Goal: Transaction & Acquisition: Purchase product/service

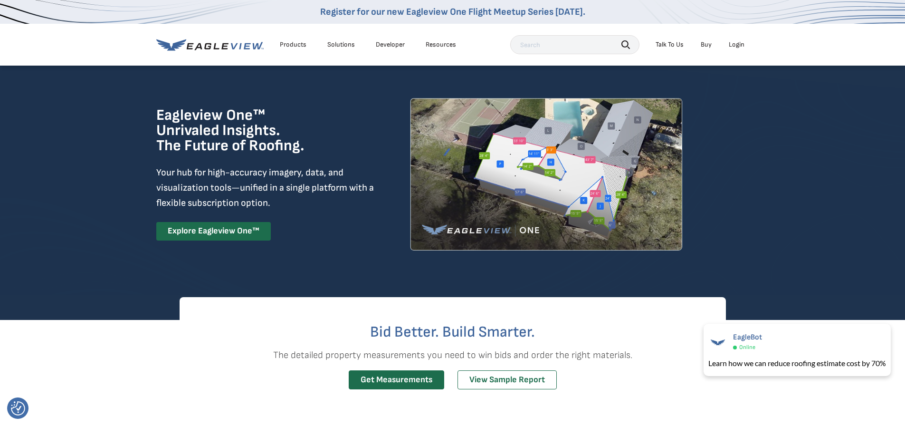
click at [293, 47] on div "Products" at bounding box center [293, 44] width 27 height 9
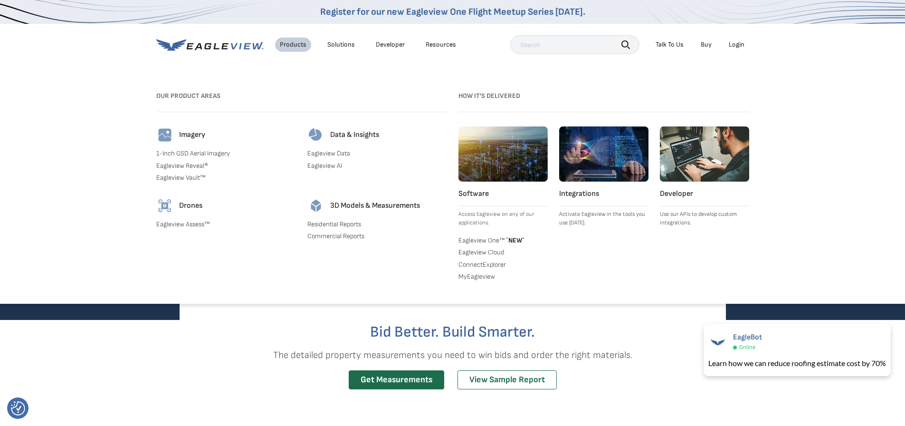
click at [352, 45] on div "Solutions" at bounding box center [341, 44] width 28 height 9
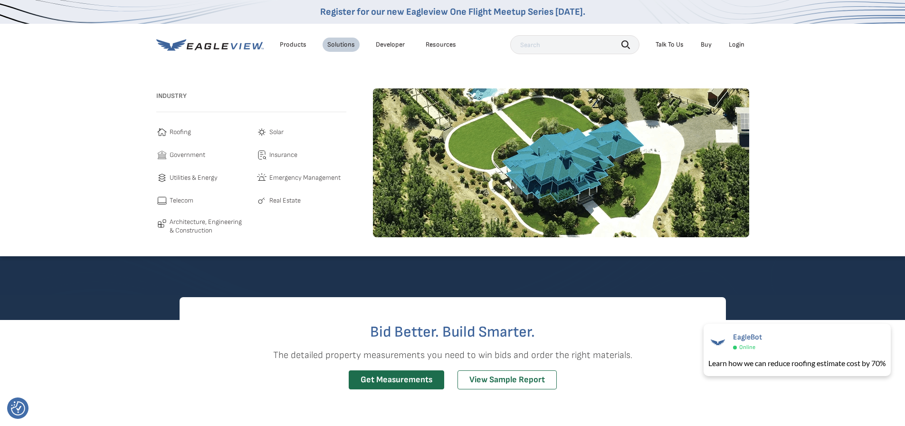
click at [179, 132] on span "Roofing" at bounding box center [180, 131] width 21 height 11
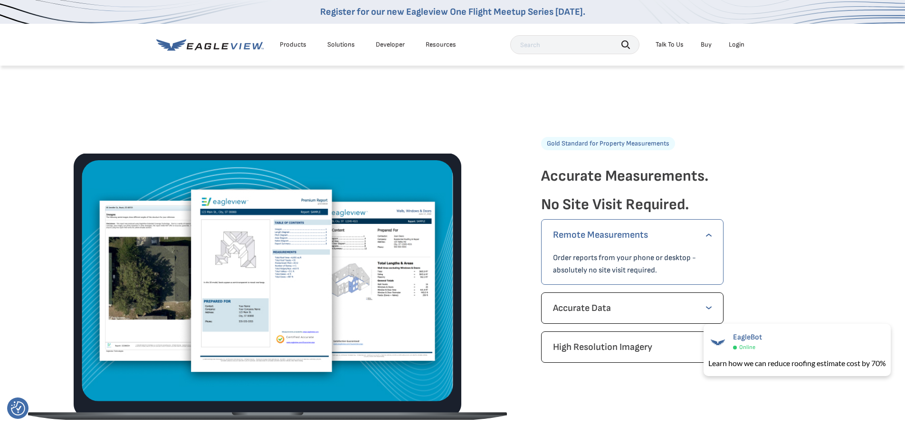
scroll to position [1283, 0]
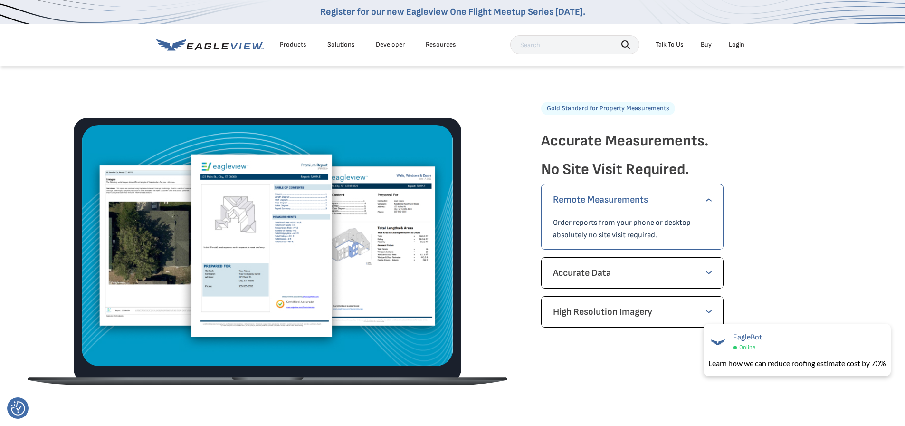
click at [648, 231] on p "Order reports from your phone or desktop - absolutely no site visit required." at bounding box center [632, 229] width 159 height 25
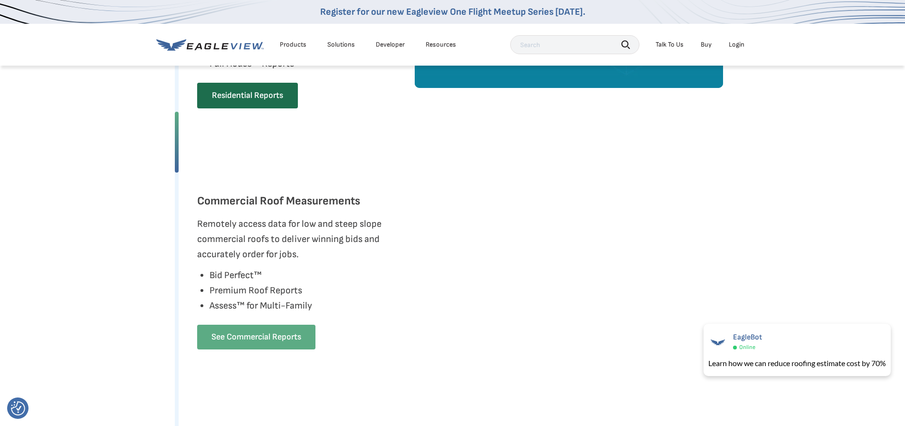
scroll to position [665, 0]
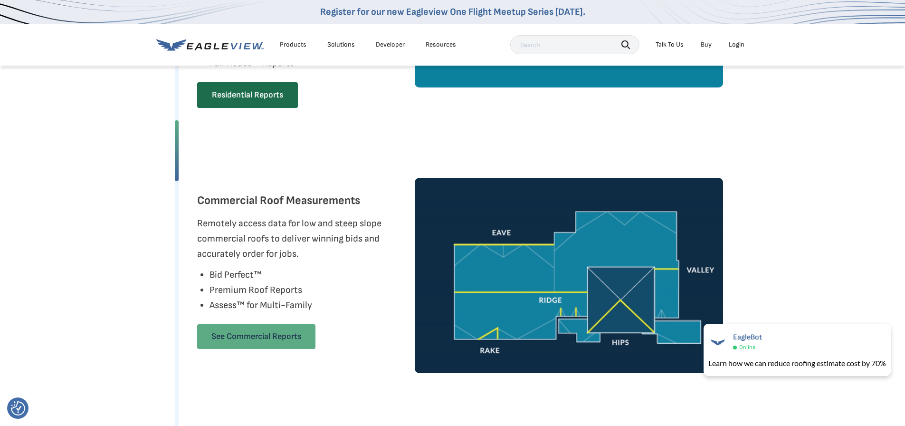
click at [295, 338] on link "See Commercial Reports" at bounding box center [256, 336] width 118 height 25
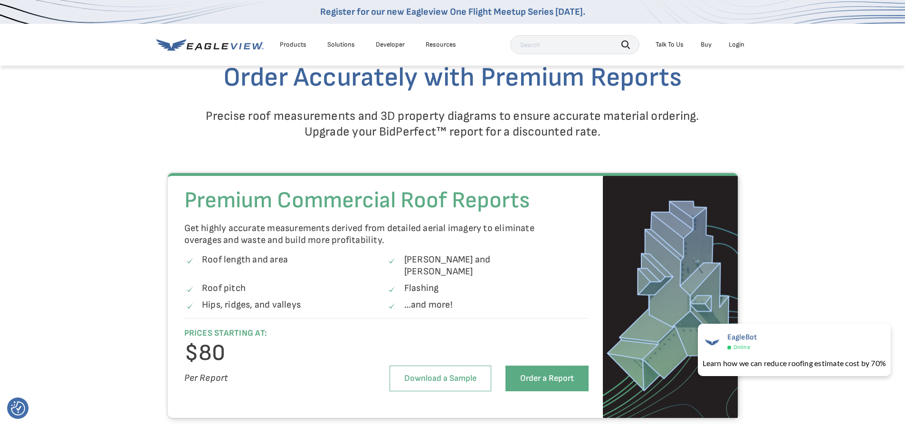
scroll to position [1283, 0]
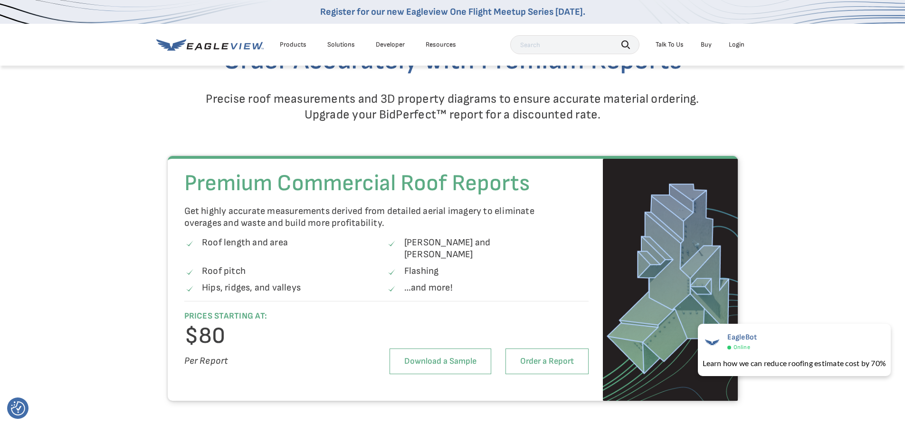
click at [529, 354] on link "Order a Report" at bounding box center [547, 361] width 83 height 26
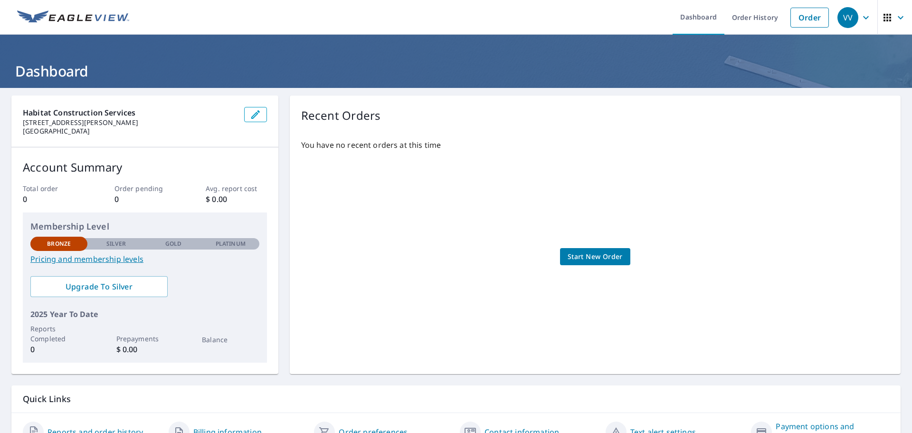
click at [618, 248] on link "Start New Order" at bounding box center [595, 257] width 70 height 18
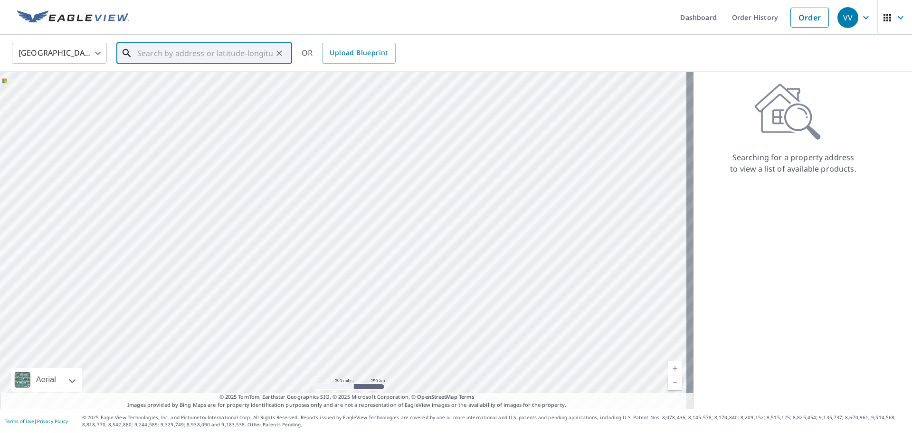
click at [156, 56] on input "text" at bounding box center [204, 53] width 135 height 27
click at [169, 86] on span "[STREET_ADDRESS][PERSON_NAME]" at bounding box center [209, 80] width 149 height 11
type input "8117 Barclay St Dallas, TX 75227"
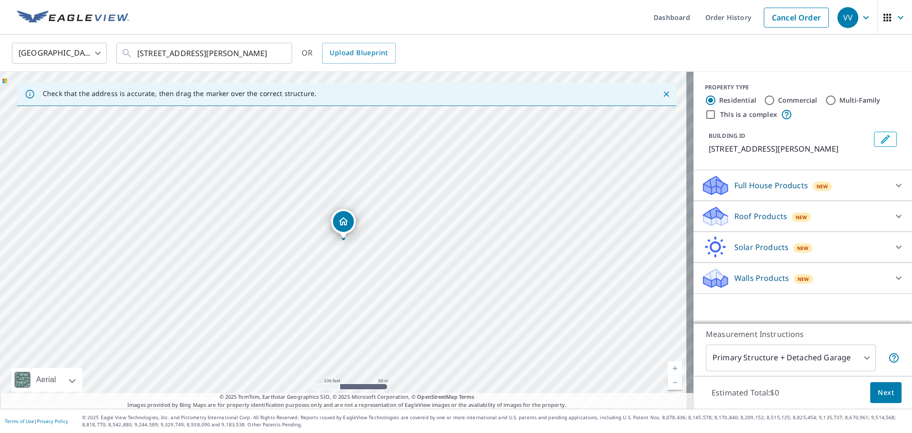
click at [747, 363] on body "VV VV Dashboard Order History Cancel Order VV United States US ​ 8117 Barclay S…" at bounding box center [456, 216] width 912 height 433
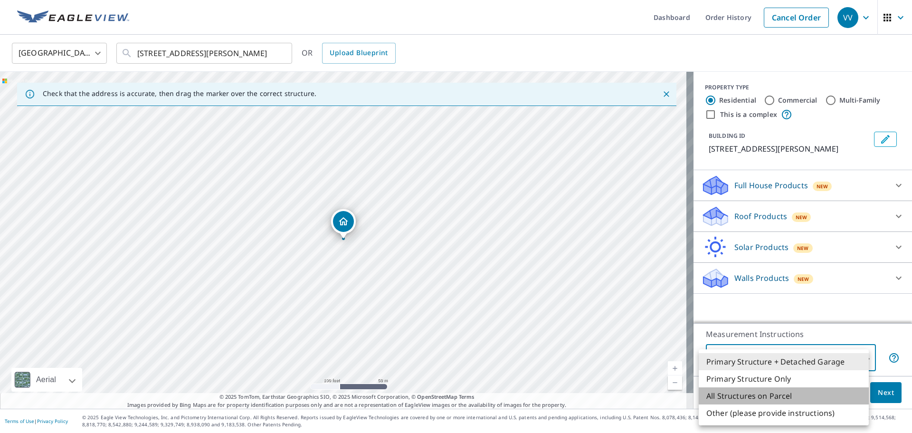
click at [755, 399] on li "All Structures on Parcel" at bounding box center [784, 395] width 170 height 17
type input "3"
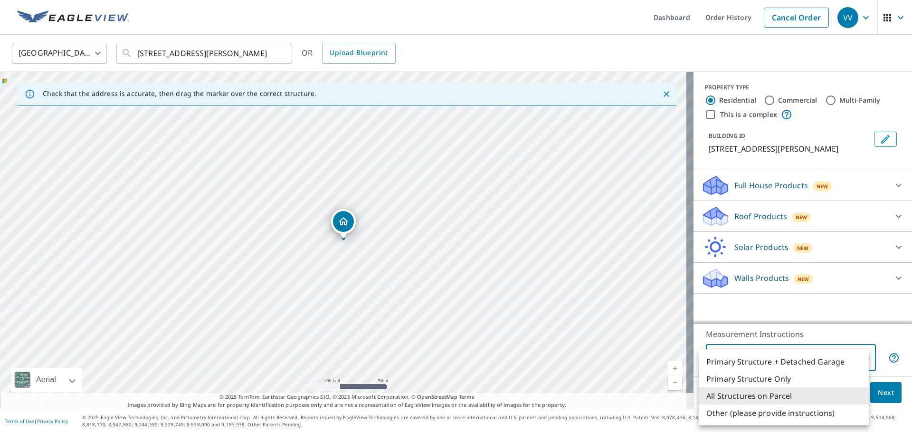
click at [749, 359] on body "VV VV Dashboard Order History Cancel Order VV United States US ​ 8117 Barclay S…" at bounding box center [456, 216] width 912 height 433
click at [749, 397] on li "All Structures on Parcel" at bounding box center [784, 395] width 170 height 17
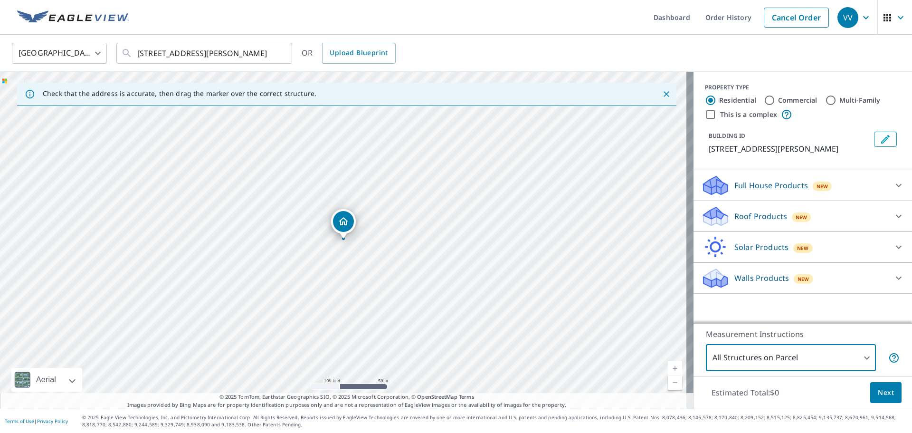
click at [855, 213] on div "Roof Products New" at bounding box center [794, 216] width 186 height 22
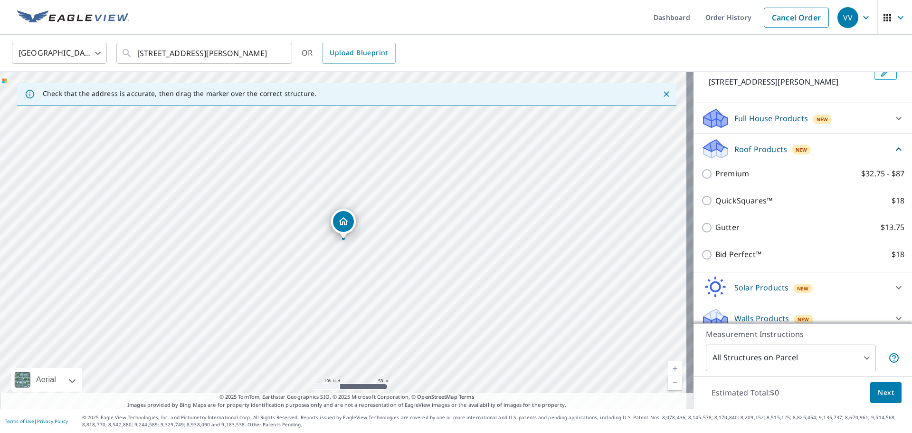
scroll to position [78, 0]
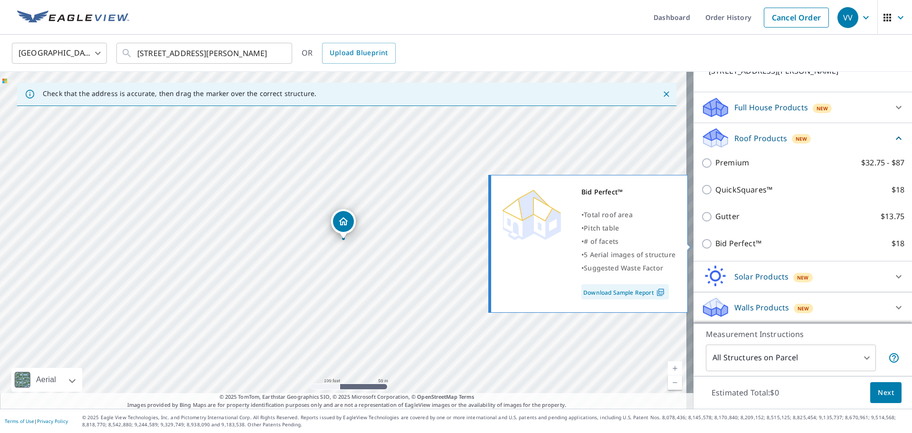
click at [639, 295] on link "Download Sample Report" at bounding box center [625, 291] width 87 height 15
click at [703, 239] on input "Bid Perfect™ $18" at bounding box center [708, 243] width 14 height 11
checkbox input "true"
type input "1"
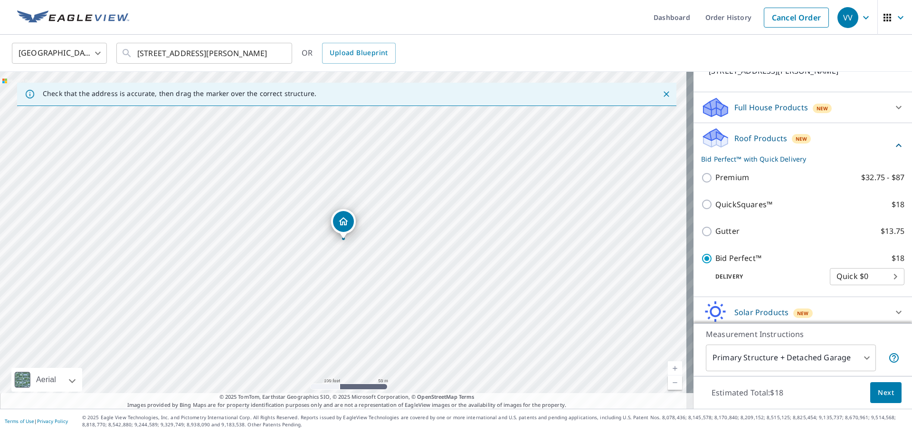
scroll to position [114, 0]
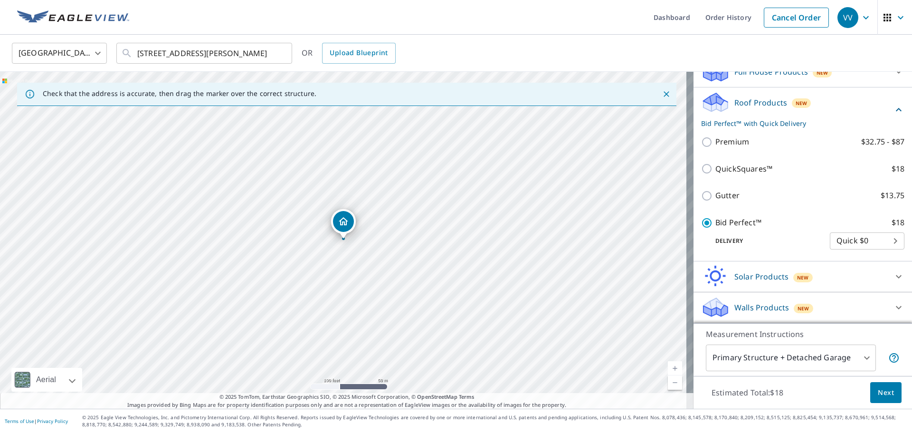
click at [861, 299] on div "Walls Products New" at bounding box center [794, 307] width 186 height 22
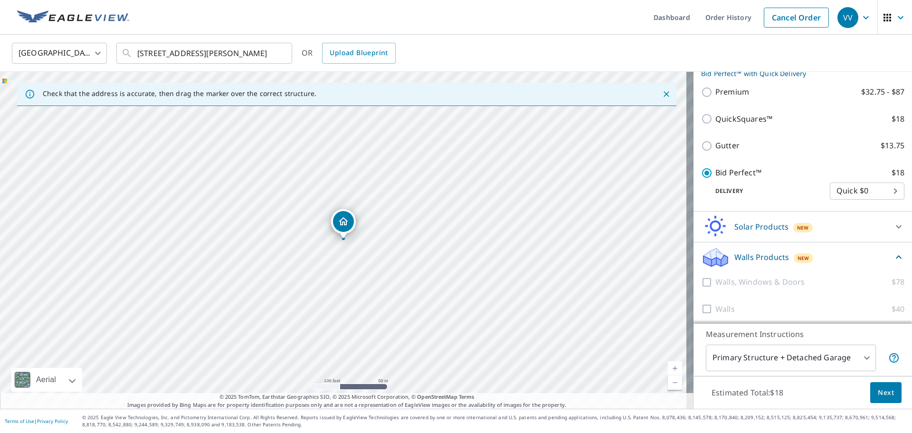
scroll to position [167, 0]
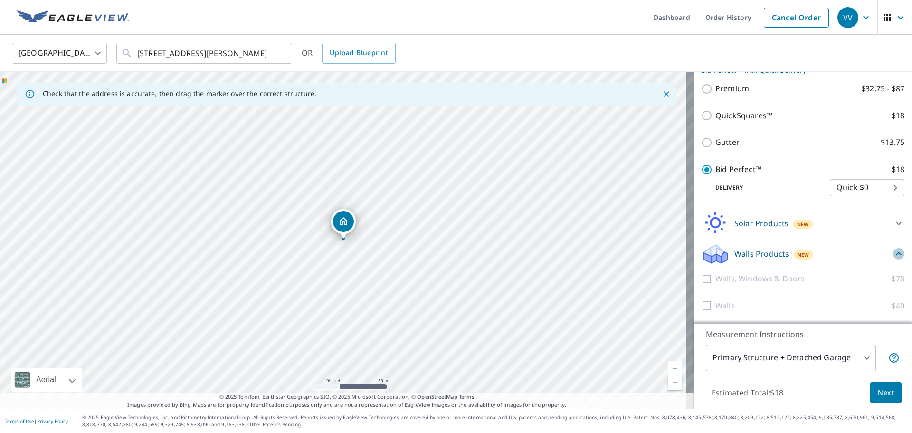
click at [893, 249] on icon at bounding box center [898, 253] width 11 height 11
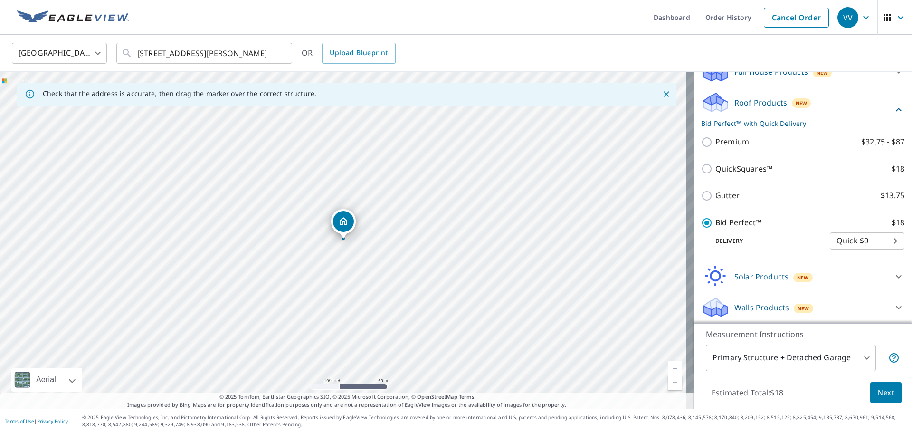
scroll to position [114, 0]
click at [841, 360] on body "VV VV Dashboard Order History Cancel Order VV United States US ​ 8117 Barclay S…" at bounding box center [456, 216] width 912 height 433
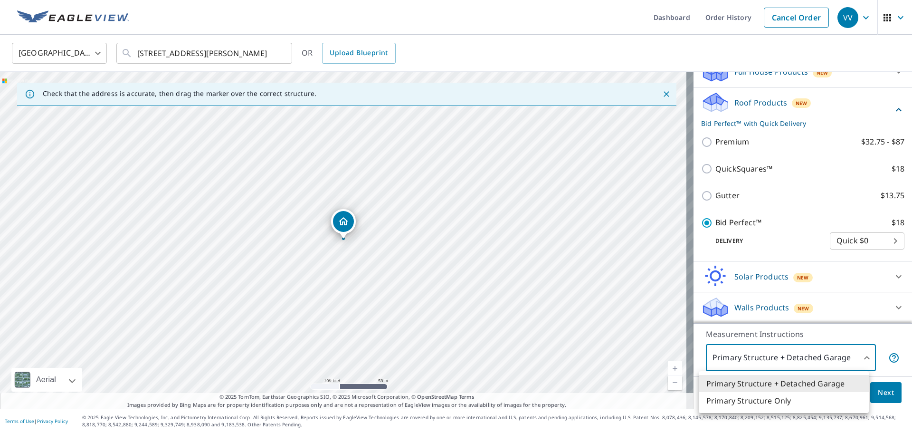
click at [895, 341] on div at bounding box center [456, 216] width 912 height 433
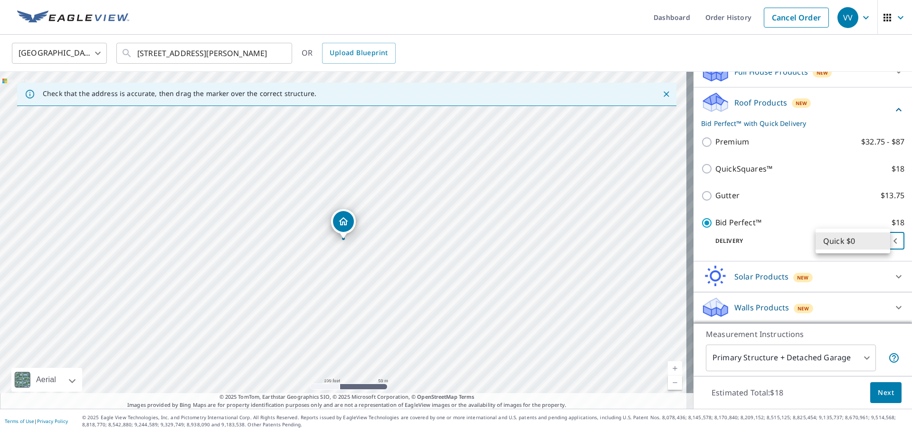
click at [879, 241] on body "VV VV Dashboard Order History Cancel Order VV United States US ​ 8117 Barclay S…" at bounding box center [456, 216] width 912 height 433
click at [863, 240] on li "Quick $0" at bounding box center [853, 240] width 75 height 17
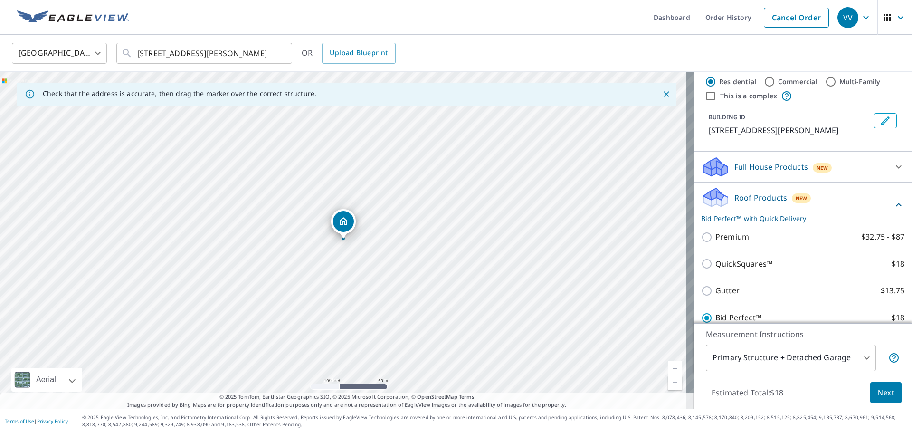
scroll to position [0, 0]
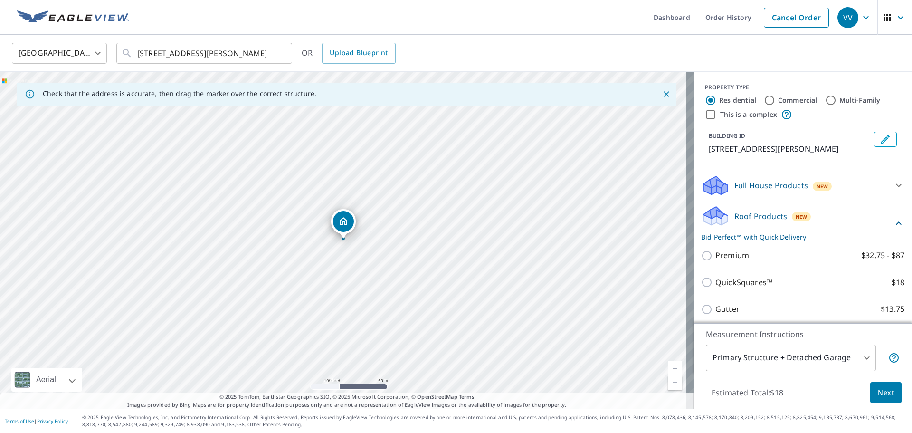
click at [840, 101] on label "Multi-Family" at bounding box center [860, 100] width 41 height 10
click at [837, 101] on input "Multi-Family" at bounding box center [830, 100] width 11 height 11
radio input "true"
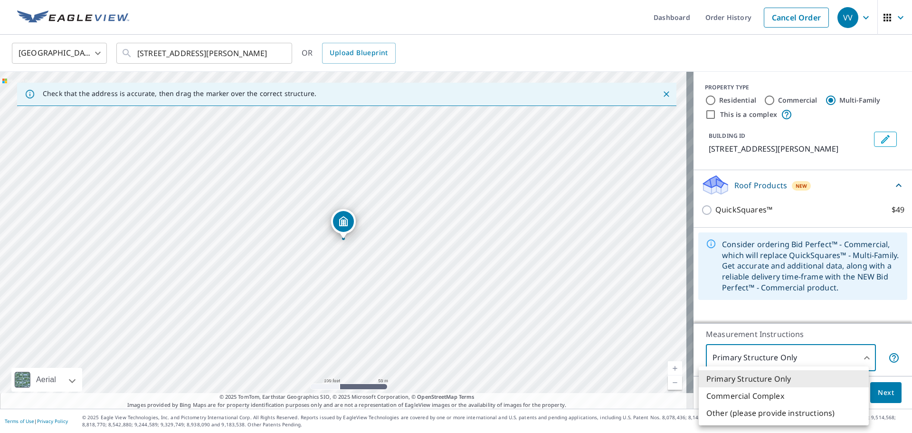
click at [846, 356] on body "VV VV Dashboard Order History Cancel Order VV United States US ​ 8117 Barclay S…" at bounding box center [456, 216] width 912 height 433
click at [754, 399] on li "Commercial Complex" at bounding box center [784, 395] width 170 height 17
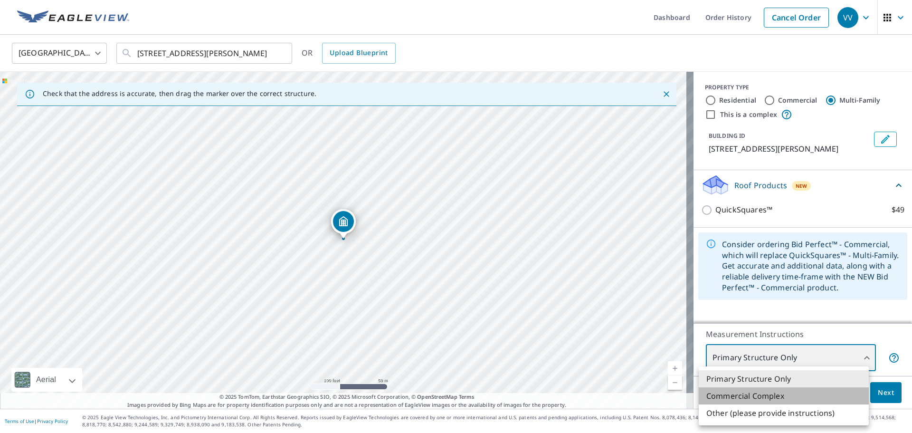
type input "4"
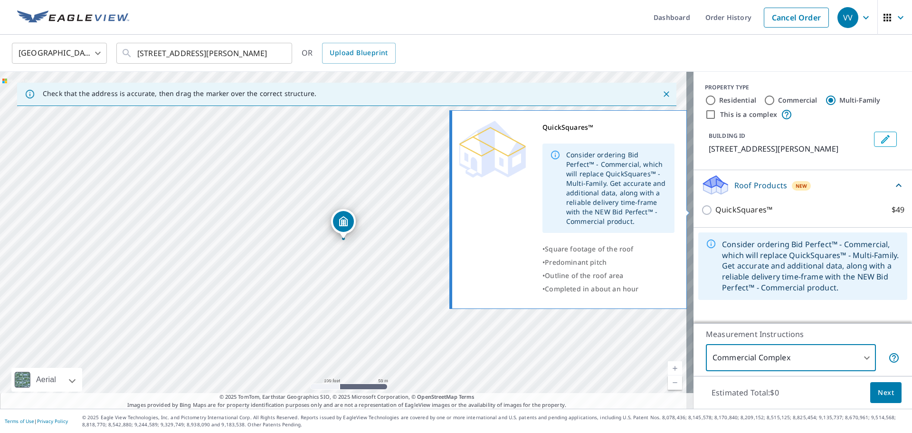
click at [701, 207] on input "QuickSquares™ $49" at bounding box center [708, 209] width 14 height 11
checkbox input "true"
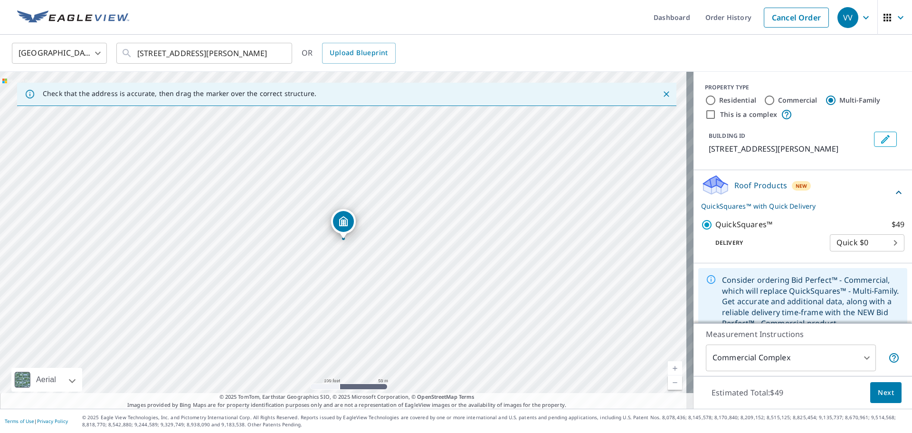
scroll to position [17, 0]
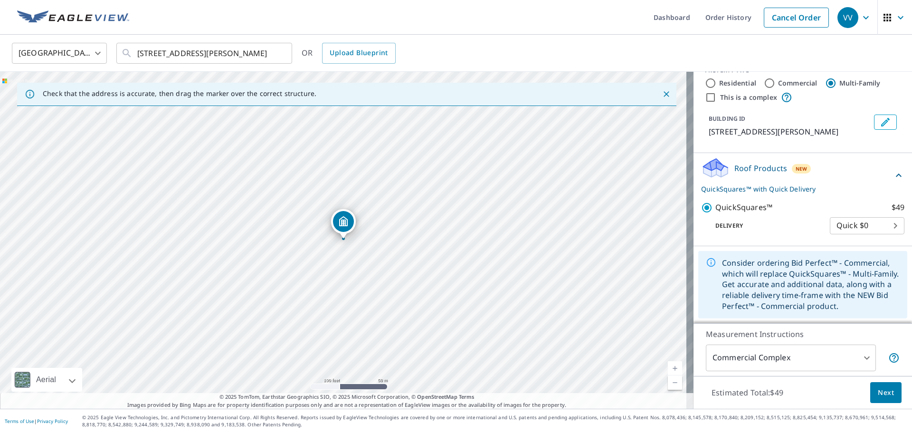
click at [841, 355] on body "VV VV Dashboard Order History Cancel Order VV United States US ​ 8117 Barclay S…" at bounding box center [456, 216] width 912 height 433
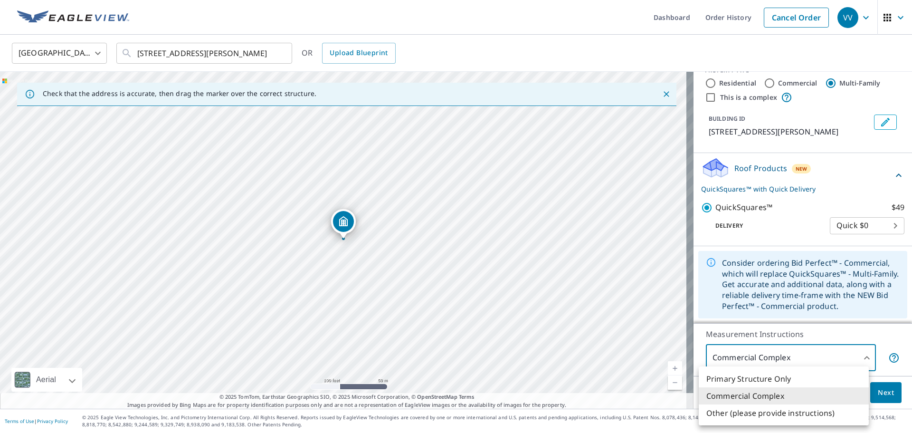
click at [868, 334] on div at bounding box center [456, 216] width 912 height 433
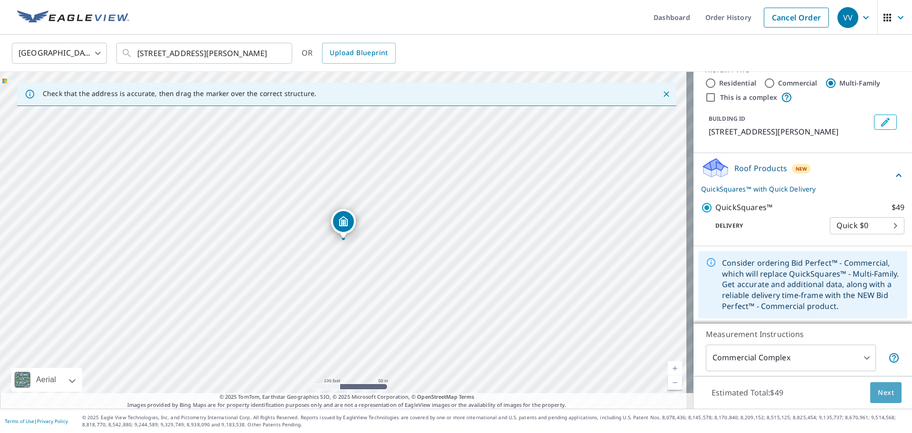
click at [880, 391] on span "Next" at bounding box center [886, 393] width 16 height 12
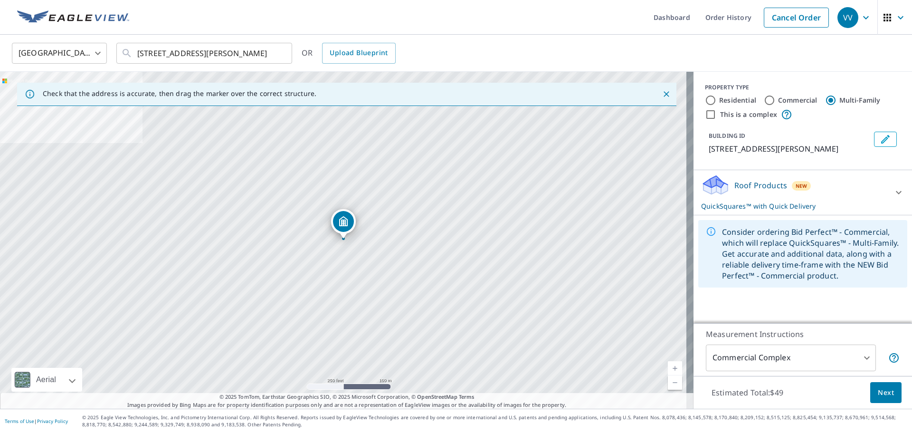
click at [778, 101] on label "Commercial" at bounding box center [797, 100] width 39 height 10
click at [774, 101] on input "Commercial" at bounding box center [769, 100] width 11 height 11
radio input "true"
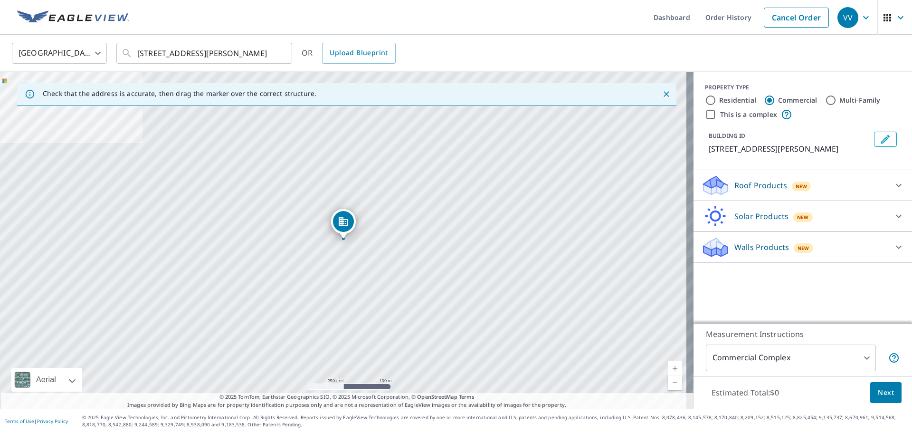
click at [840, 98] on label "Multi-Family" at bounding box center [860, 100] width 41 height 10
click at [837, 98] on input "Multi-Family" at bounding box center [830, 100] width 11 height 11
radio input "true"
type input "2"
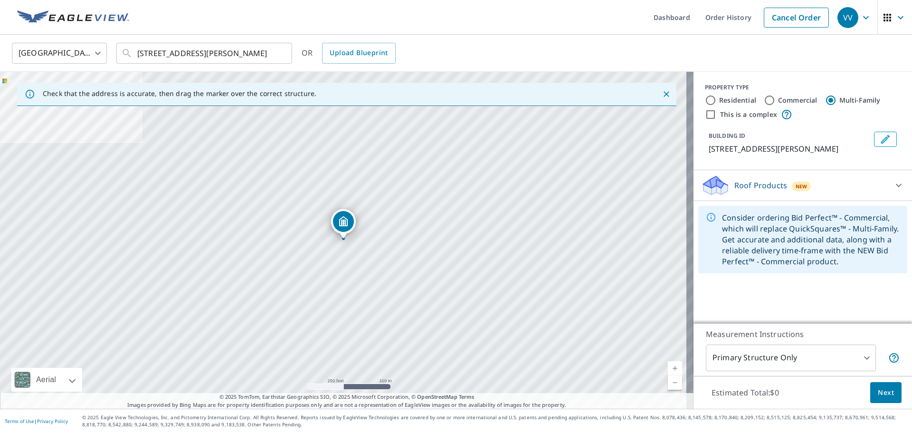
click at [865, 186] on div "Roof Products New" at bounding box center [794, 185] width 186 height 22
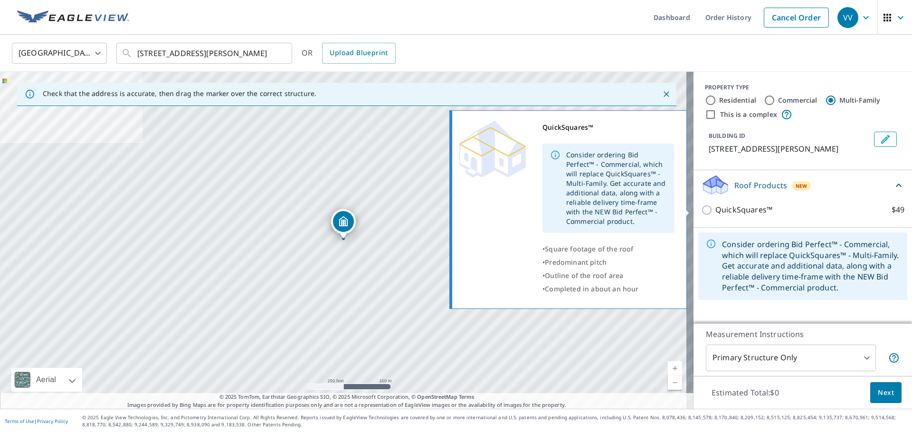
click at [745, 208] on p "QuickSquares™" at bounding box center [744, 210] width 57 height 12
click at [716, 208] on input "QuickSquares™ $49" at bounding box center [708, 209] width 14 height 11
checkbox input "true"
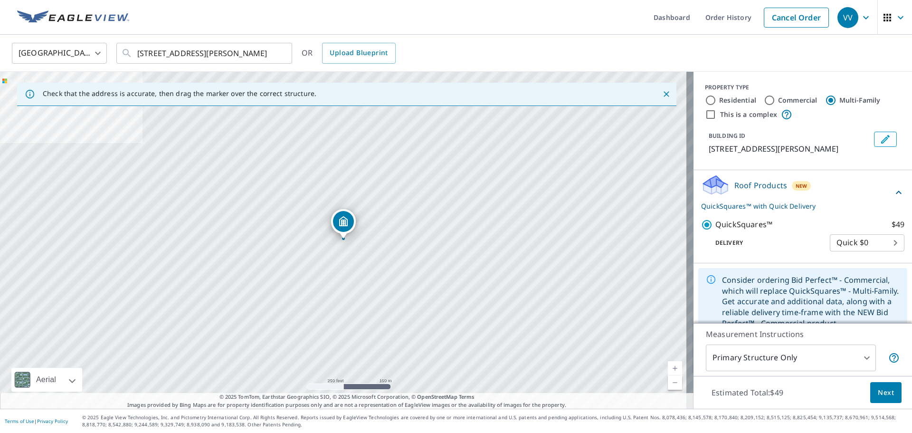
scroll to position [17, 0]
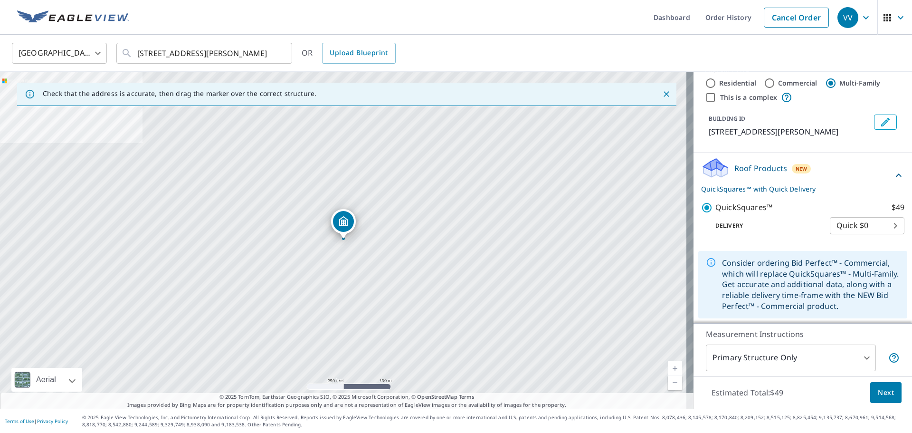
click at [792, 80] on label "Commercial" at bounding box center [797, 83] width 39 height 10
click at [775, 80] on input "Commercial" at bounding box center [769, 82] width 11 height 11
radio input "true"
type input "4"
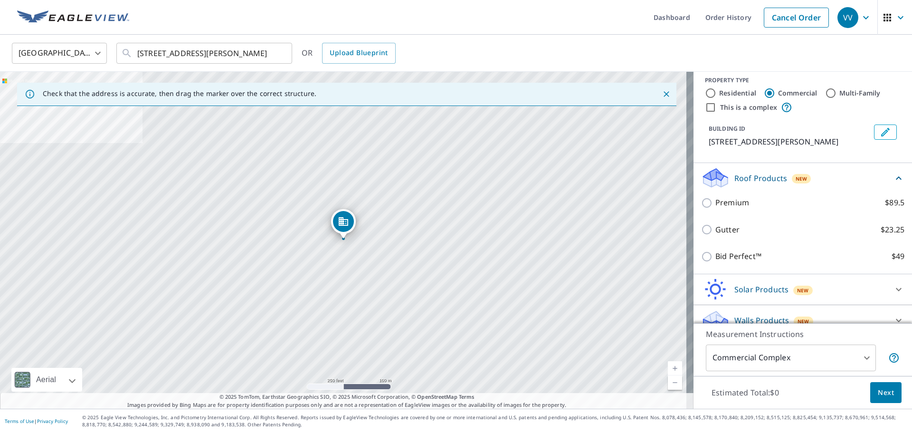
scroll to position [0, 0]
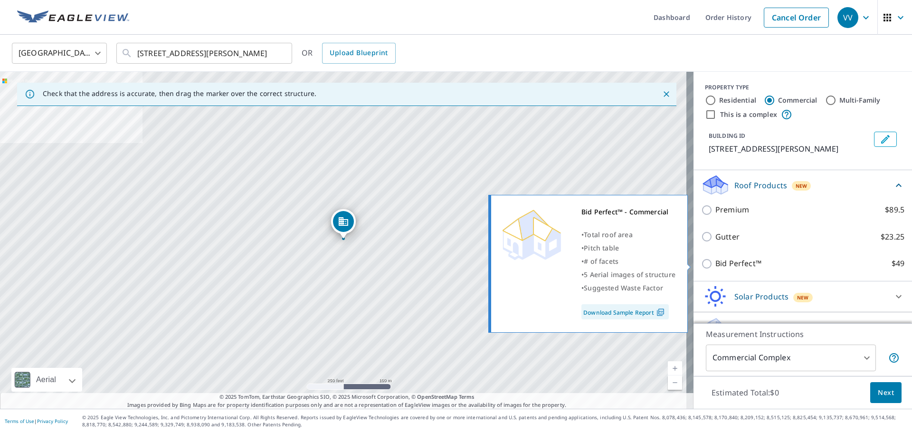
click at [716, 264] on p "Bid Perfect™" at bounding box center [739, 264] width 46 height 12
click at [709, 264] on input "Bid Perfect™ $49" at bounding box center [708, 263] width 14 height 11
checkbox input "true"
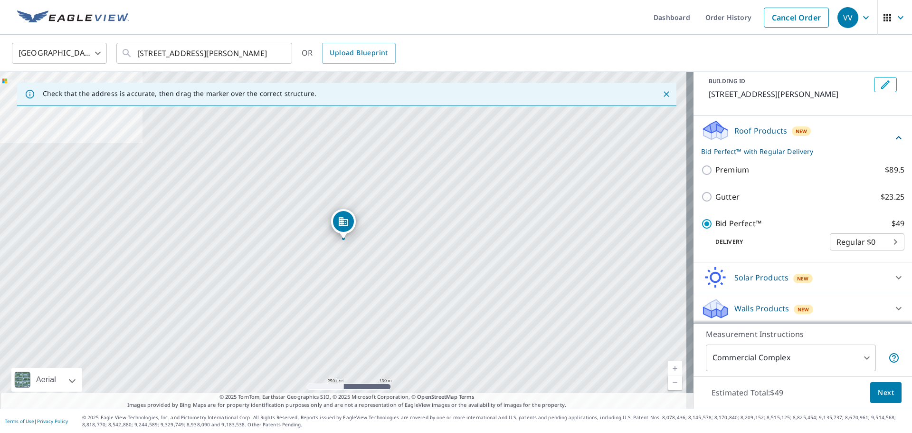
scroll to position [56, 0]
click at [856, 238] on body "VV VV Dashboard Order History Cancel Order VV United States US ​ 8117 Barclay S…" at bounding box center [456, 216] width 912 height 433
click at [828, 206] on div at bounding box center [456, 216] width 912 height 433
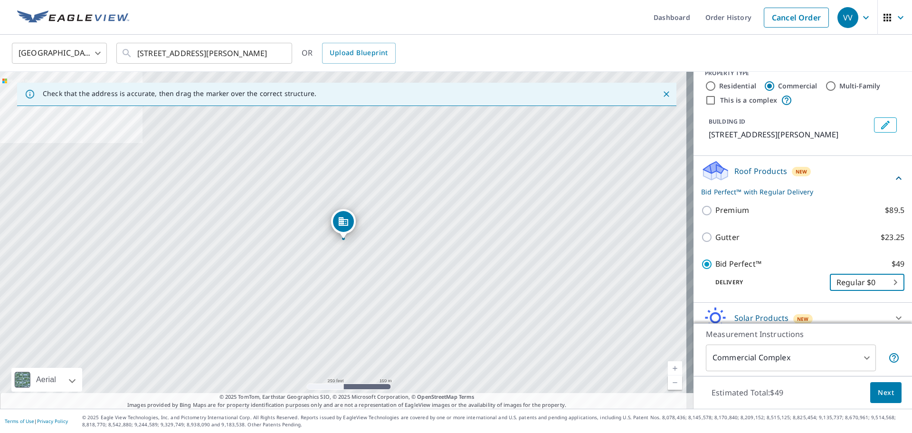
scroll to position [0, 0]
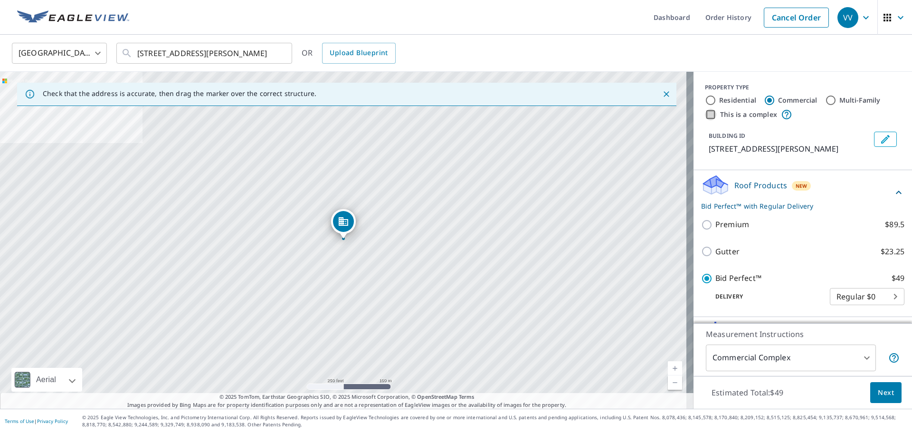
click at [705, 113] on input "This is a complex" at bounding box center [710, 114] width 11 height 11
checkbox input "true"
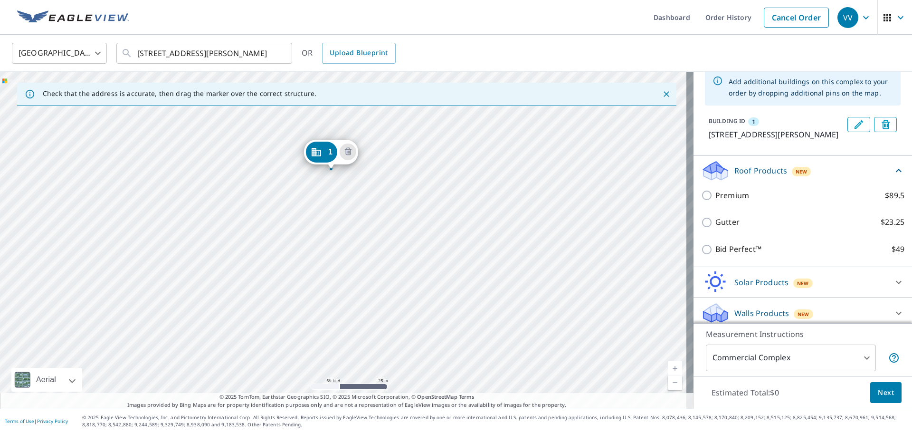
scroll to position [64, 0]
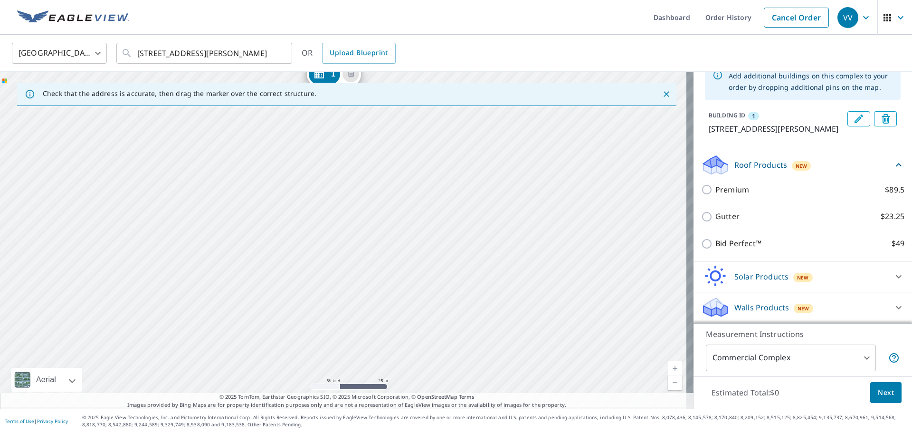
drag, startPoint x: 405, startPoint y: 248, endPoint x: 408, endPoint y: 159, distance: 88.4
click at [408, 159] on div "1 8117 Barclay St Dallas, TX 75227" at bounding box center [347, 240] width 694 height 337
click at [339, 269] on div "1 8117 Barclay St Dallas, TX 75227" at bounding box center [347, 240] width 694 height 337
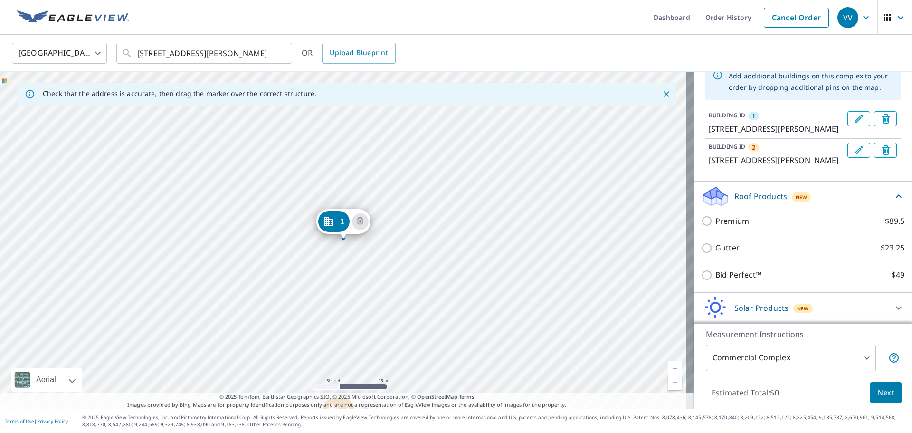
drag, startPoint x: 337, startPoint y: 214, endPoint x: 437, endPoint y: 256, distance: 108.4
click at [437, 256] on div "2 8125 Barclay St Dallas, TX 75227 1 8117 Barclay St Dallas, TX 75227" at bounding box center [347, 240] width 694 height 337
click at [433, 205] on div "2 8125 Barclay St Dallas, TX 75227 1 8117 Barclay St Dallas, TX 75227" at bounding box center [347, 240] width 694 height 337
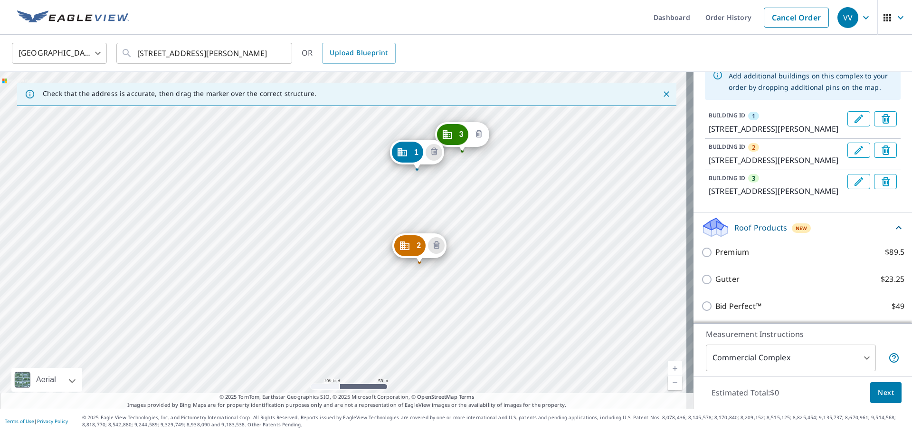
click at [483, 134] on icon "Delete building 3" at bounding box center [478, 134] width 11 height 11
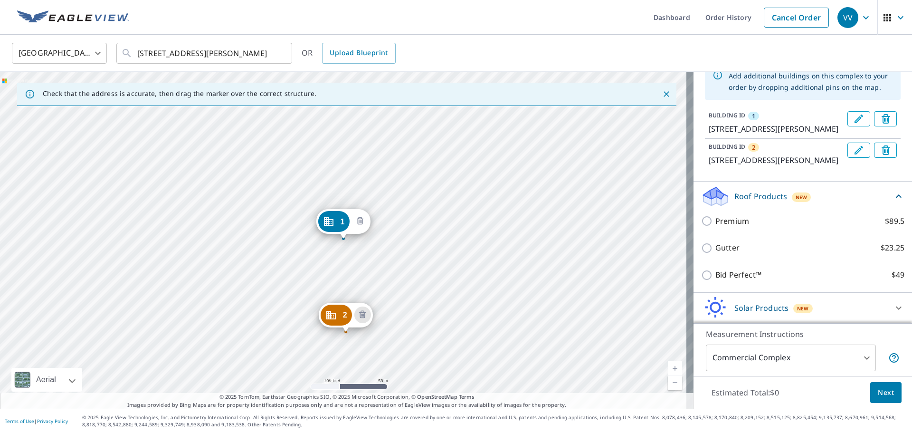
click at [360, 223] on icon "Delete building 1" at bounding box center [359, 221] width 11 height 11
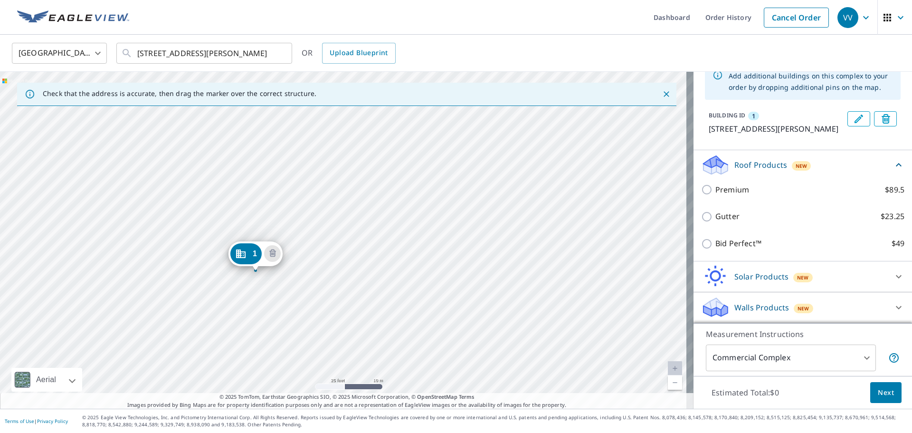
click at [253, 173] on div "1 8125 Barclay St Dallas, TX 75227" at bounding box center [347, 240] width 694 height 337
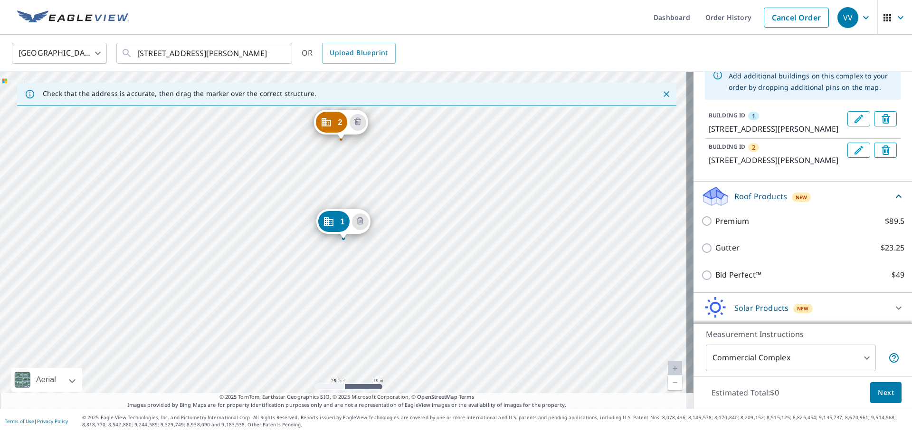
click at [409, 127] on div "2 2212 S Buckner Blvd Dallas, TX 75227 1 8125 Barclay St Dallas, TX 75227" at bounding box center [347, 240] width 694 height 337
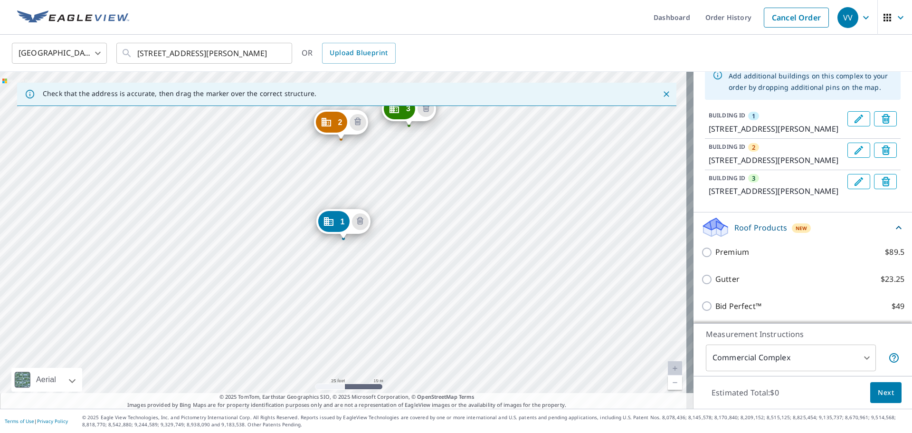
click at [481, 145] on div "2 2212 S Buckner Blvd Dallas, TX 75227 3 8121 Barclay St Dallas, TX 75227 1 812…" at bounding box center [347, 240] width 694 height 337
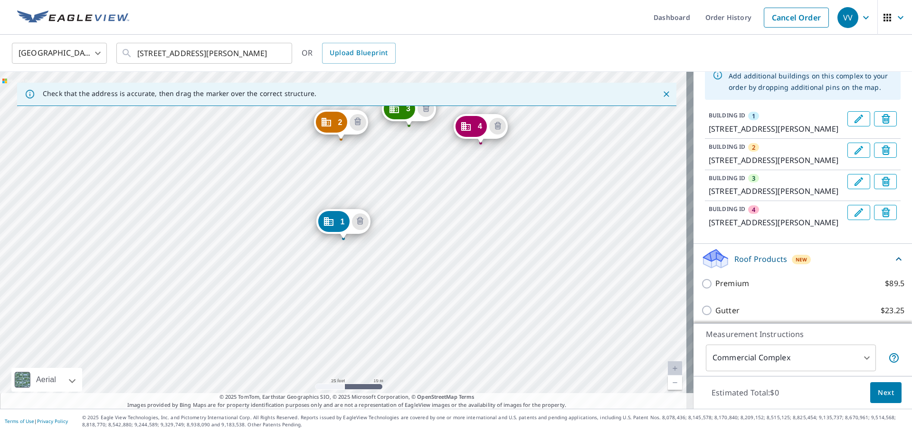
click at [650, 161] on div "2 2212 S Buckner Blvd Dallas, TX 75227 3 8121 Barclay St Dallas, TX 75227 4 812…" at bounding box center [347, 240] width 694 height 337
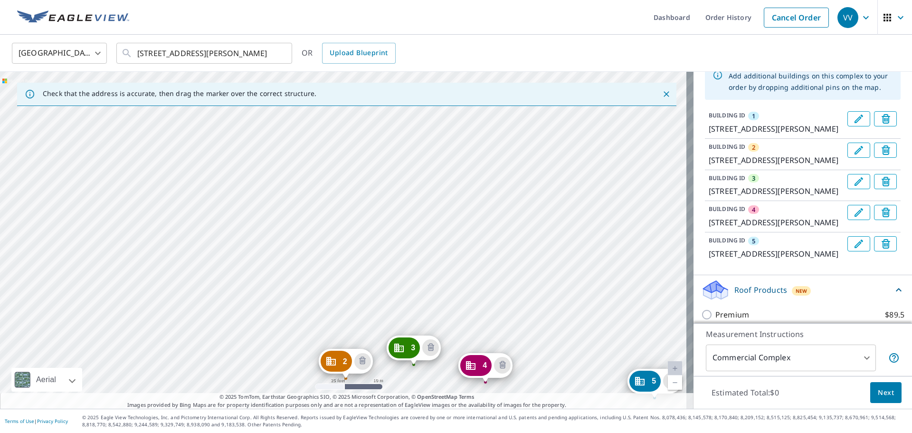
click at [576, 188] on div "2 2212 S Buckner Blvd Dallas, TX 75227 3 8121 Barclay St Dallas, TX 75227 4 812…" at bounding box center [347, 240] width 694 height 337
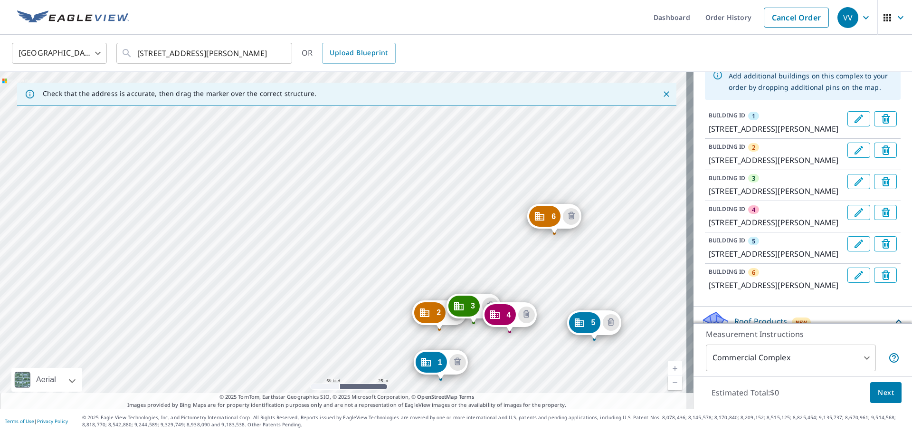
click at [442, 173] on div "2 2212 S Buckner Blvd Dallas, TX 75227 3 8121 Barclay St Dallas, TX 75227 4 812…" at bounding box center [347, 240] width 694 height 337
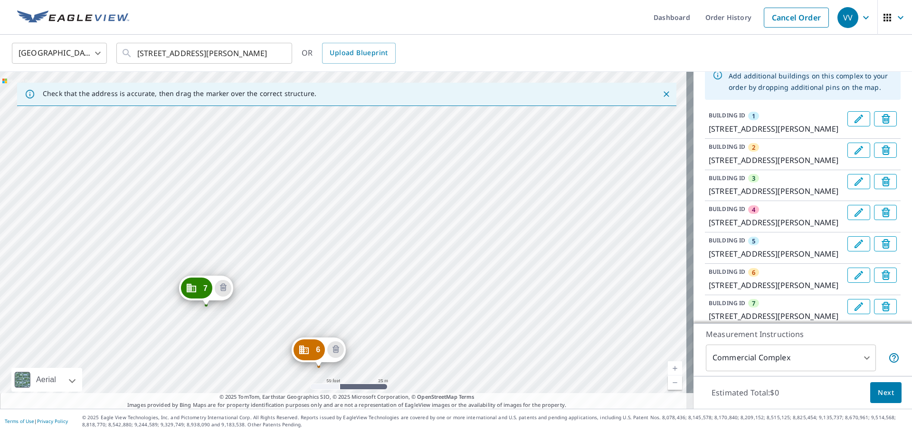
click at [296, 286] on div "2 2212 S Buckner Blvd Dallas, TX 75227 3 8121 Barclay St Dallas, TX 75227 4 812…" at bounding box center [347, 240] width 694 height 337
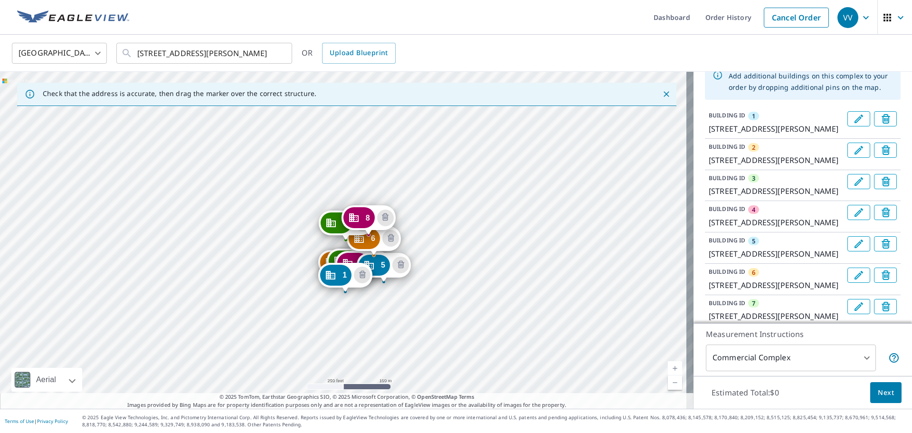
drag, startPoint x: 267, startPoint y: 121, endPoint x: 413, endPoint y: 236, distance: 186.1
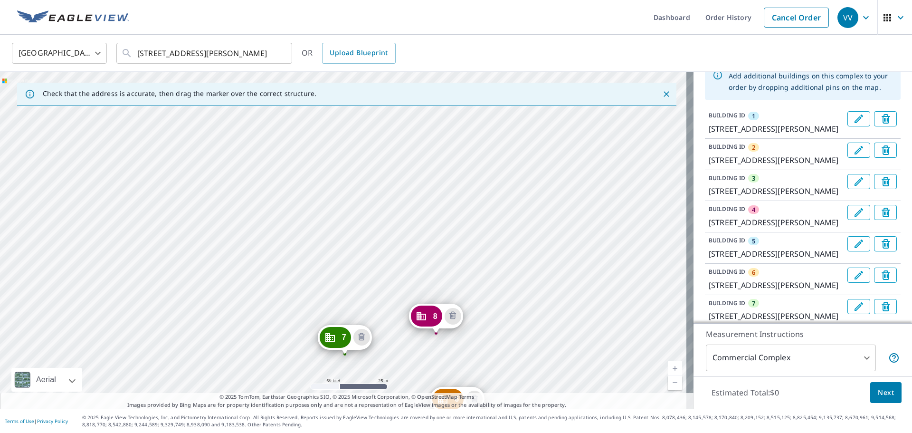
click at [337, 262] on div "2 2212 S Buckner Blvd Dallas, TX 75227 3 8121 Barclay St Dallas, TX 75227 4 812…" at bounding box center [347, 240] width 694 height 337
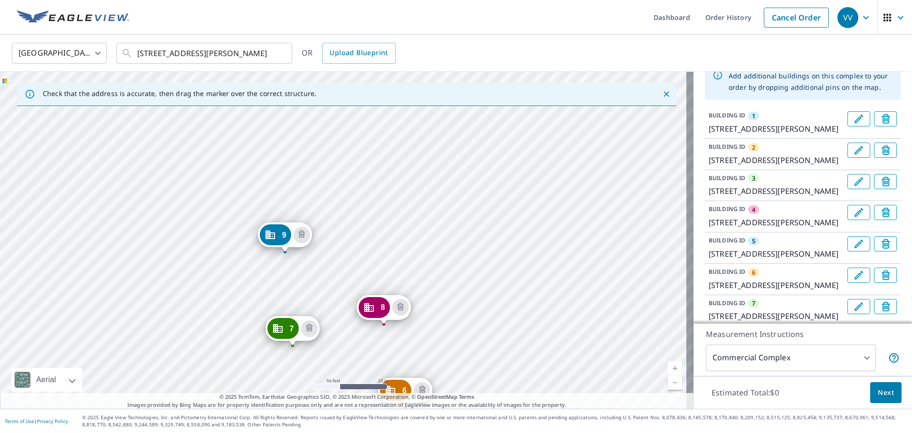
click at [426, 247] on div "2 2212 S Buckner Blvd Dallas, TX 75227 3 8121 Barclay St Dallas, TX 75227 4 812…" at bounding box center [347, 240] width 694 height 337
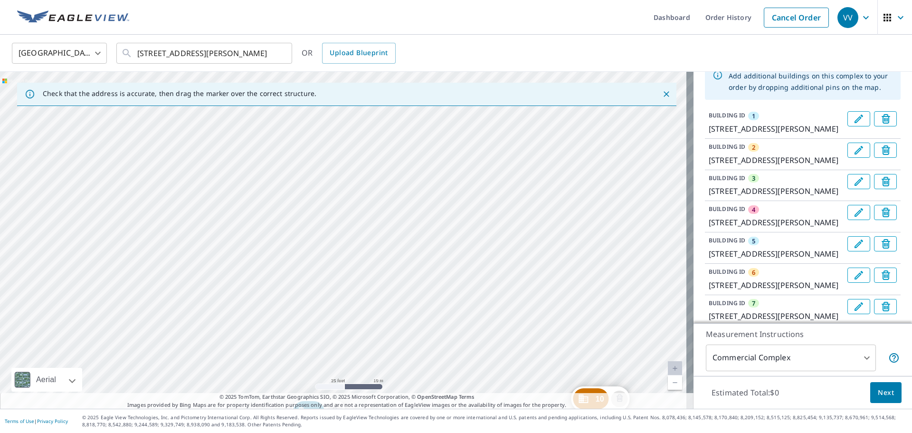
click at [391, 247] on div "2 2212 S Buckner Blvd Dallas, TX 75227 3 8121 Barclay St Dallas, TX 75227 4 812…" at bounding box center [347, 240] width 694 height 337
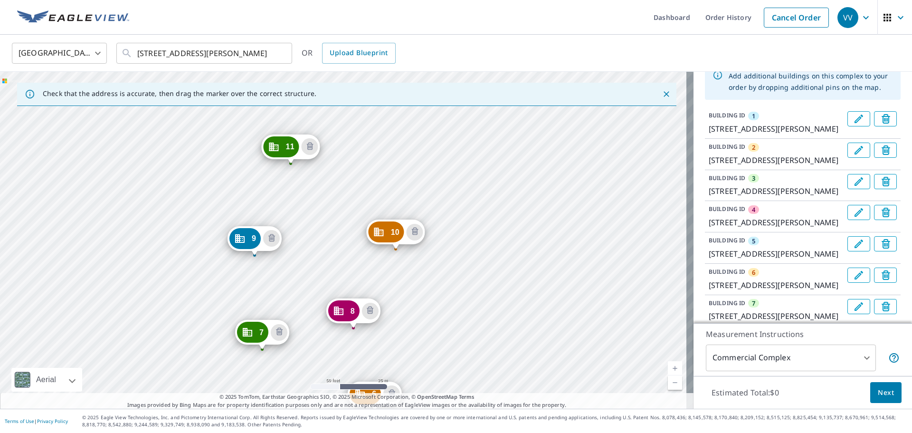
drag, startPoint x: 340, startPoint y: 167, endPoint x: 426, endPoint y: 290, distance: 150.1
click at [426, 290] on div "2 2212 S Buckner Blvd Dallas, TX 75227 3 8121 Barclay St Dallas, TX 75227 4 812…" at bounding box center [347, 240] width 694 height 337
click at [272, 238] on icon "Delete building 9" at bounding box center [272, 239] width 11 height 11
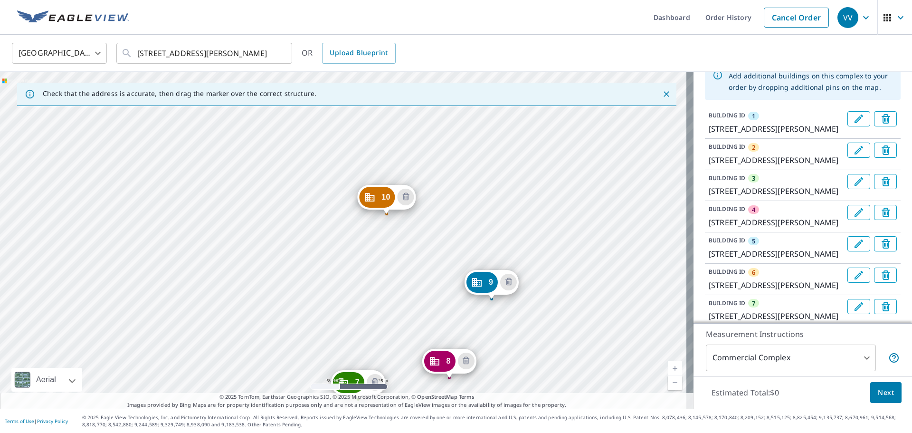
click at [352, 285] on div "2 2212 S Buckner Blvd Dallas, TX 75227 3 8121 Barclay St Dallas, TX 75227 4 812…" at bounding box center [347, 240] width 694 height 337
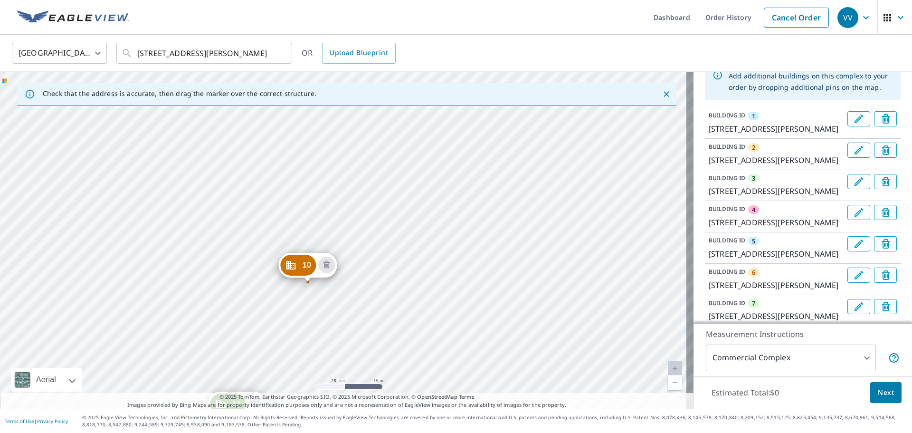
click at [479, 285] on div "2 2212 S Buckner Blvd Dallas, TX 75227 3 8121 Barclay St Dallas, TX 75227 4 812…" at bounding box center [347, 240] width 694 height 337
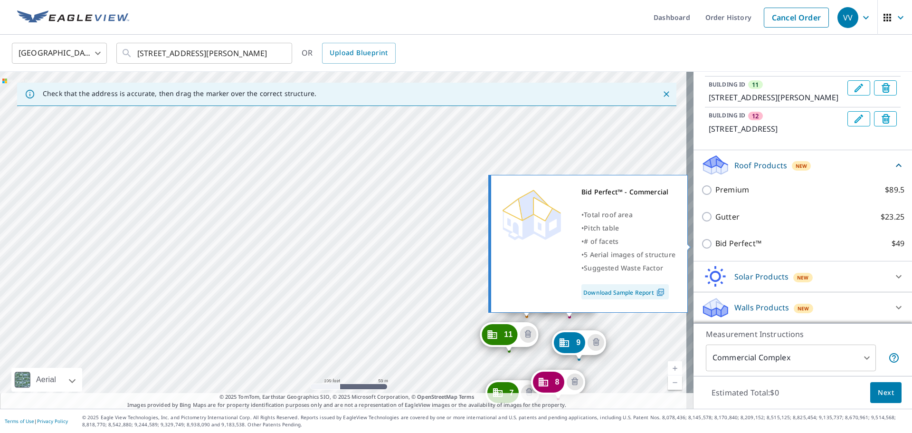
scroll to position [442, 0]
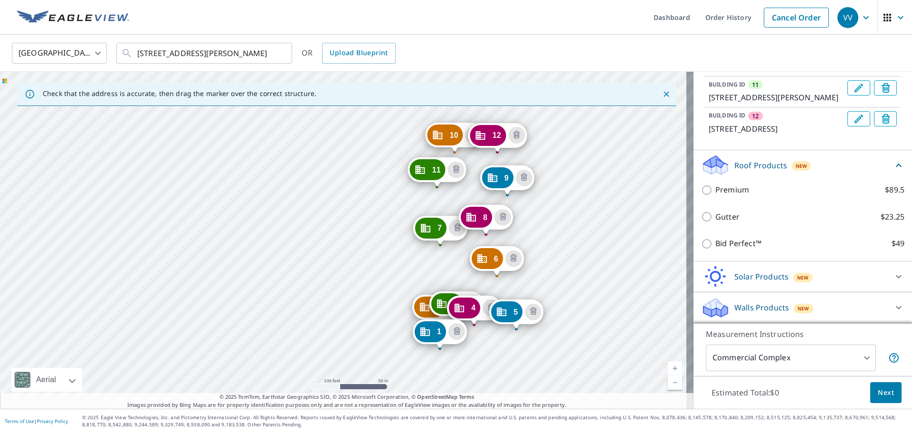
drag, startPoint x: 600, startPoint y: 331, endPoint x: 542, endPoint y: 237, distance: 110.7
drag, startPoint x: 542, startPoint y: 237, endPoint x: 518, endPoint y: 132, distance: 108.1
click at [518, 132] on icon "Delete building 12" at bounding box center [516, 135] width 7 height 8
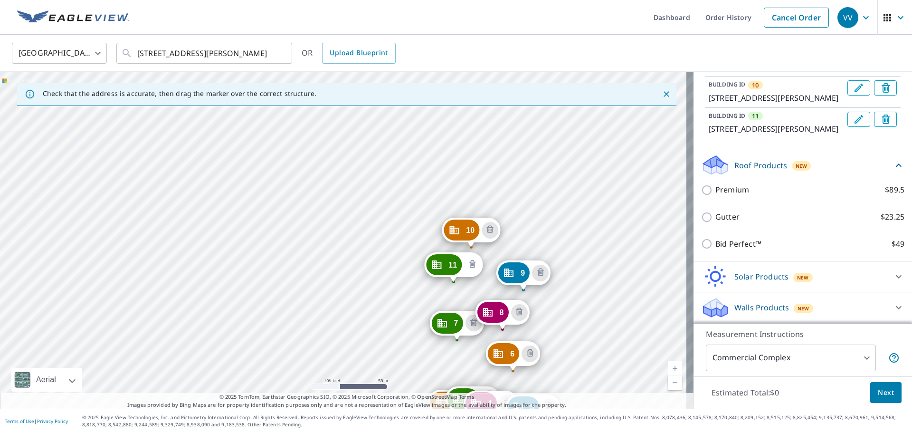
click at [471, 264] on icon "Delete building 11" at bounding box center [472, 264] width 3 height 3
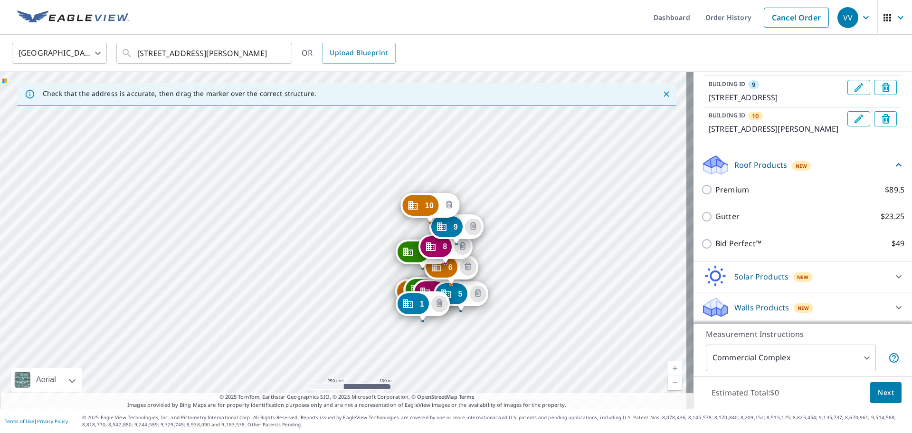
click at [450, 206] on icon "Delete building 10" at bounding box center [448, 205] width 11 height 11
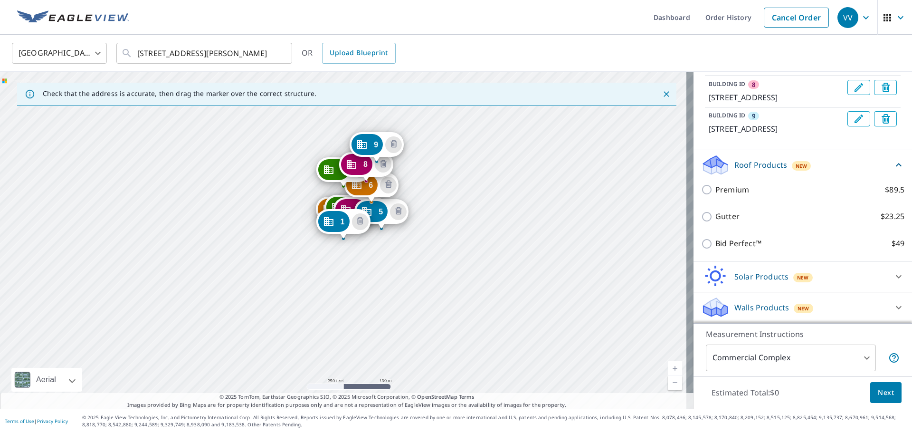
scroll to position [325, 0]
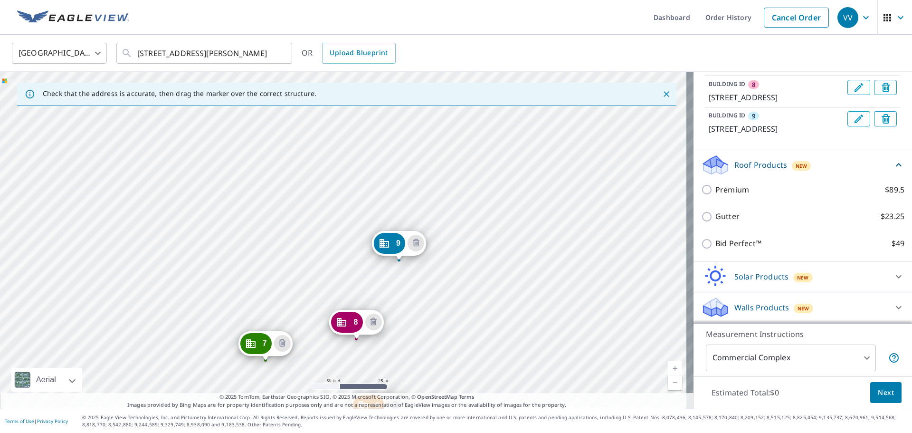
drag, startPoint x: 356, startPoint y: 150, endPoint x: 514, endPoint y: 363, distance: 266.0
drag, startPoint x: 514, startPoint y: 363, endPoint x: 386, endPoint y: 176, distance: 226.9
click at [386, 176] on div "2 2212 S Buckner Blvd Dallas, TX 75227 3 8121 Barclay St Dallas, TX 75227 4 812…" at bounding box center [347, 240] width 694 height 337
click at [370, 176] on div "2 2212 S Buckner Blvd Dallas, TX 75227 3 8121 Barclay St Dallas, TX 75227 4 812…" at bounding box center [347, 240] width 694 height 337
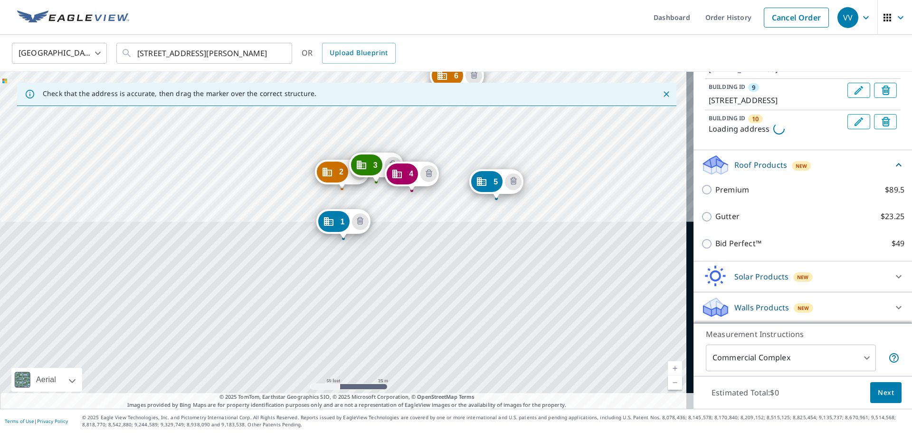
scroll to position [357, 0]
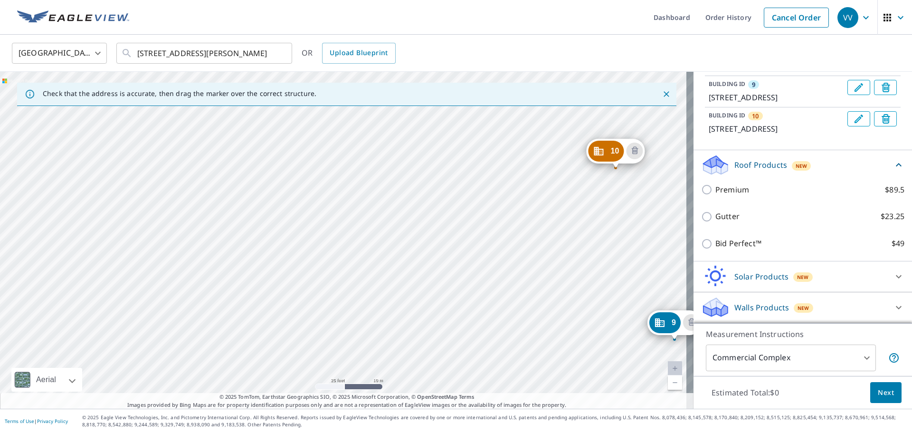
click at [442, 171] on div "2 2212 S Buckner Blvd Dallas, TX 75227 3 8121 Barclay St Dallas, TX 75227 4 812…" at bounding box center [347, 240] width 694 height 337
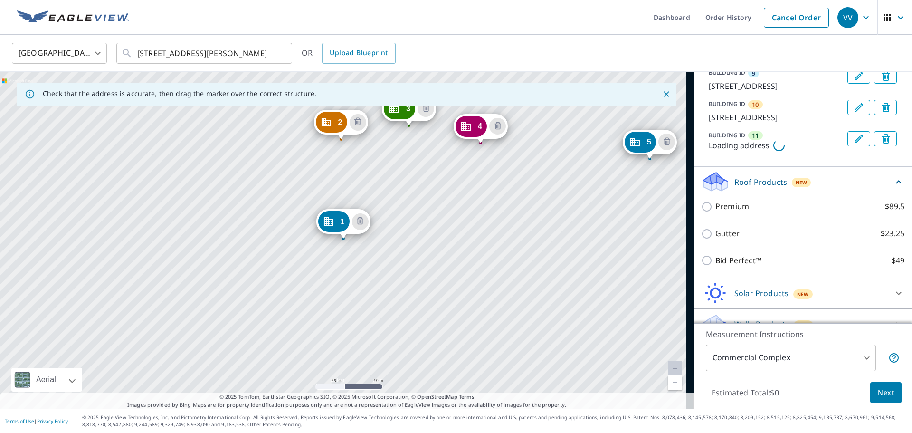
scroll to position [399, 0]
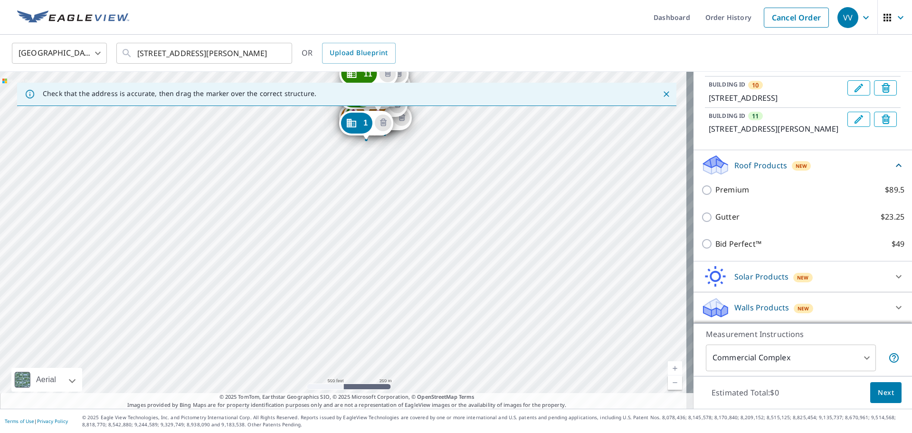
drag, startPoint x: 447, startPoint y: 115, endPoint x: 448, endPoint y: 123, distance: 7.3
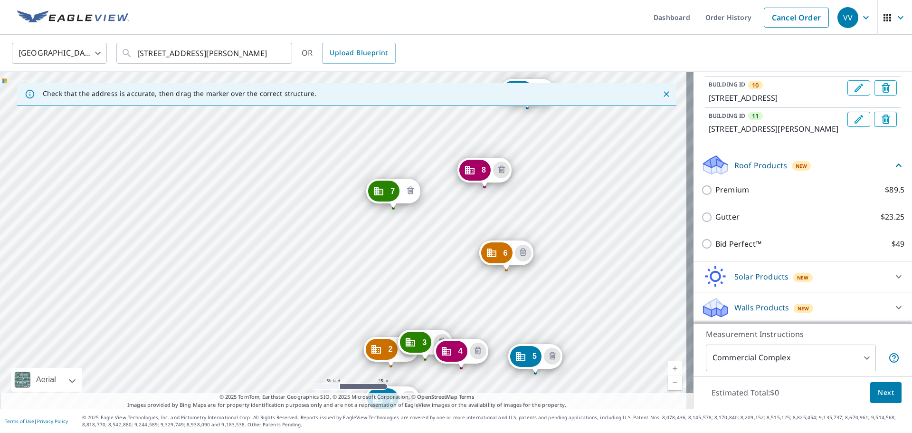
click at [408, 189] on icon "Delete building 7" at bounding box center [410, 191] width 7 height 8
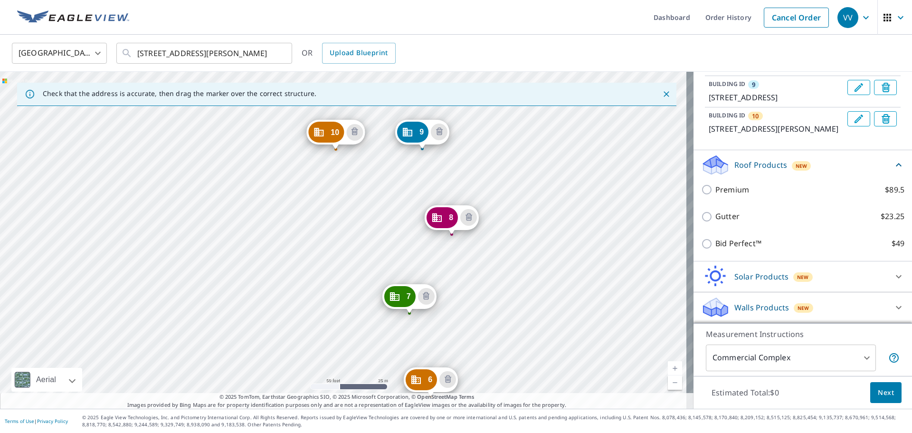
click at [315, 220] on div "2 2212 S Buckner Blvd Dallas, TX 75227 3 8121 Barclay St Dallas, TX 75227 4 812…" at bounding box center [347, 240] width 694 height 337
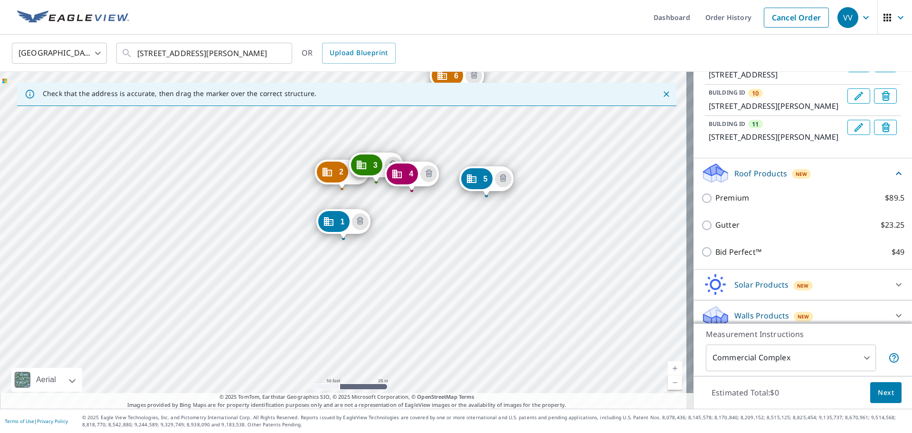
scroll to position [410, 0]
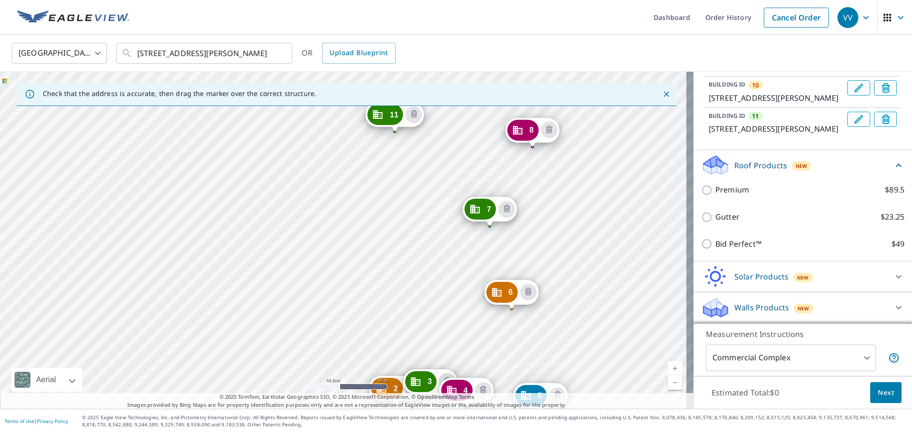
click at [396, 253] on div "2 2212 S Buckner Blvd Dallas, TX 75227 3 8121 Barclay St Dallas, TX 75227 4 812…" at bounding box center [347, 240] width 694 height 337
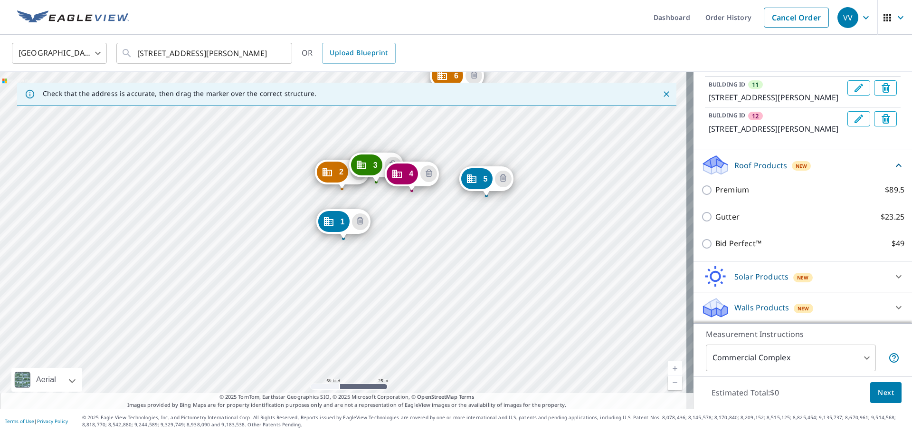
scroll to position [442, 0]
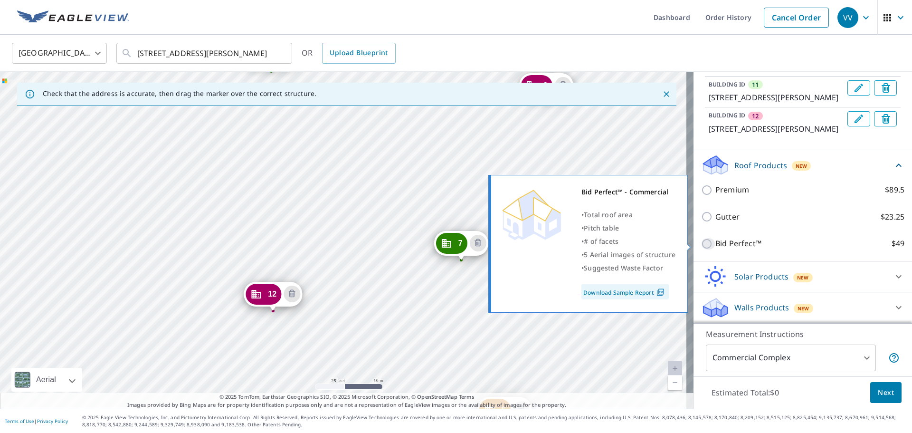
click at [701, 244] on input "Bid Perfect™ $49" at bounding box center [708, 243] width 14 height 11
checkbox input "true"
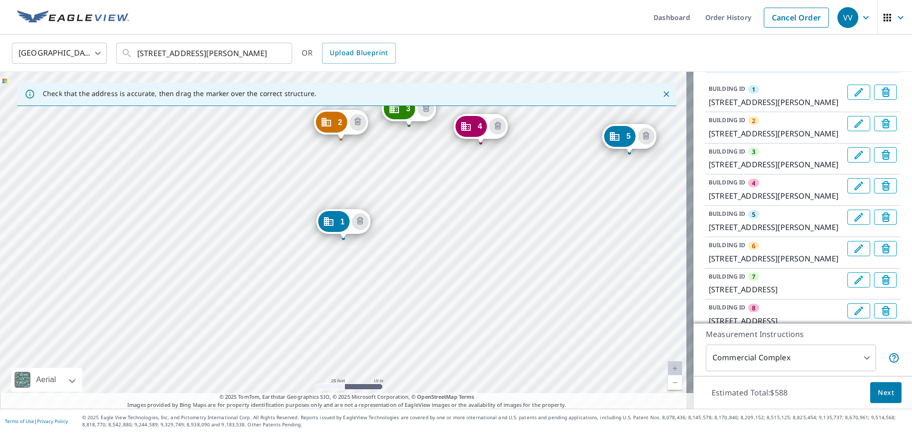
scroll to position [0, 0]
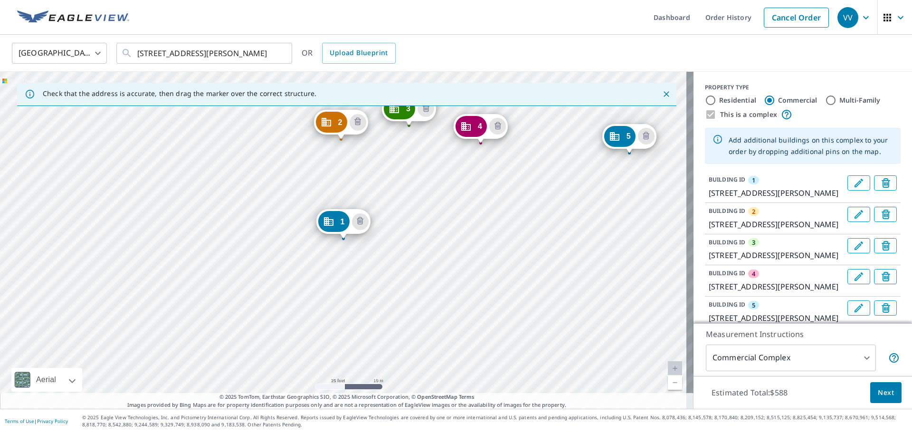
click at [705, 117] on div "This is a complex" at bounding box center [803, 114] width 196 height 11
click at [764, 99] on input "Commercial" at bounding box center [769, 100] width 11 height 11
click at [705, 114] on div "This is a complex" at bounding box center [803, 114] width 196 height 11
click at [764, 99] on input "Commercial" at bounding box center [769, 100] width 11 height 11
click at [706, 98] on input "Residential" at bounding box center [710, 100] width 11 height 11
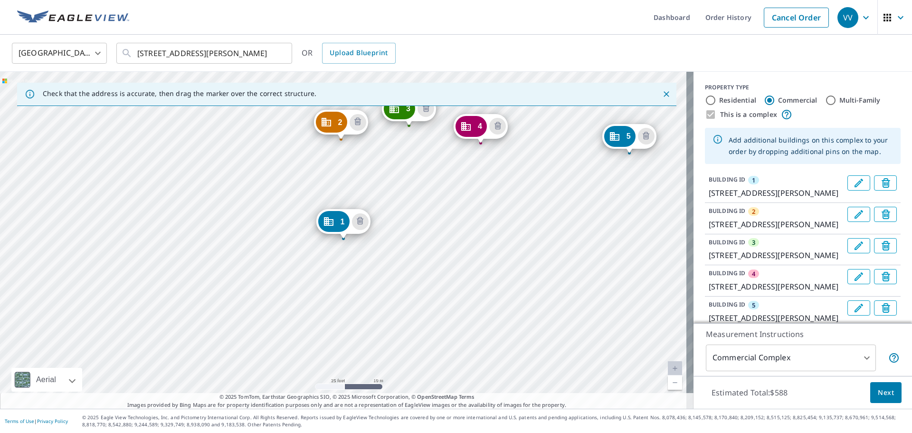
radio input "true"
type input "1"
click at [826, 97] on input "Multi-Family" at bounding box center [830, 100] width 11 height 11
radio input "true"
type input "2"
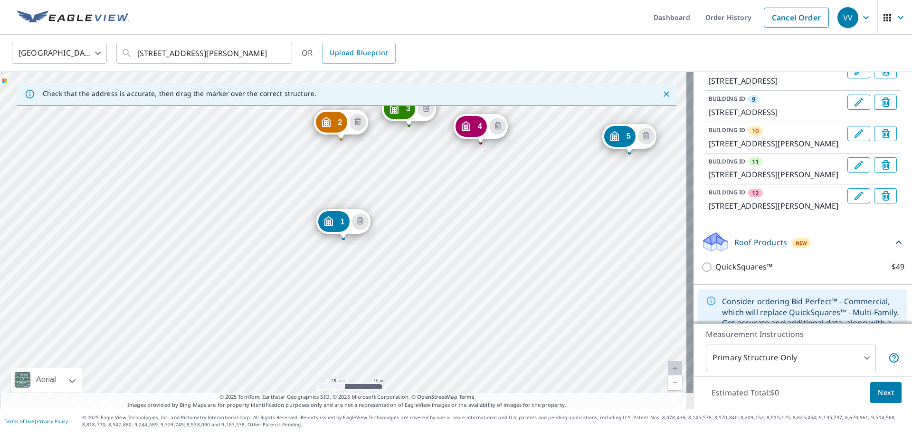
scroll to position [333, 0]
click at [843, 350] on body "VV VV Dashboard Order History Cancel Order VV United States US ​ 8117 Barclay S…" at bounding box center [456, 216] width 912 height 433
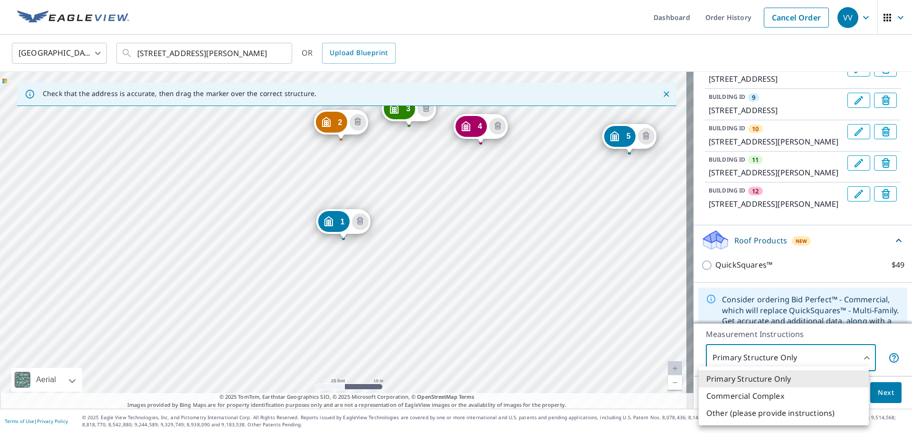
click at [705, 301] on div at bounding box center [456, 216] width 912 height 433
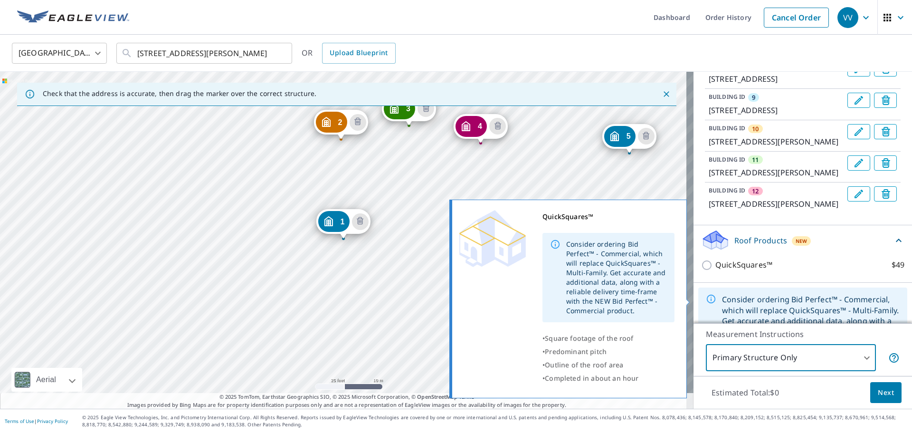
click at [701, 271] on input "QuickSquares™ $49" at bounding box center [708, 264] width 14 height 11
checkbox input "true"
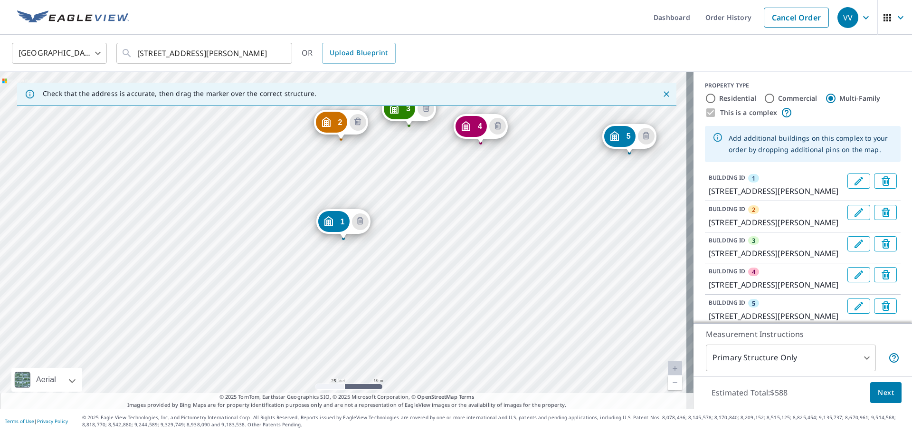
scroll to position [0, 0]
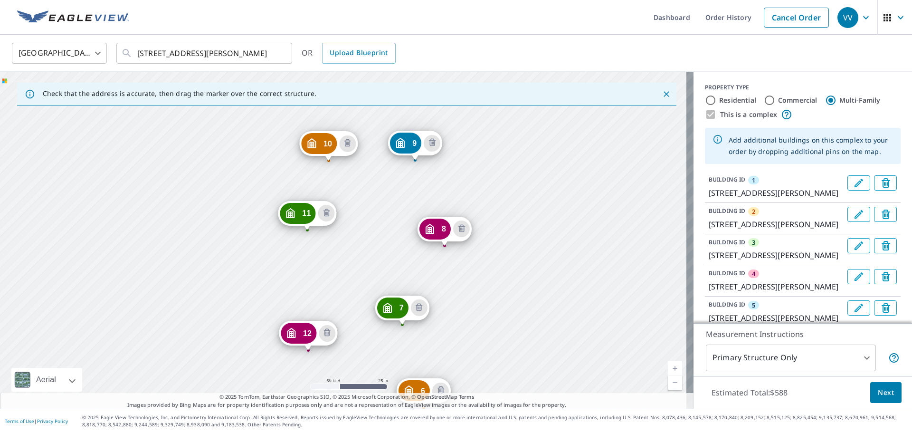
drag, startPoint x: 412, startPoint y: 208, endPoint x: 461, endPoint y: 294, distance: 98.5
click at [461, 294] on div "2 2212 S Buckner Blvd Dallas, TX 75227 3 8121 Barclay St Dallas, TX 75227 4 812…" at bounding box center [347, 240] width 694 height 337
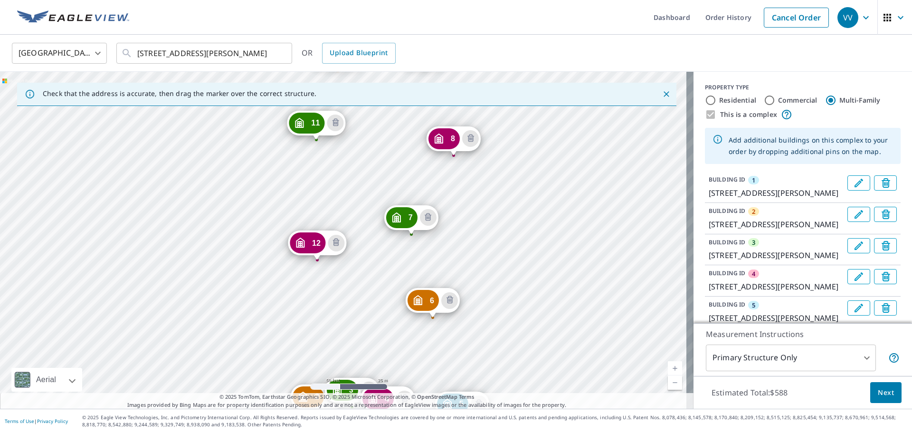
drag, startPoint x: 468, startPoint y: 293, endPoint x: 477, endPoint y: 204, distance: 89.3
click at [477, 204] on div "2 2212 S Buckner Blvd Dallas, TX 75227 3 8121 Barclay St Dallas, TX 75227 4 812…" at bounding box center [347, 240] width 694 height 337
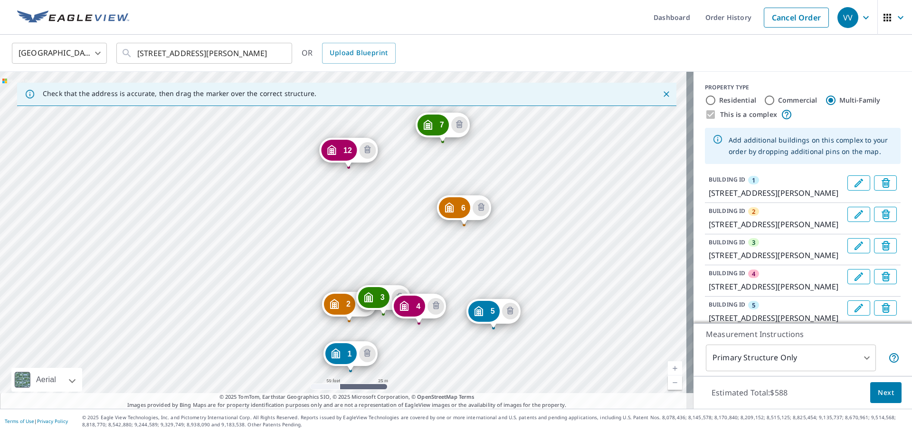
click at [774, 362] on body "VV VV Dashboard Order History Cancel Order VV United States US ​ 8117 Barclay S…" at bounding box center [456, 216] width 912 height 433
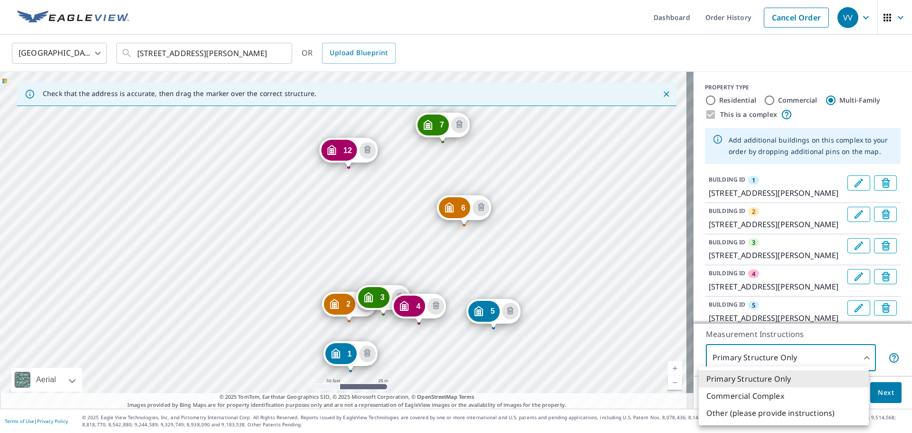
click at [787, 395] on li "Commercial Complex" at bounding box center [784, 395] width 170 height 17
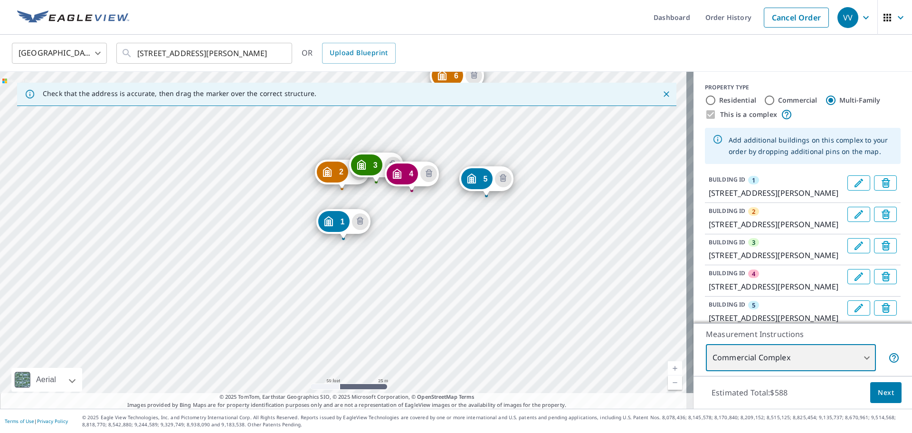
type input "4"
click at [778, 98] on label "Commercial" at bounding box center [797, 100] width 39 height 10
click at [773, 98] on input "Commercial" at bounding box center [769, 100] width 11 height 11
radio input "true"
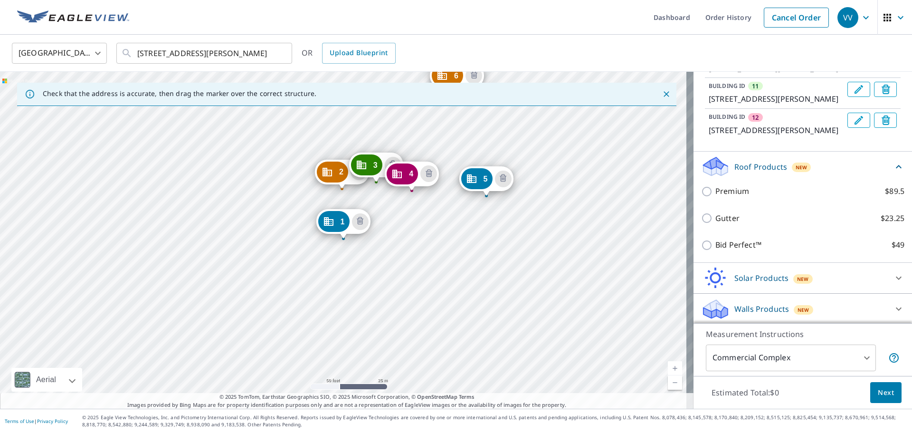
scroll to position [428, 0]
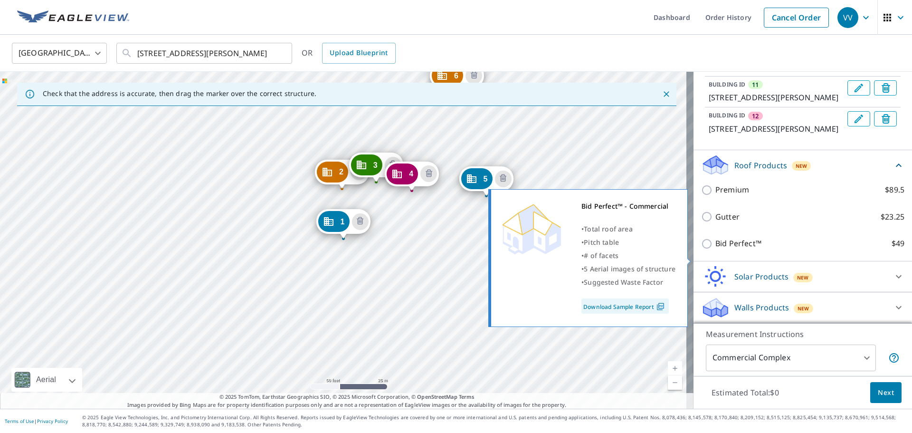
click at [716, 249] on p "Bid Perfect™" at bounding box center [739, 244] width 46 height 12
click at [716, 249] on input "Bid Perfect™ $49" at bounding box center [708, 243] width 14 height 11
checkbox input "true"
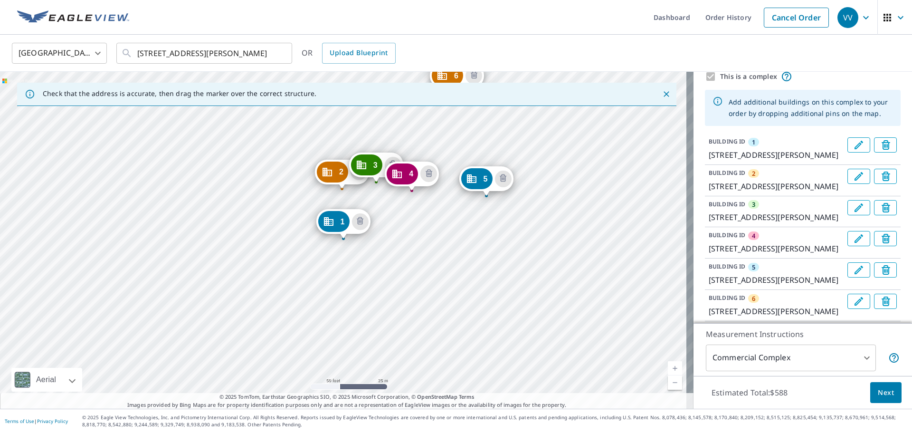
scroll to position [0, 0]
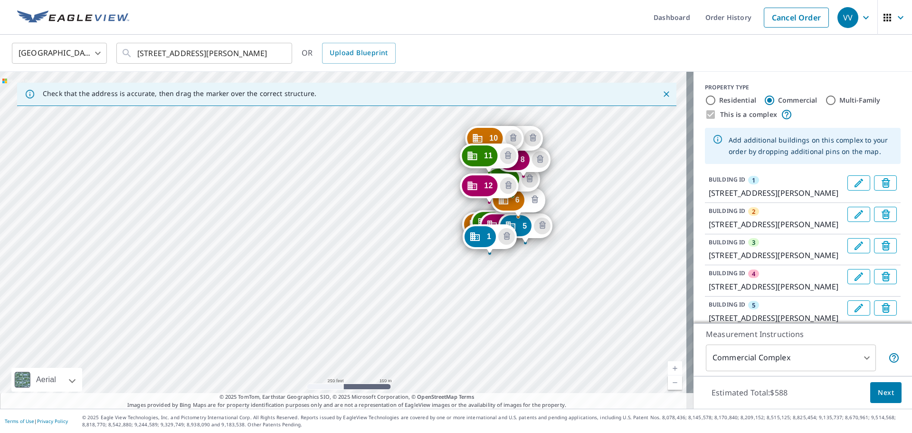
drag, startPoint x: 478, startPoint y: 135, endPoint x: 529, endPoint y: 206, distance: 87.8
click at [535, 209] on div "2 2212 S Buckner Blvd Dallas, TX 75227 3 8121 Barclay St Dallas, TX 75227 4 812…" at bounding box center [347, 240] width 694 height 337
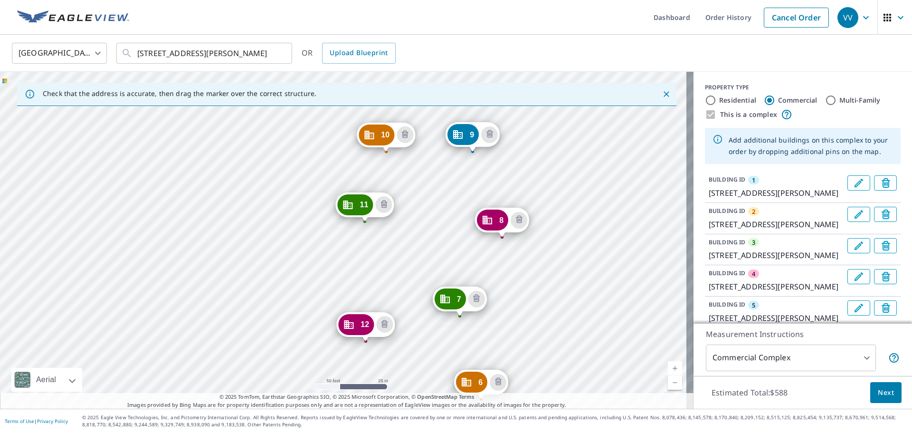
drag, startPoint x: 404, startPoint y: 261, endPoint x: 404, endPoint y: 266, distance: 4.8
click at [404, 266] on div "2 2212 S Buckner Blvd Dallas, TX 75227 3 8121 Barclay St Dallas, TX 75227 4 812…" at bounding box center [347, 240] width 694 height 337
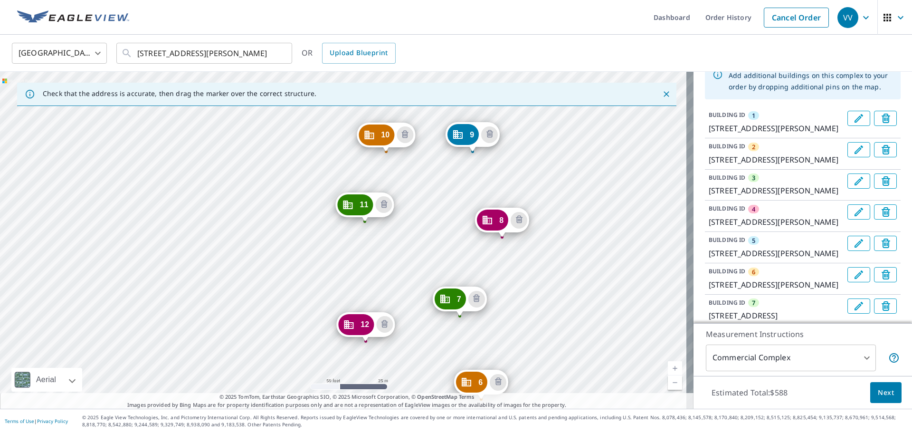
scroll to position [95, 0]
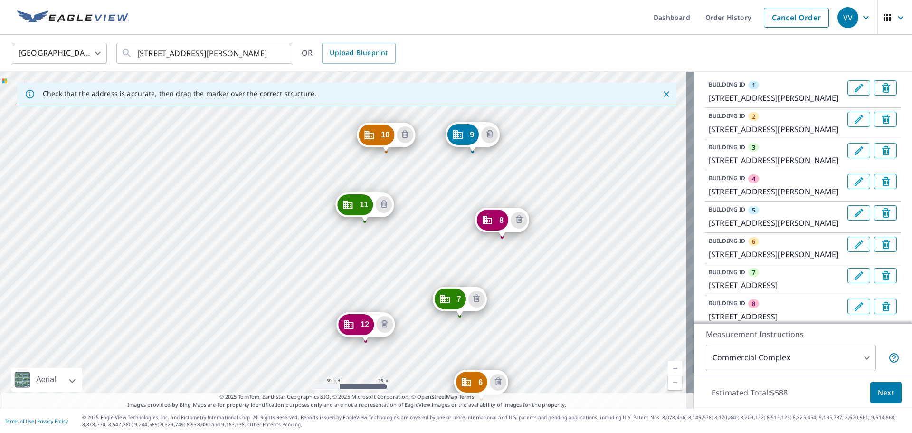
click at [882, 21] on icon "button" at bounding box center [887, 17] width 11 height 11
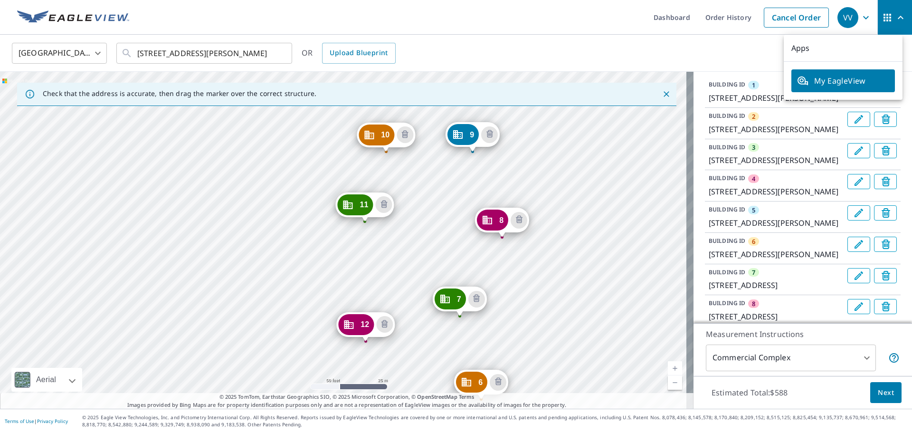
click at [722, 54] on div "United States US ​ 8117 Barclay St Dallas, TX 75227 ​ OR Upload Blueprint" at bounding box center [453, 53] width 896 height 22
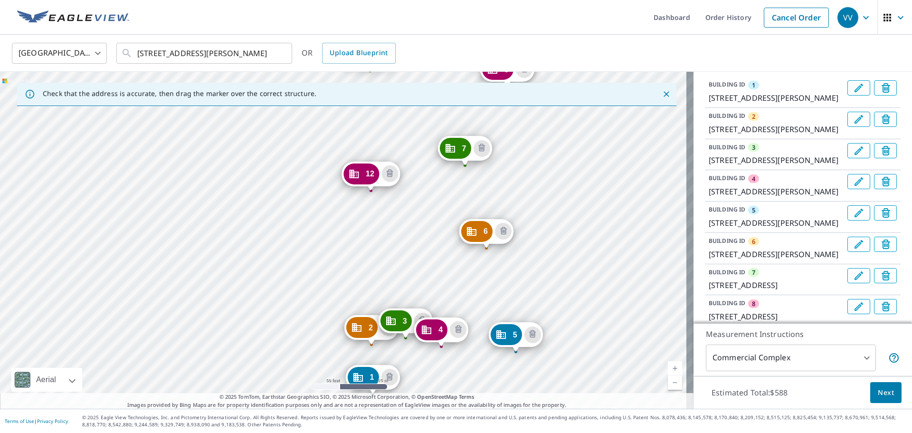
drag, startPoint x: 484, startPoint y: 292, endPoint x: 526, endPoint y: 171, distance: 128.8
click at [526, 171] on div "2 2212 S Buckner Blvd Dallas, TX 75227 3 8121 Barclay St Dallas, TX 75227 4 812…" at bounding box center [347, 240] width 694 height 337
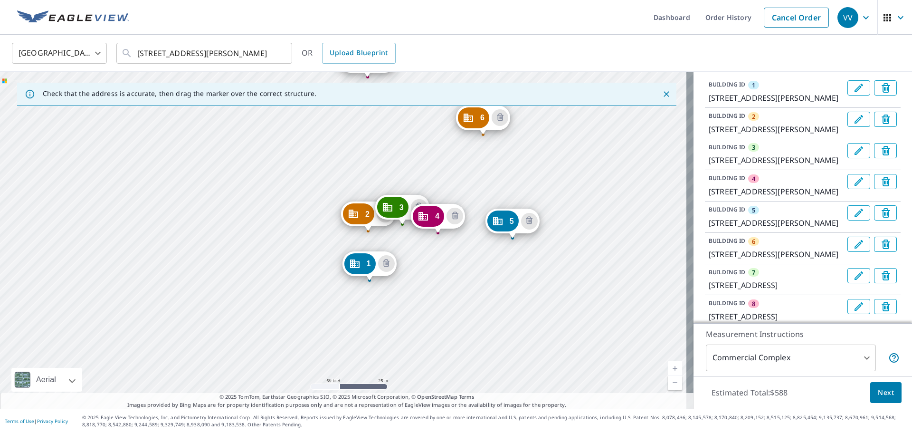
click at [490, 143] on div "2 2212 S Buckner Blvd Dallas, TX 75227 3 8121 Barclay St Dallas, TX 75227 4 812…" at bounding box center [347, 240] width 694 height 337
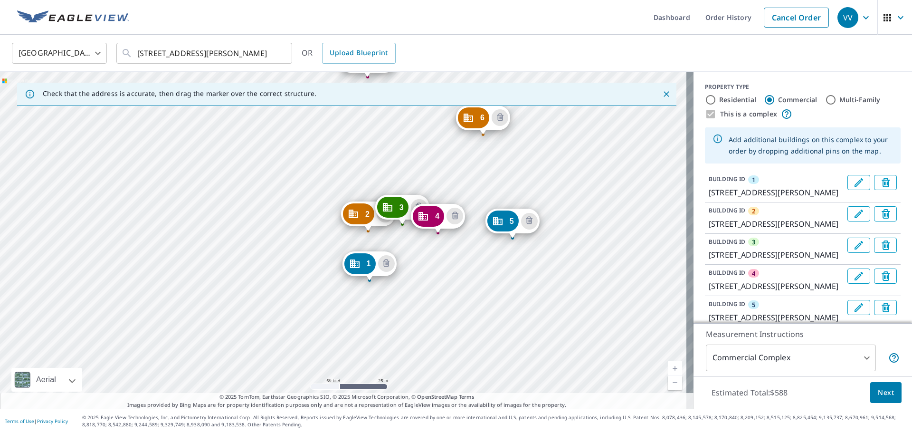
scroll to position [0, 0]
click at [828, 100] on input "Multi-Family" at bounding box center [830, 100] width 11 height 11
radio input "true"
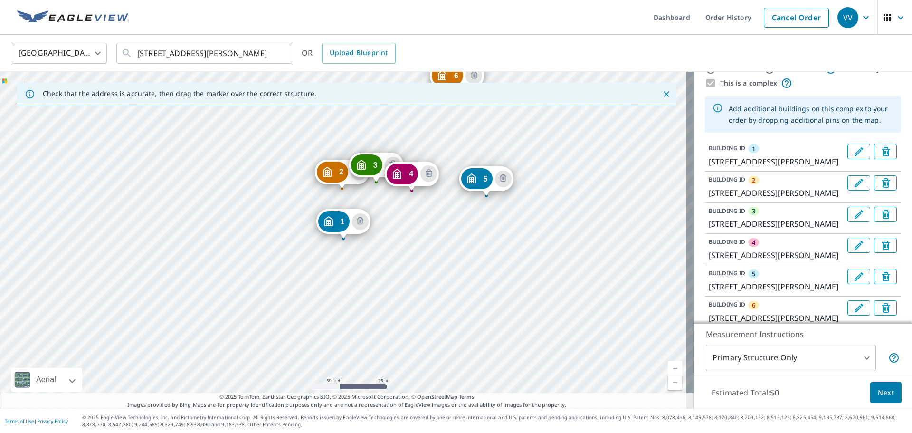
scroll to position [48, 0]
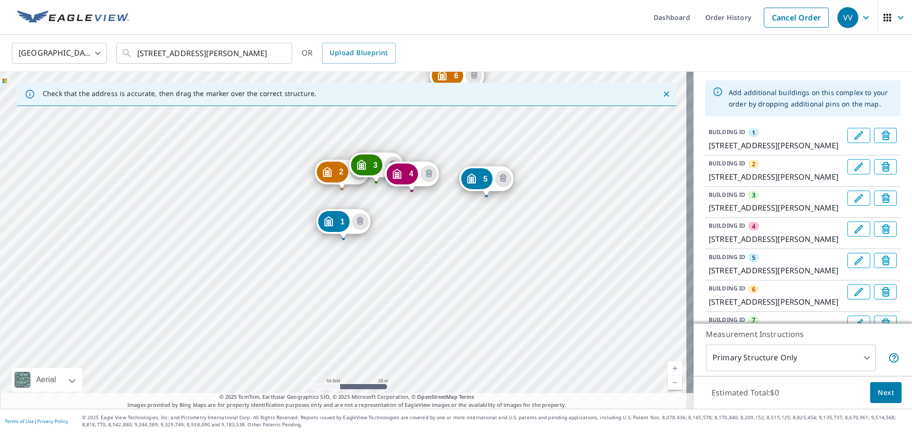
click at [783, 356] on body "VV VV Dashboard Order History Cancel Order VV United States US ​ 8117 Barclay S…" at bounding box center [456, 216] width 912 height 433
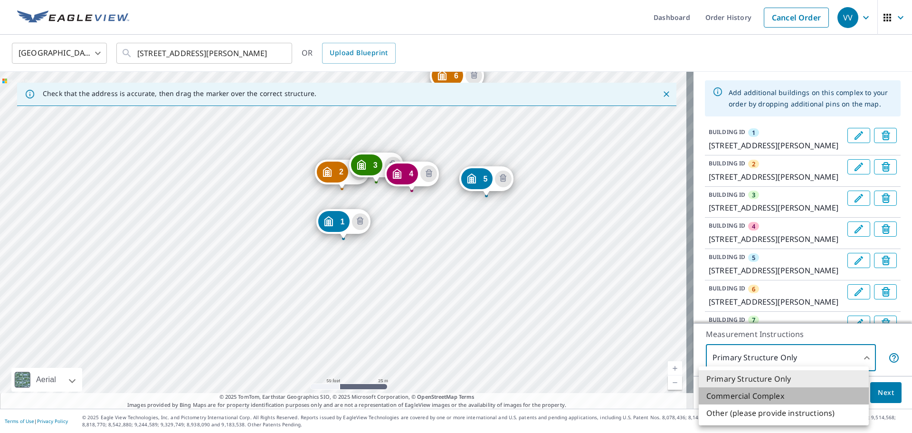
click at [774, 402] on li "Commercial Complex" at bounding box center [784, 395] width 170 height 17
type input "4"
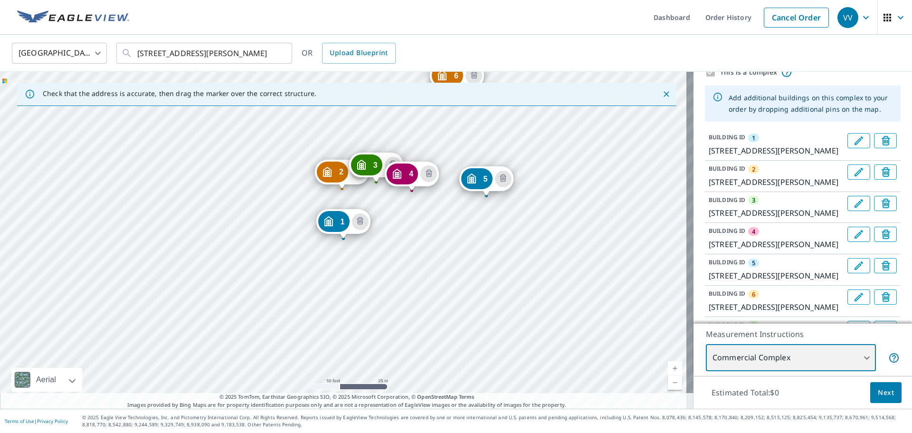
scroll to position [0, 0]
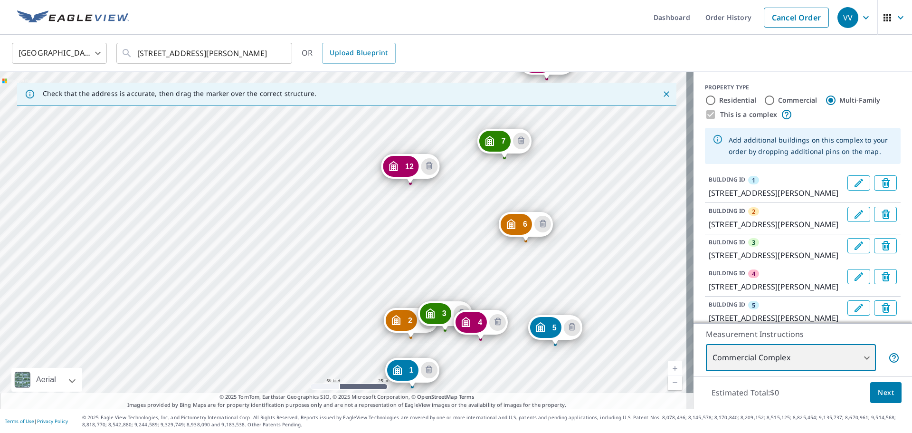
drag, startPoint x: 610, startPoint y: 248, endPoint x: 559, endPoint y: 374, distance: 135.3
click at [559, 373] on div "2 2212 S Buckner Blvd Dallas, TX 75227 3 8121 Barclay St Dallas, TX 75227 4 812…" at bounding box center [347, 240] width 694 height 337
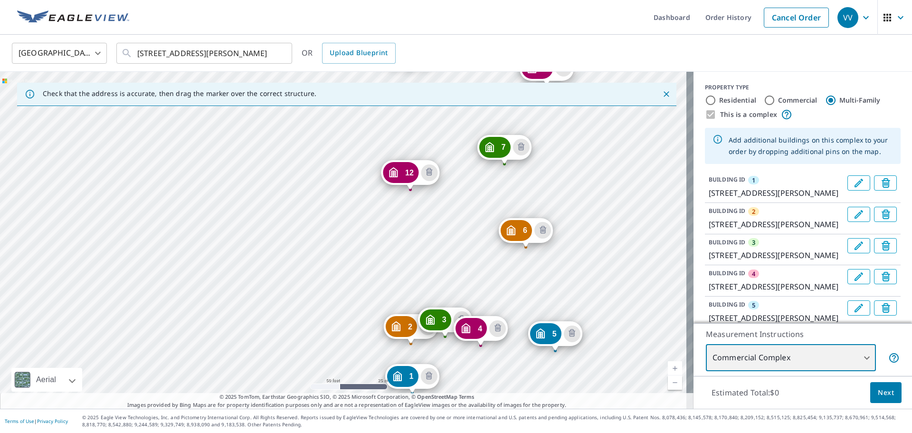
click at [461, 261] on div "2 2212 S Buckner Blvd Dallas, TX 75227 3 8121 Barclay St Dallas, TX 75227 4 812…" at bounding box center [347, 240] width 694 height 337
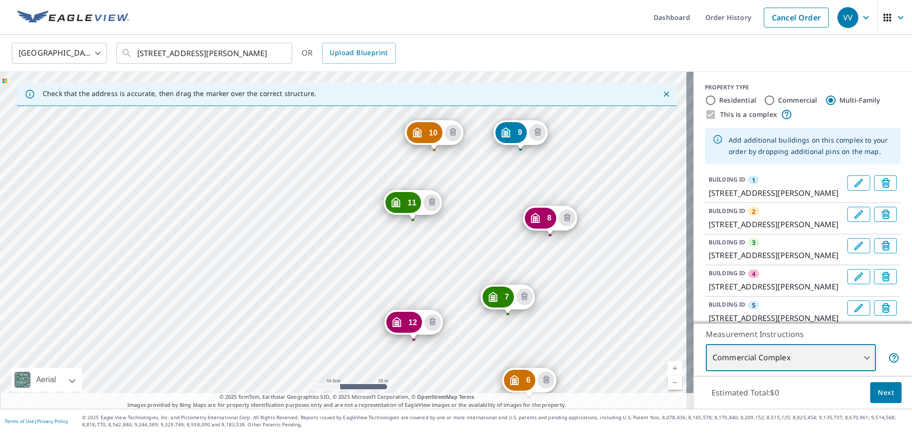
click at [559, 267] on div "2 2212 S Buckner Blvd Dallas, TX 75227 3 8121 Barclay St Dallas, TX 75227 4 812…" at bounding box center [347, 240] width 694 height 337
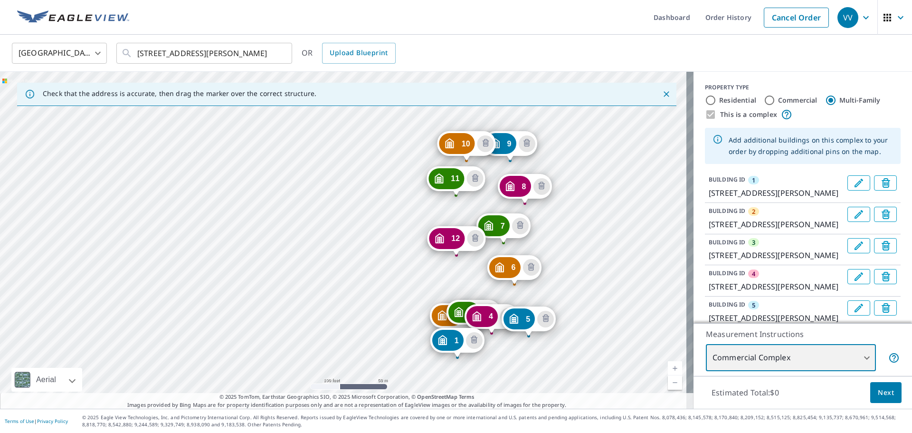
drag, startPoint x: 609, startPoint y: 283, endPoint x: 570, endPoint y: 228, distance: 67.8
click at [570, 228] on div "2 2212 S Buckner Blvd Dallas, TX 75227 3 8121 Barclay St Dallas, TX 75227 4 812…" at bounding box center [347, 240] width 694 height 337
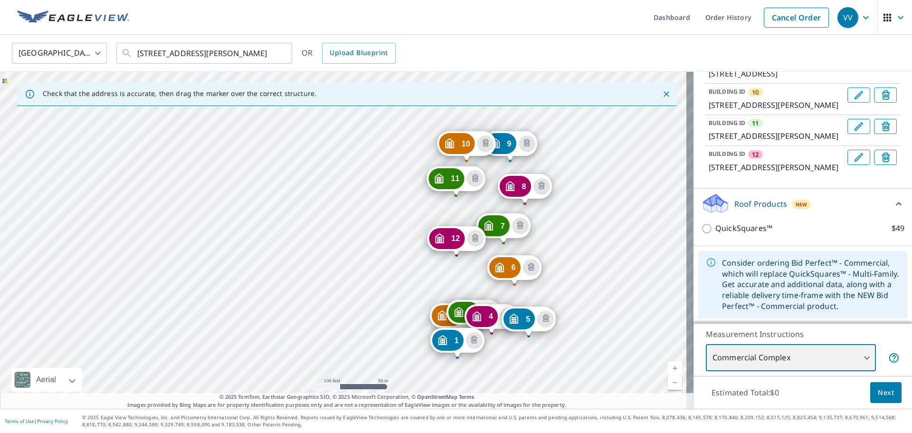
scroll to position [380, 0]
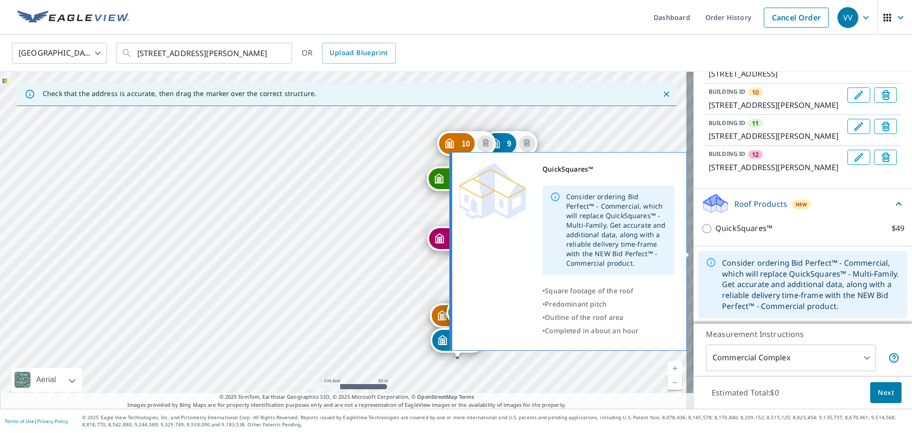
click at [727, 234] on p "QuickSquares™" at bounding box center [744, 228] width 57 height 12
click at [716, 234] on input "QuickSquares™ $49" at bounding box center [708, 228] width 14 height 11
checkbox input "true"
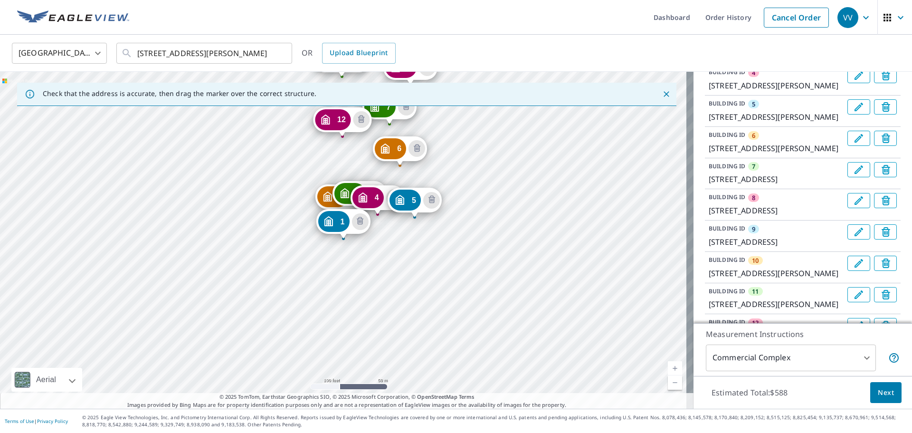
scroll to position [0, 0]
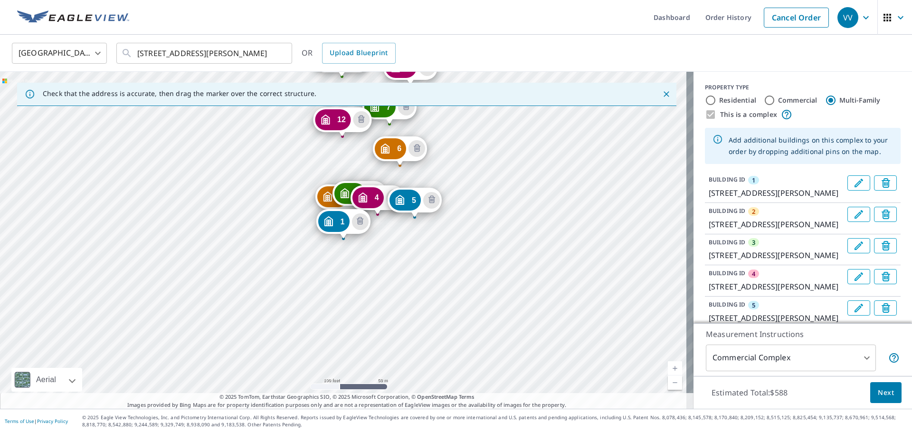
click at [798, 100] on label "Commercial" at bounding box center [797, 100] width 39 height 10
click at [775, 100] on input "Commercial" at bounding box center [769, 100] width 11 height 11
radio input "true"
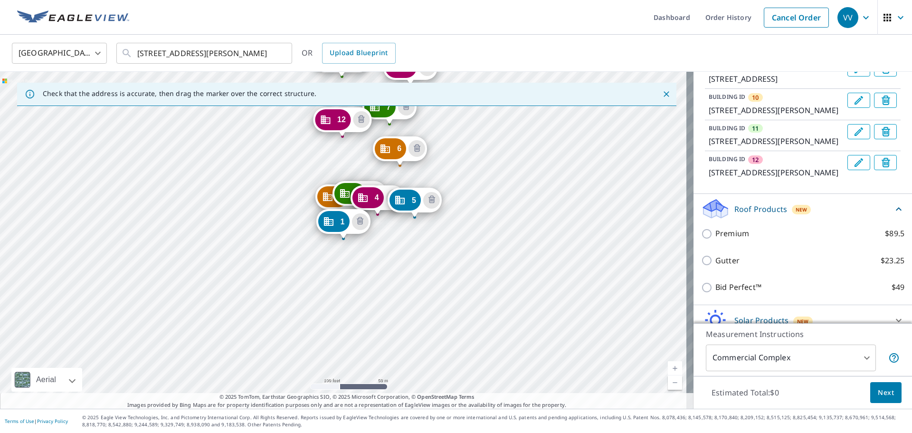
scroll to position [442, 0]
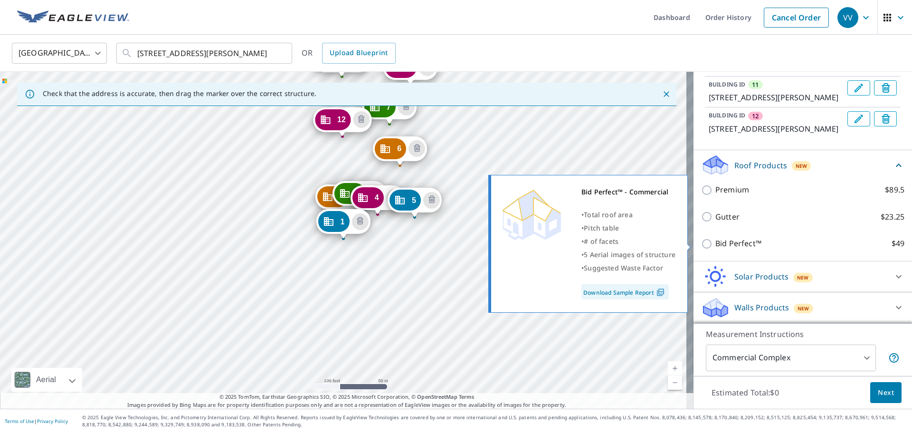
click at [716, 247] on p "Bid Perfect™" at bounding box center [739, 244] width 46 height 12
click at [713, 247] on input "Bid Perfect™ $49" at bounding box center [708, 243] width 14 height 11
checkbox input "true"
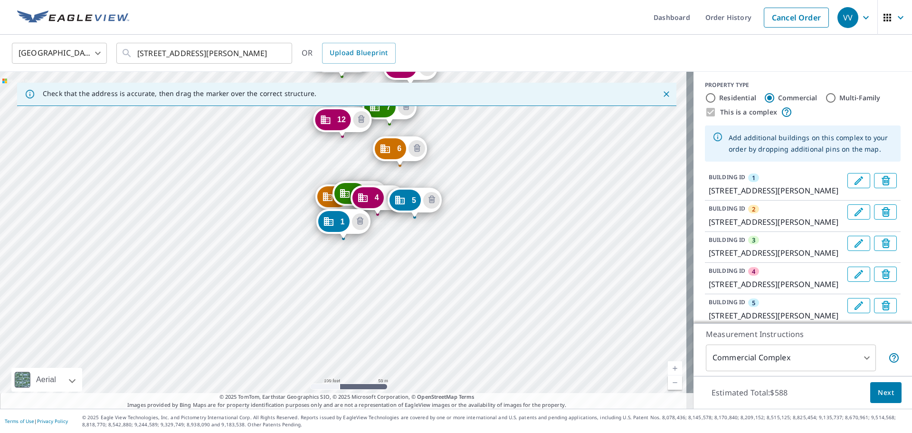
scroll to position [0, 0]
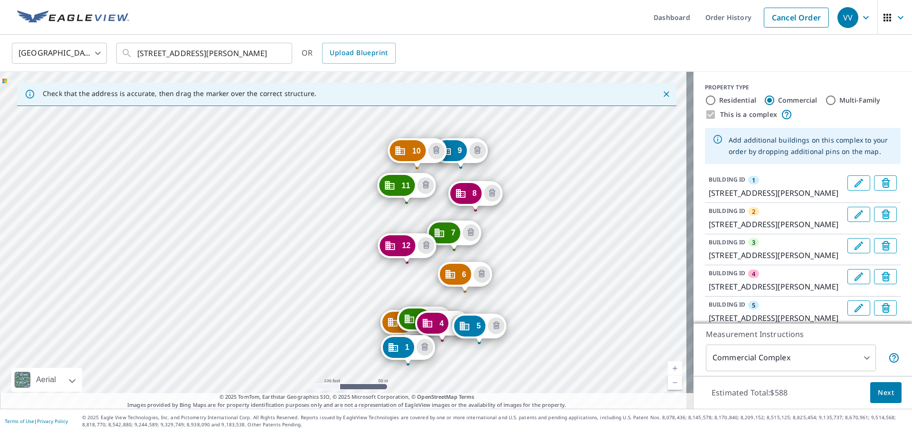
drag, startPoint x: 570, startPoint y: 154, endPoint x: 549, endPoint y: 246, distance: 94.0
drag, startPoint x: 549, startPoint y: 246, endPoint x: 496, endPoint y: 46, distance: 206.5
click at [496, 46] on div "United States US ​ 8117 Barclay St Dallas, TX 75227 ​ OR Upload Blueprint" at bounding box center [453, 53] width 896 height 22
click at [851, 185] on button "Edit building 1" at bounding box center [859, 182] width 23 height 15
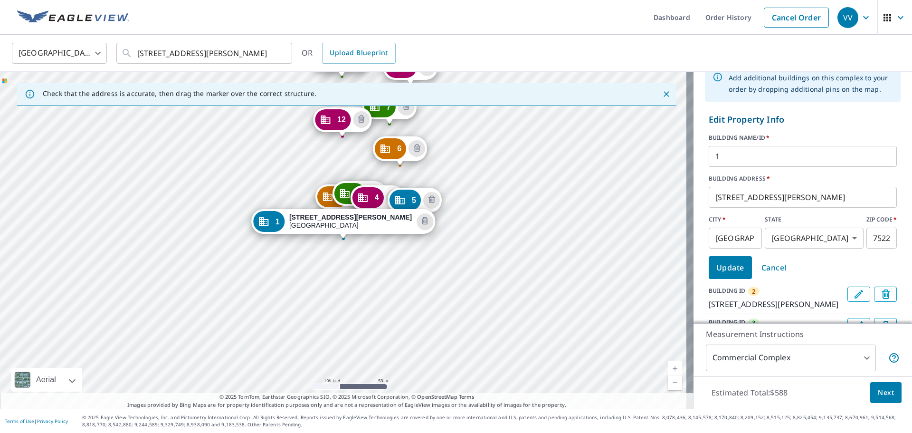
scroll to position [49, 0]
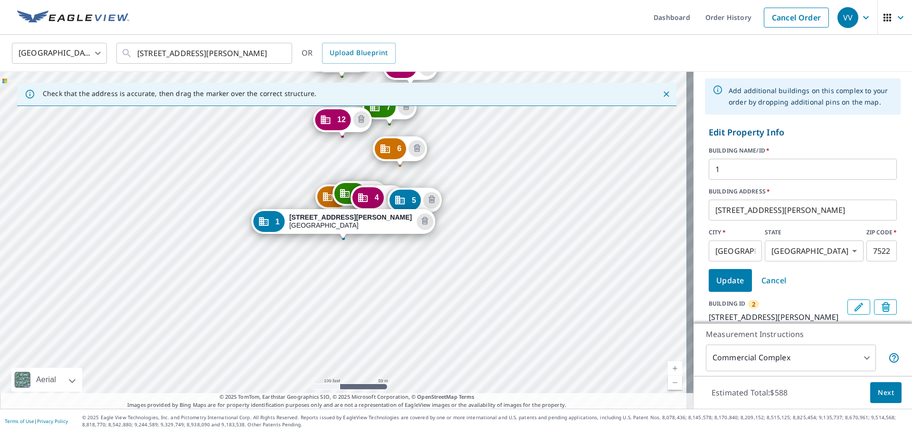
click at [752, 162] on input "1" at bounding box center [803, 169] width 188 height 27
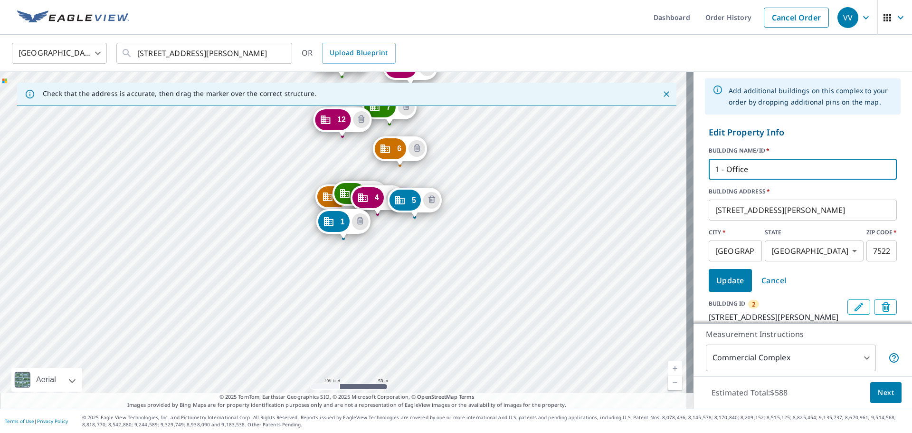
type input "1 - Office"
click at [821, 128] on p "Edit Property Info" at bounding box center [803, 132] width 188 height 13
click at [720, 272] on button "Update" at bounding box center [730, 280] width 43 height 23
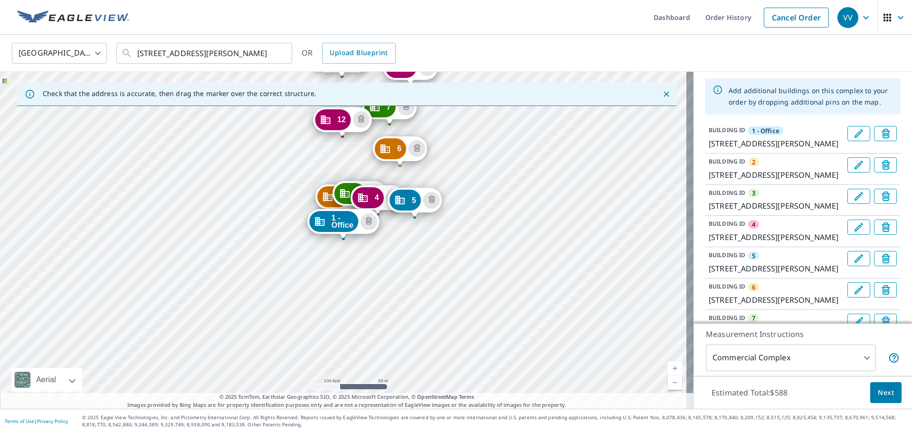
click at [853, 162] on icon "Edit building 2" at bounding box center [858, 164] width 11 height 11
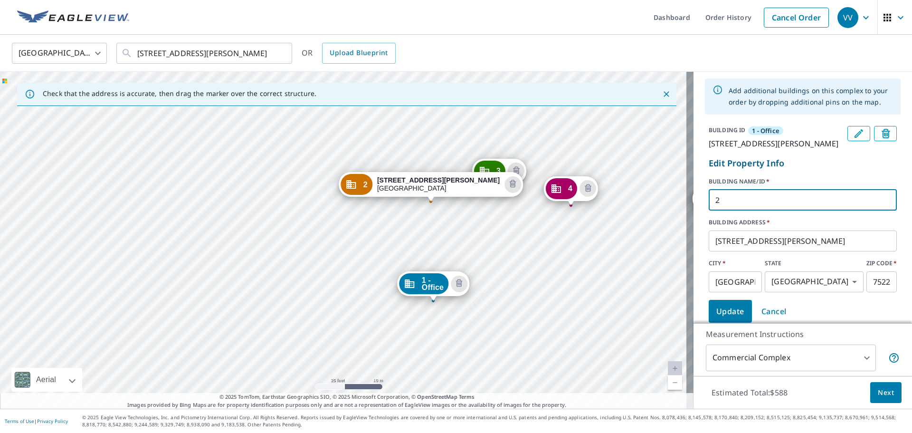
click at [709, 203] on input "2" at bounding box center [803, 200] width 188 height 27
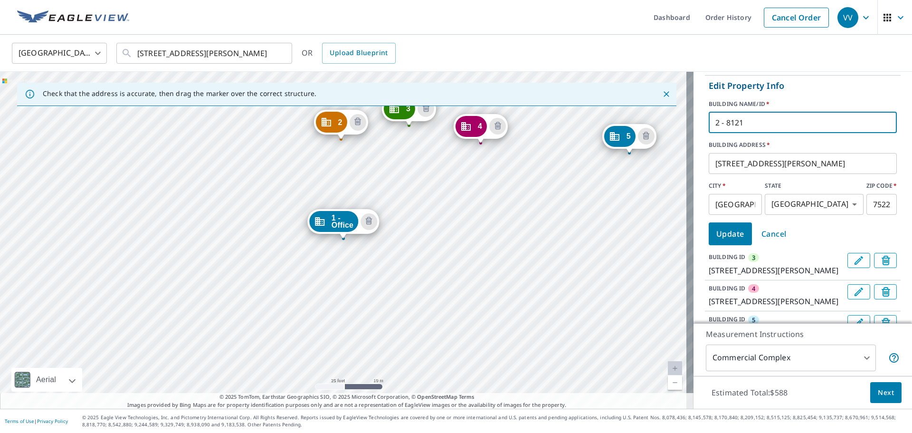
scroll to position [144, 0]
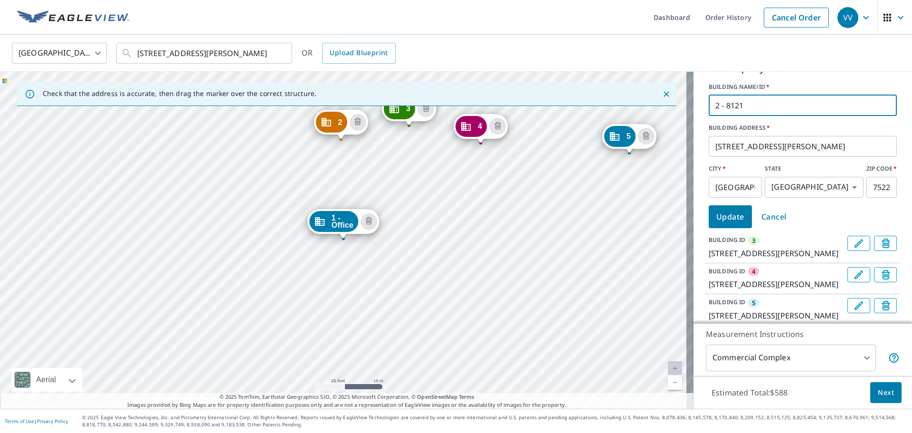
type input "2 - 8121"
click at [709, 223] on button "Update" at bounding box center [730, 216] width 43 height 23
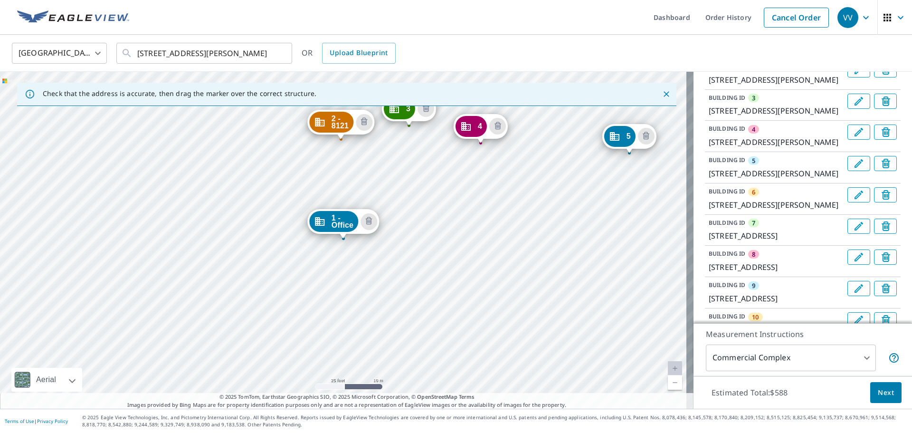
scroll to position [14, 0]
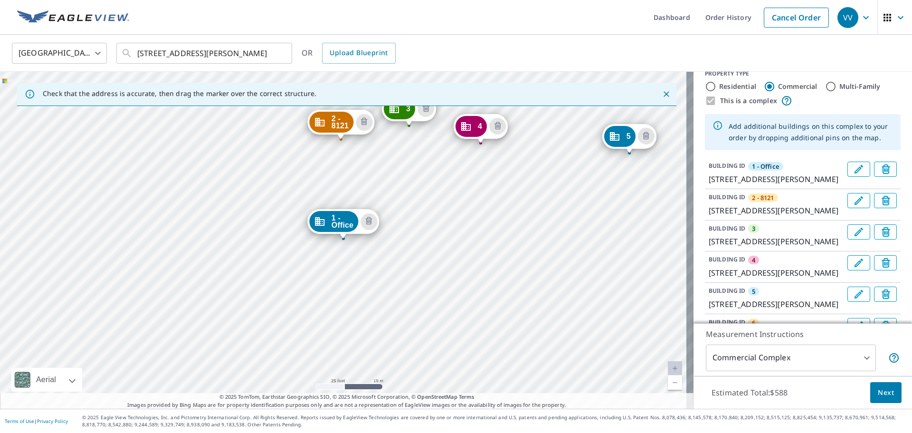
click at [855, 236] on icon "Edit building 3" at bounding box center [859, 232] width 9 height 9
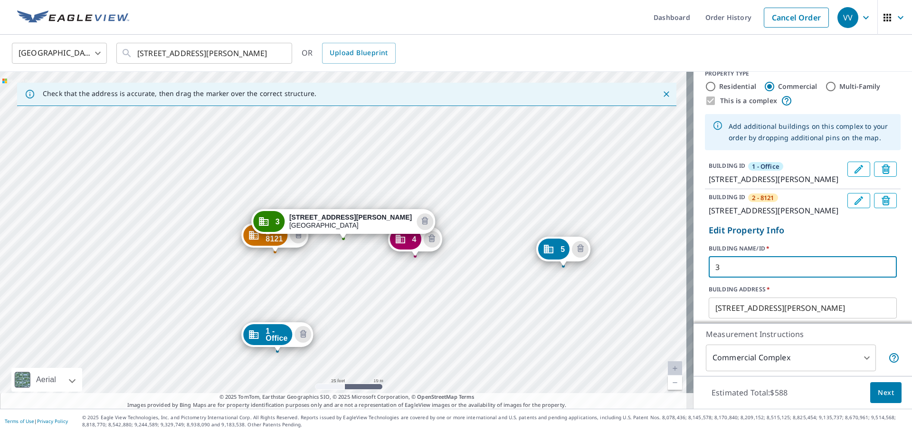
click at [731, 279] on input "3" at bounding box center [803, 267] width 188 height 27
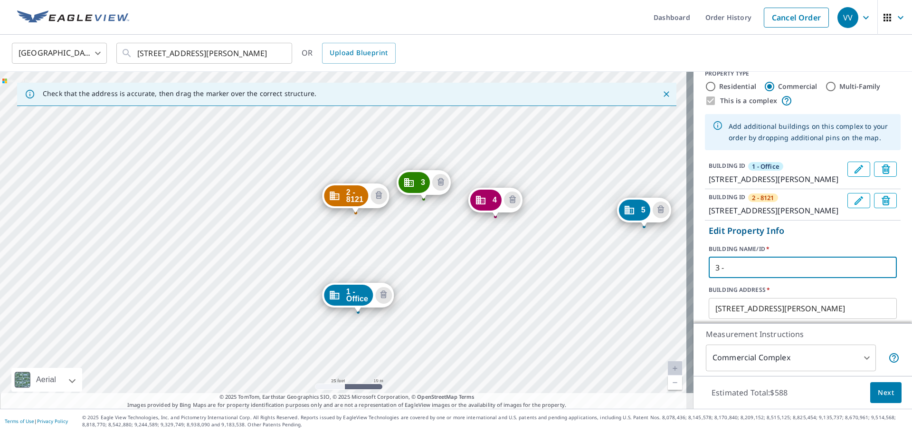
drag, startPoint x: 401, startPoint y: 148, endPoint x: 420, endPoint y: 228, distance: 82.2
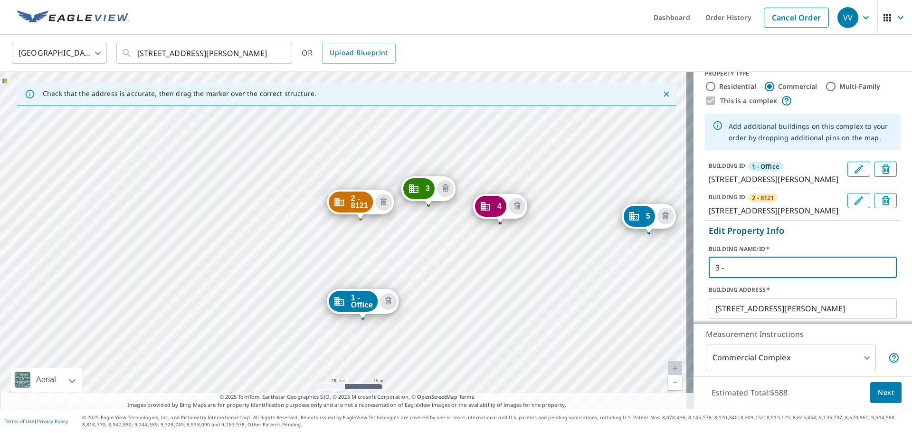
type input "3 -"
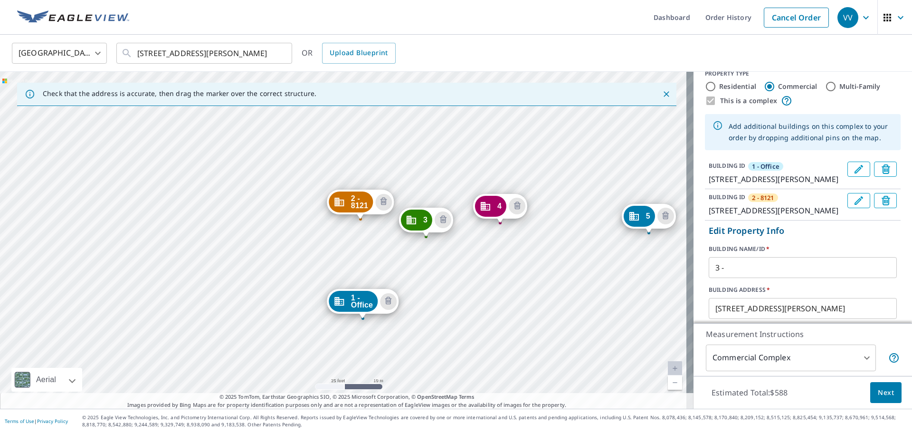
drag, startPoint x: 423, startPoint y: 190, endPoint x: 421, endPoint y: 221, distance: 31.4
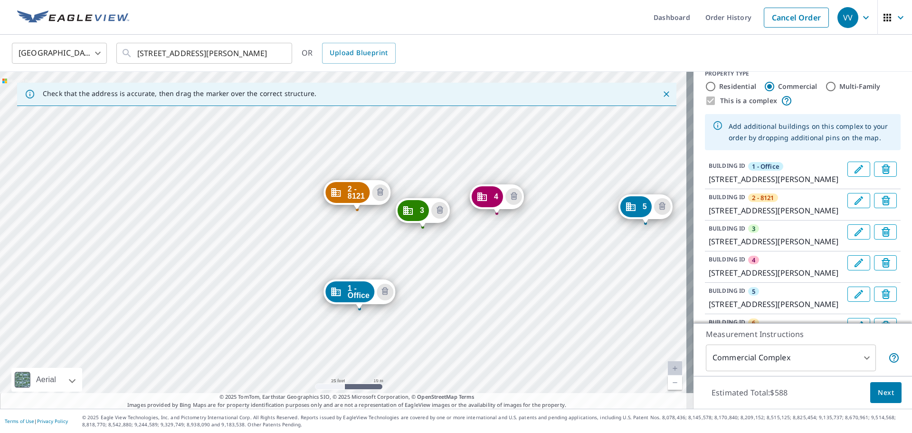
drag, startPoint x: 410, startPoint y: 110, endPoint x: 424, endPoint y: 165, distance: 56.8
drag, startPoint x: 424, startPoint y: 165, endPoint x: 416, endPoint y: 141, distance: 25.5
drag, startPoint x: 416, startPoint y: 141, endPoint x: 545, endPoint y: 17, distance: 179.1
click at [545, 17] on ul "Dashboard Order History Cancel Order" at bounding box center [484, 17] width 699 height 35
click at [853, 238] on icon "Edit building 3" at bounding box center [858, 231] width 11 height 11
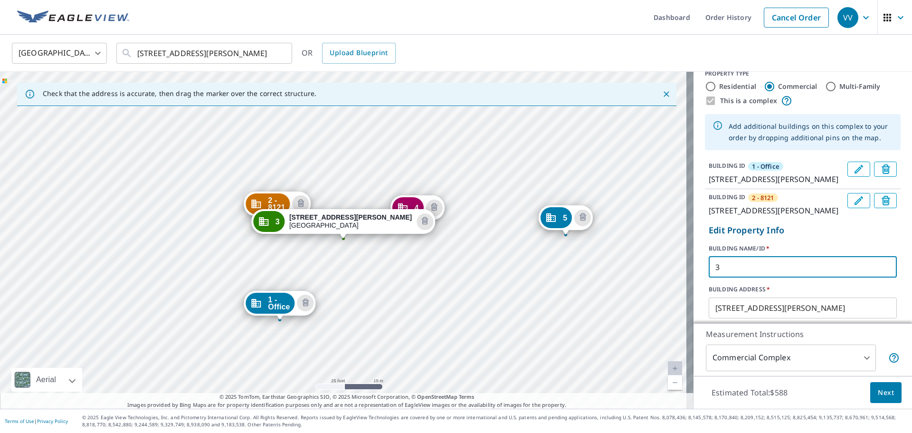
click at [741, 278] on input "3" at bounding box center [803, 267] width 188 height 27
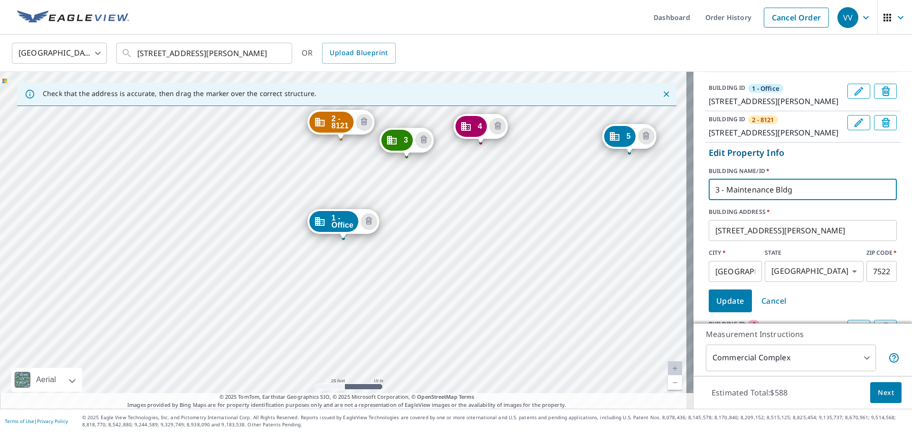
scroll to position [109, 0]
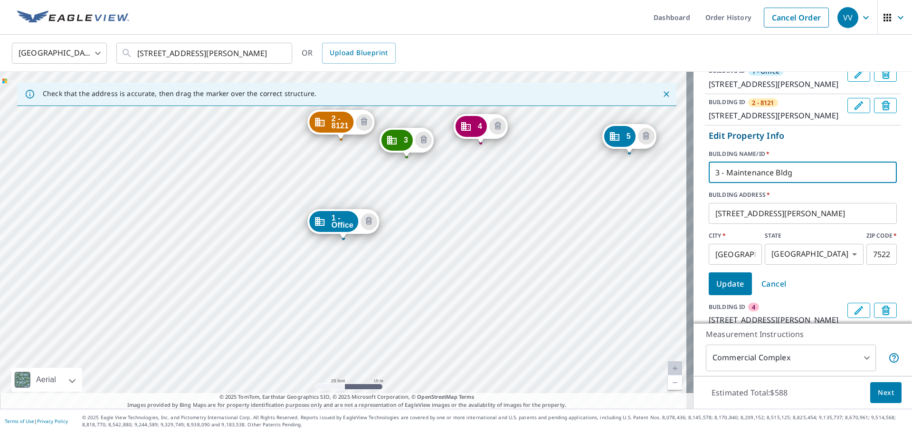
type input "3 - Maintenance Bldg"
click at [718, 286] on button "Update" at bounding box center [730, 283] width 43 height 23
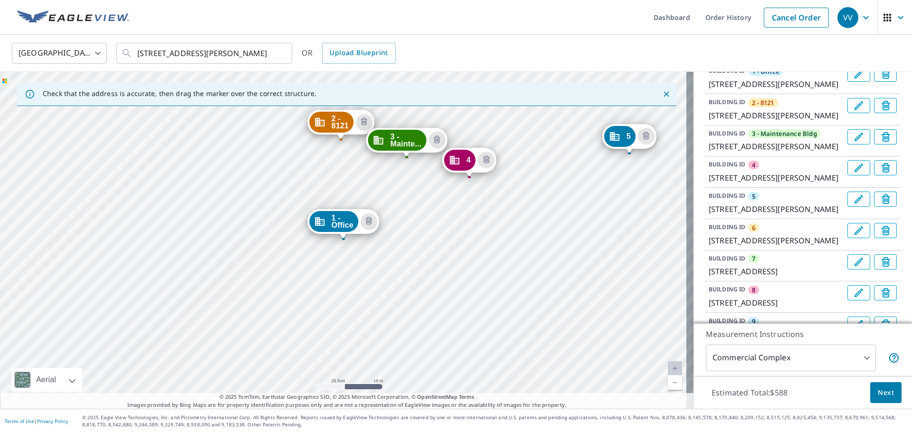
drag, startPoint x: 486, startPoint y: 134, endPoint x: 475, endPoint y: 168, distance: 35.0
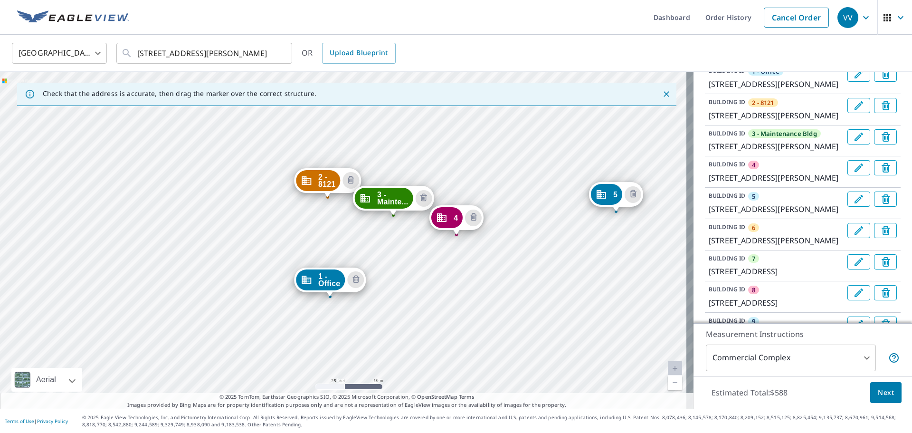
click at [848, 175] on button "Edit building 4" at bounding box center [859, 167] width 23 height 15
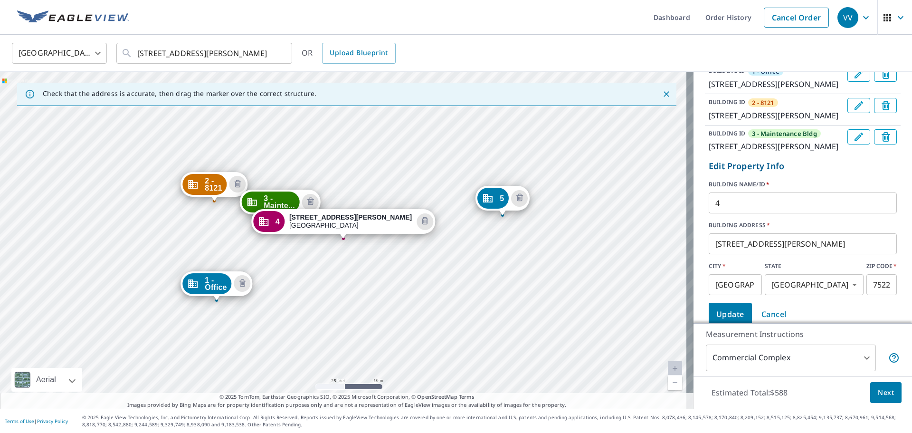
click at [721, 216] on input "4" at bounding box center [803, 203] width 188 height 27
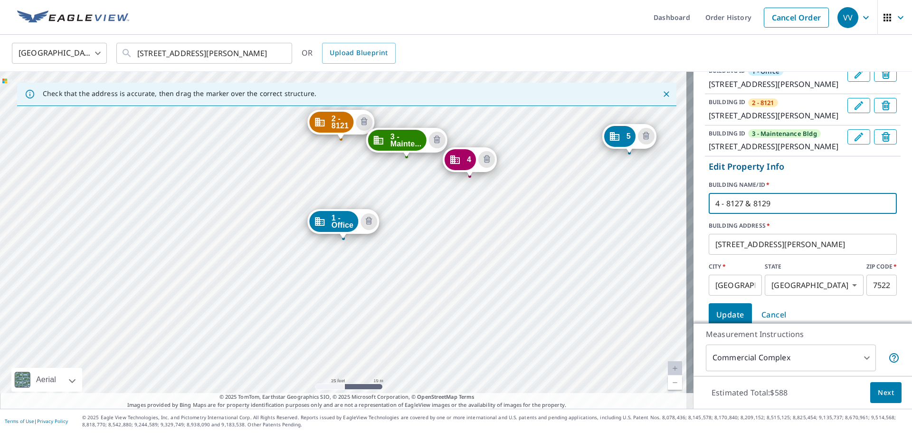
type input "4 - 8127 & 8129"
click at [800, 189] on label "BUILDING NAME/ID   *" at bounding box center [803, 185] width 188 height 9
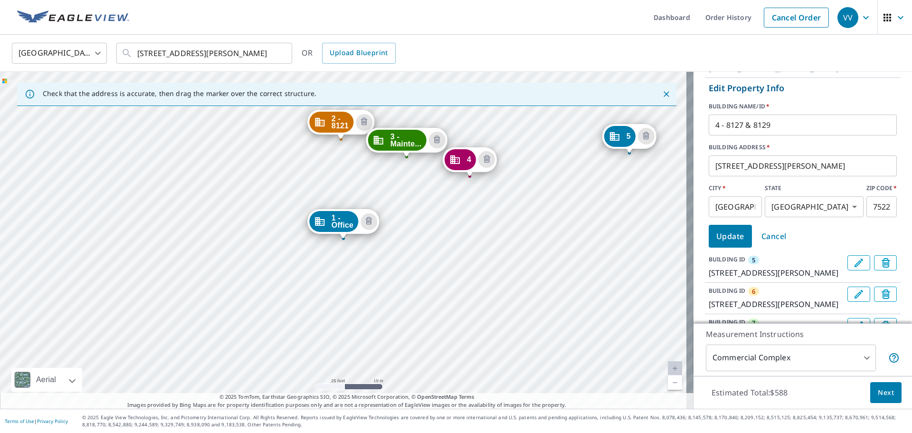
scroll to position [204, 0]
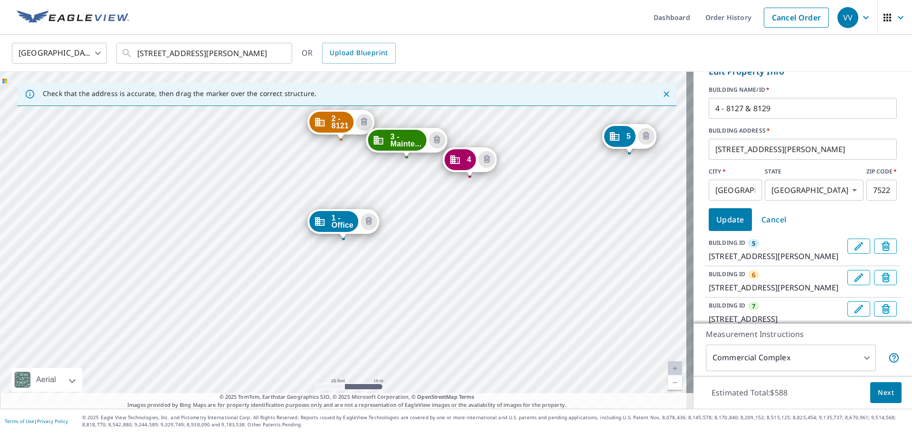
click at [717, 226] on span "Update" at bounding box center [730, 219] width 28 height 13
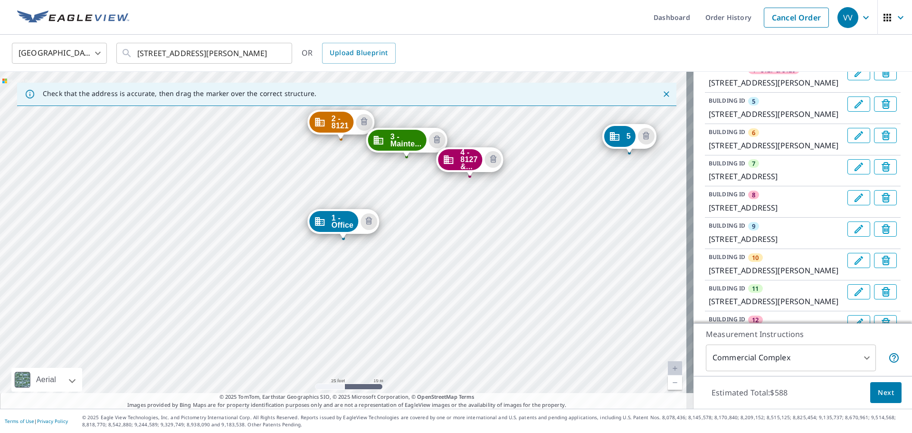
scroll to position [156, 0]
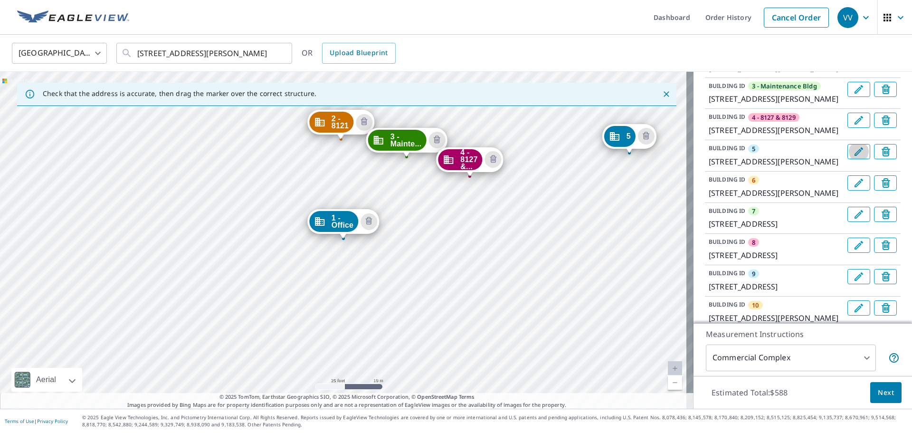
click at [853, 157] on icon "Edit building 5" at bounding box center [858, 151] width 11 height 11
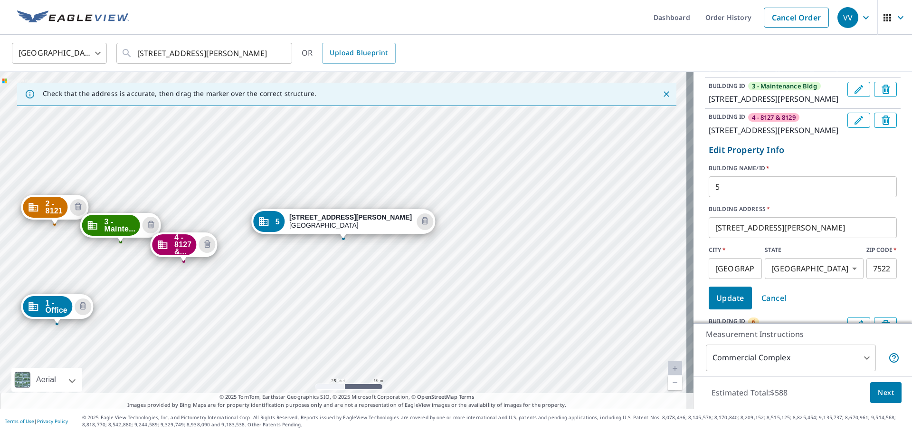
click at [764, 200] on input "5" at bounding box center [803, 186] width 188 height 27
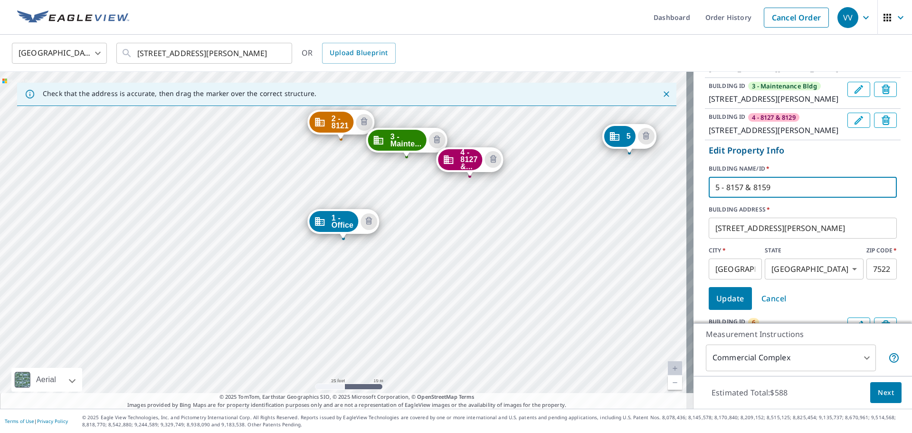
type input "5 - 8157 & 8159"
click at [807, 168] on form "Edit Property Info BUILDING NAME/ID   * 5 - 8157 & 8159 ​ BUILDING ADDRESS   * …" at bounding box center [803, 226] width 196 height 173
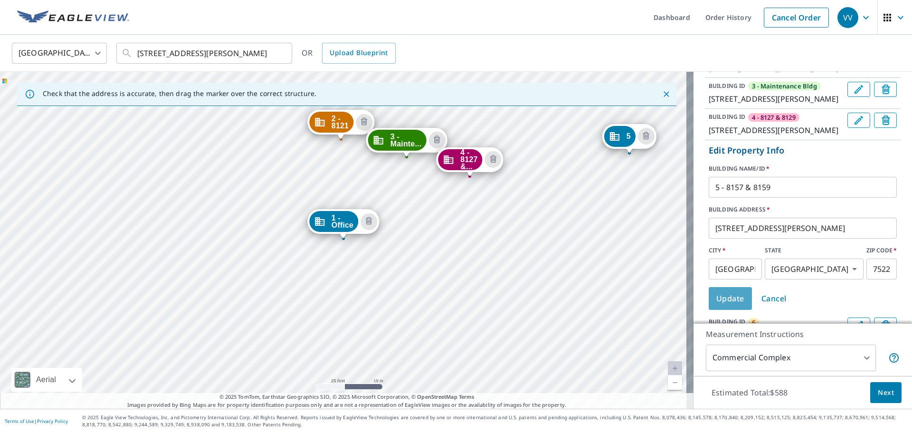
click at [721, 305] on span "Update" at bounding box center [730, 298] width 28 height 13
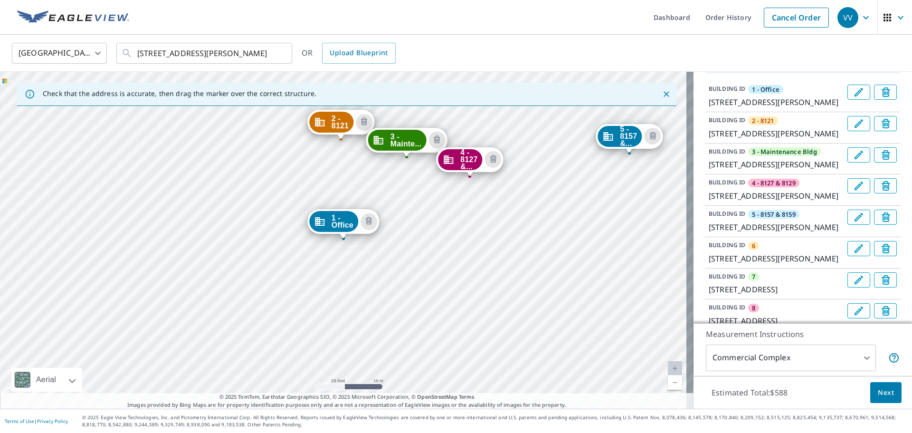
scroll to position [109, 0]
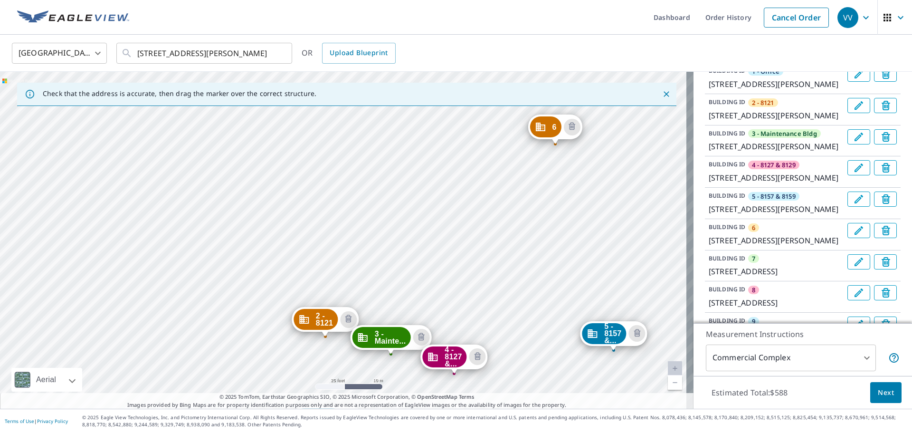
drag, startPoint x: 574, startPoint y: 195, endPoint x: 554, endPoint y: 410, distance: 216.7
drag, startPoint x: 554, startPoint y: 410, endPoint x: 528, endPoint y: 239, distance: 173.8
drag, startPoint x: 528, startPoint y: 239, endPoint x: 519, endPoint y: 212, distance: 28.1
drag, startPoint x: 519, startPoint y: 212, endPoint x: 505, endPoint y: 208, distance: 14.9
drag, startPoint x: 505, startPoint y: 208, endPoint x: 478, endPoint y: 211, distance: 27.3
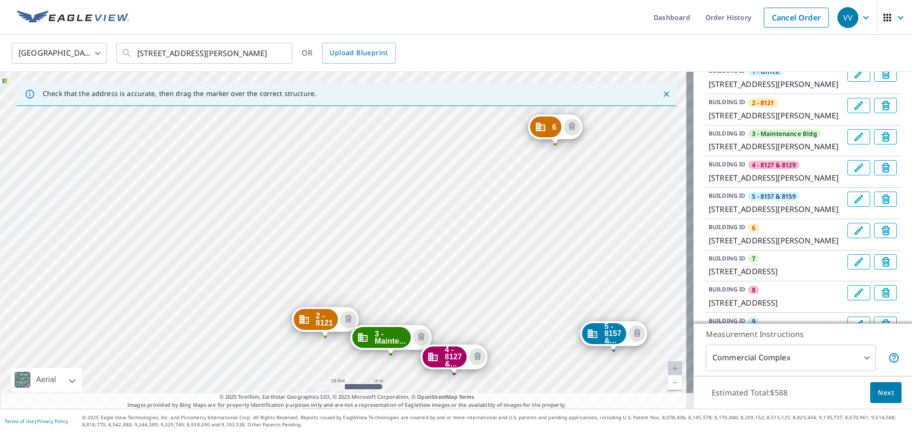
drag, startPoint x: 478, startPoint y: 211, endPoint x: 676, endPoint y: 54, distance: 252.7
click at [676, 54] on div "United States US ​ 8117 Barclay St Dallas, TX 75227 ​ OR Upload Blueprint" at bounding box center [453, 53] width 896 height 22
click at [848, 238] on button "Edit building 6" at bounding box center [859, 230] width 23 height 15
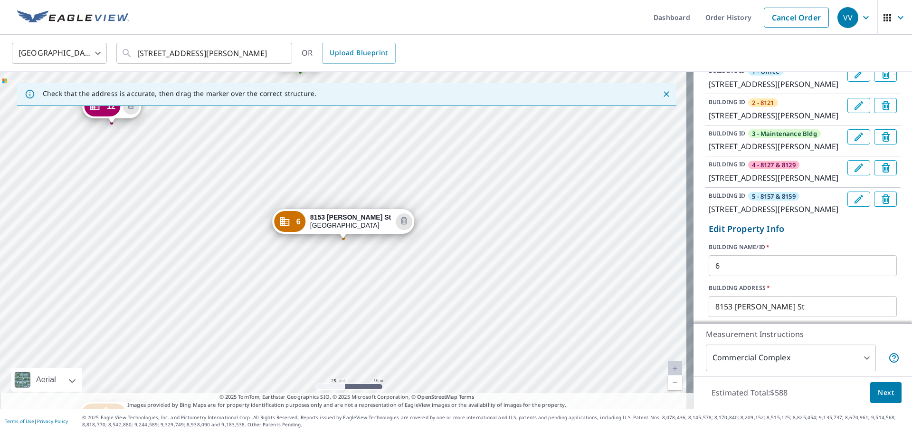
click at [778, 272] on input "6" at bounding box center [803, 265] width 188 height 27
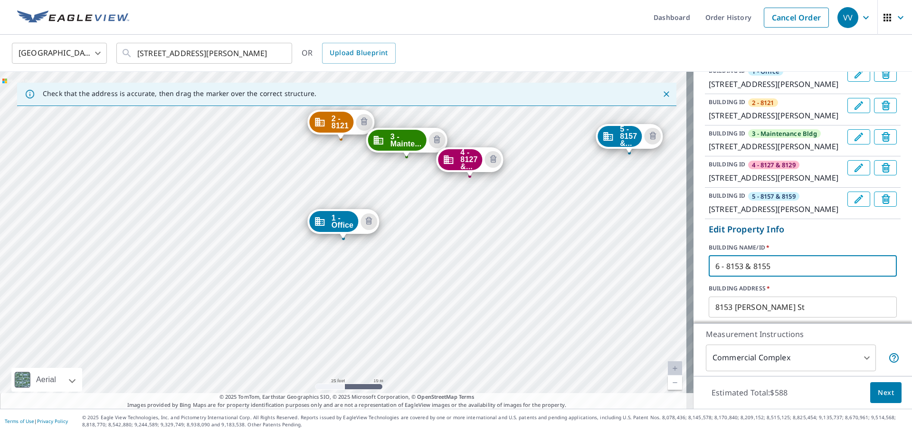
type input "6 - 8153 & 8155"
click at [800, 252] on label "BUILDING NAME/ID   *" at bounding box center [803, 247] width 188 height 9
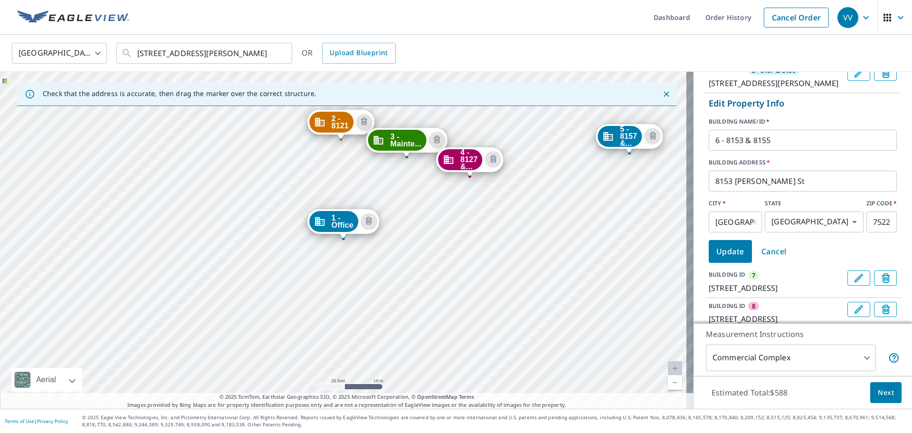
scroll to position [251, 0]
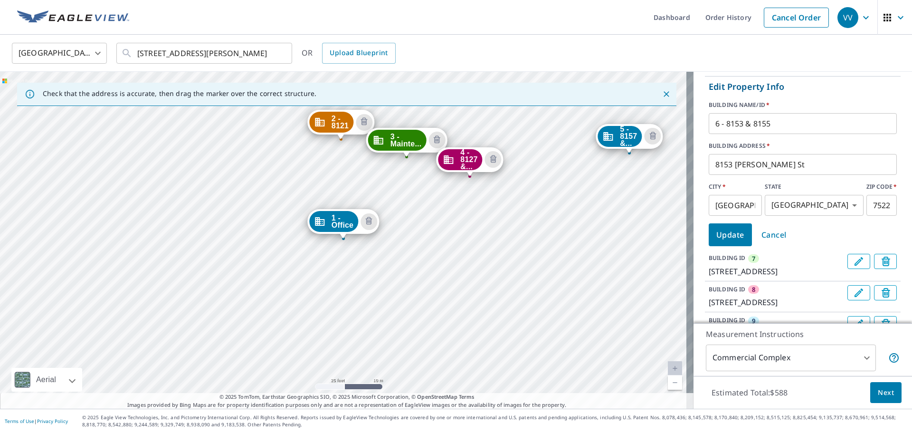
click at [725, 241] on span "Update" at bounding box center [730, 234] width 28 height 13
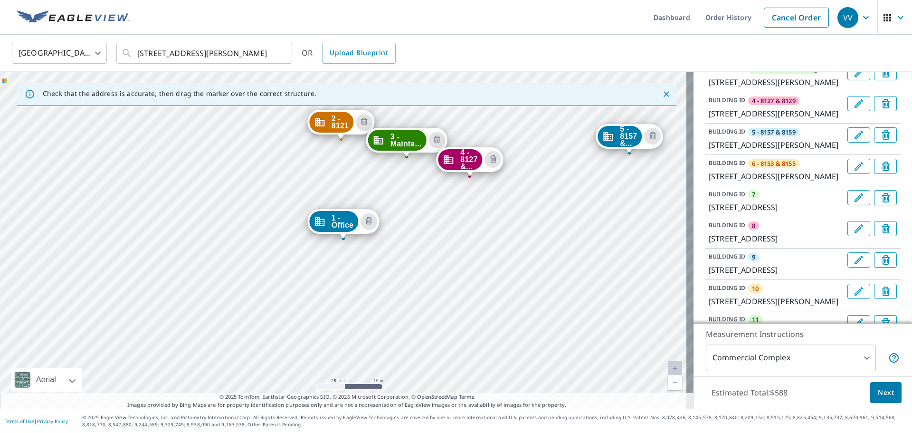
scroll to position [156, 0]
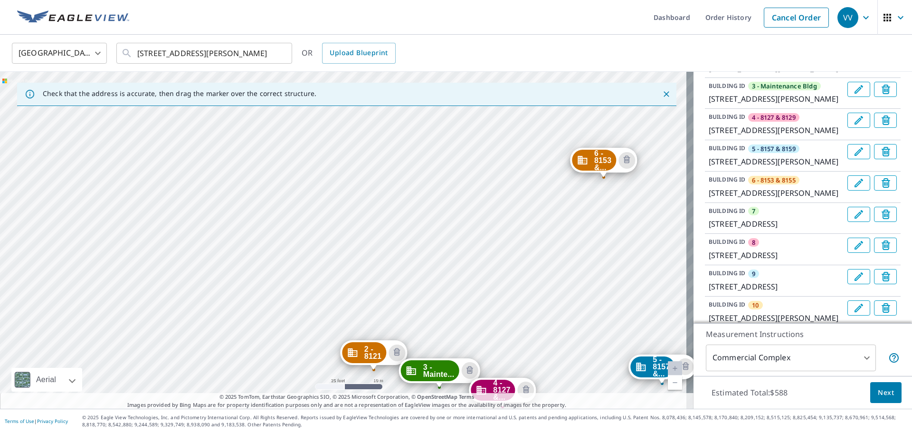
drag, startPoint x: 590, startPoint y: 154, endPoint x: 639, endPoint y: 426, distance: 276.1
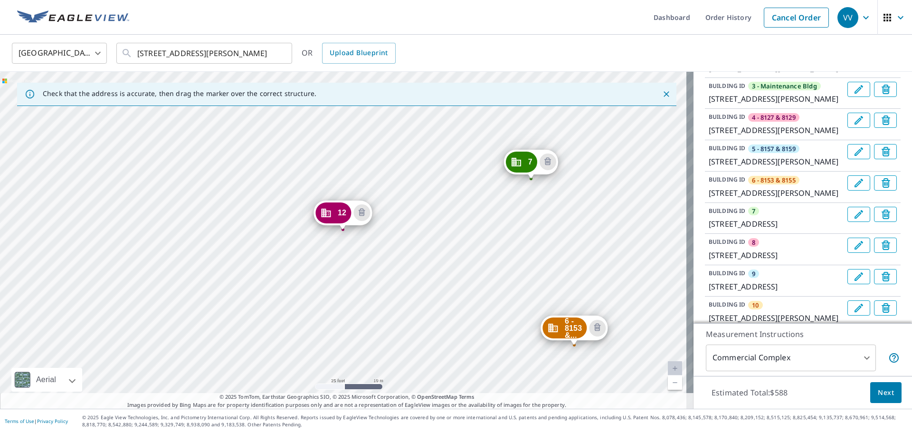
drag, startPoint x: 639, startPoint y: 426, endPoint x: 405, endPoint y: 327, distance: 253.2
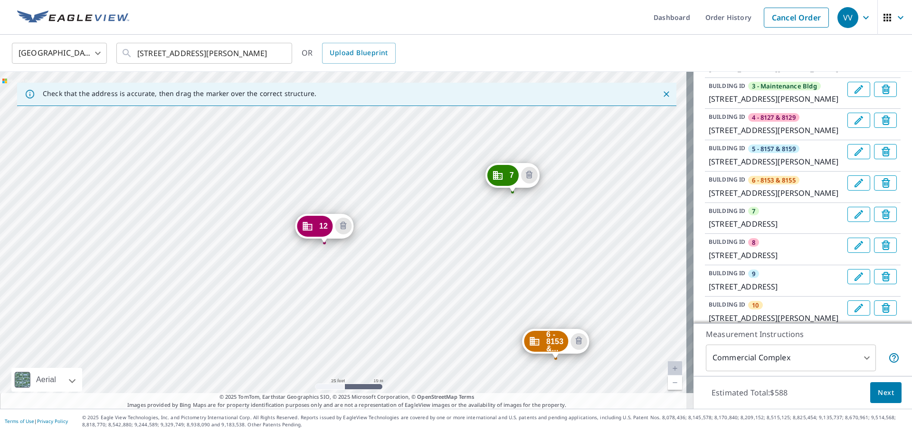
drag, startPoint x: 405, startPoint y: 327, endPoint x: 639, endPoint y: 156, distance: 289.6
drag, startPoint x: 639, startPoint y: 156, endPoint x: 505, endPoint y: 170, distance: 134.7
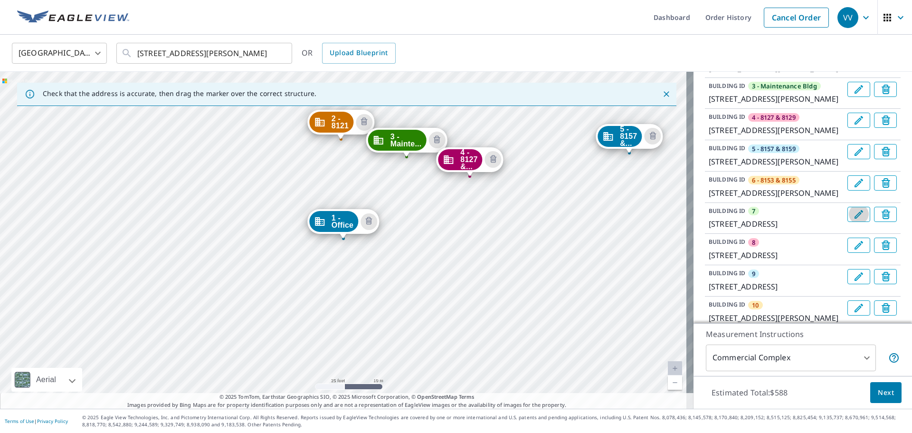
click at [848, 222] on button "Edit building 7" at bounding box center [859, 214] width 23 height 15
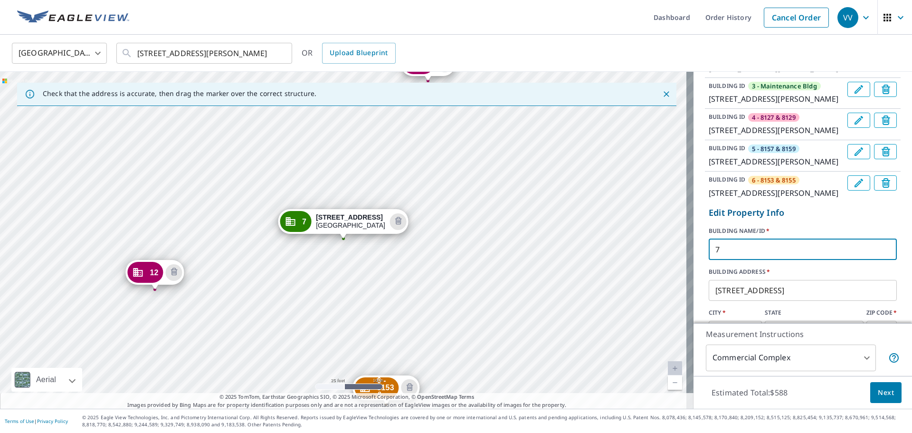
click at [741, 262] on input "7" at bounding box center [803, 249] width 188 height 27
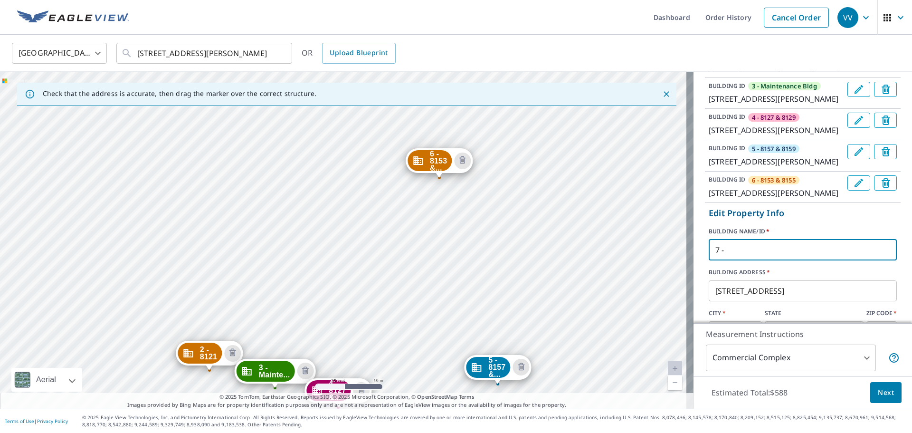
drag, startPoint x: 540, startPoint y: 174, endPoint x: 408, endPoint y: 429, distance: 287.1
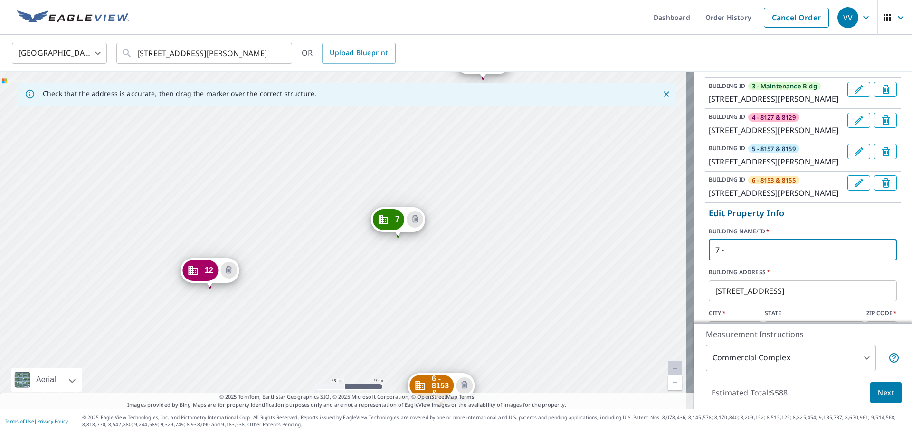
drag, startPoint x: 408, startPoint y: 429, endPoint x: 541, endPoint y: 391, distance: 138.8
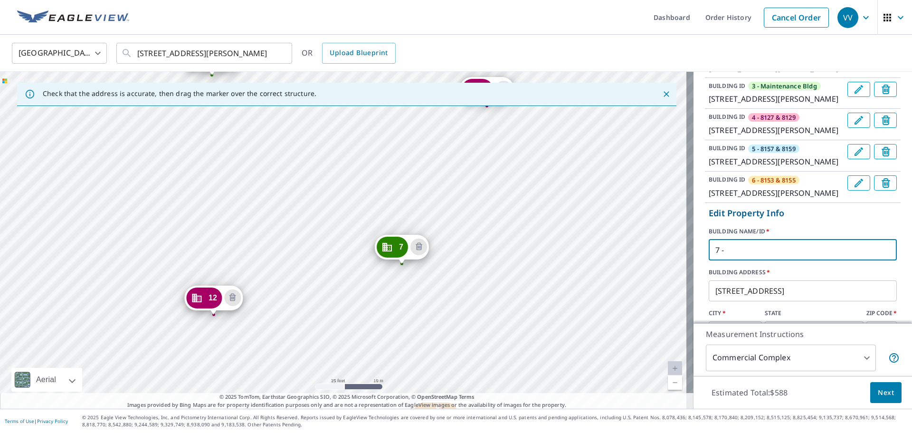
drag, startPoint x: 541, startPoint y: 391, endPoint x: 468, endPoint y: 25, distance: 372.5
click at [468, 25] on ul "Dashboard Order History Cancel Order" at bounding box center [484, 17] width 699 height 35
click at [770, 258] on input "7 -" at bounding box center [803, 250] width 188 height 27
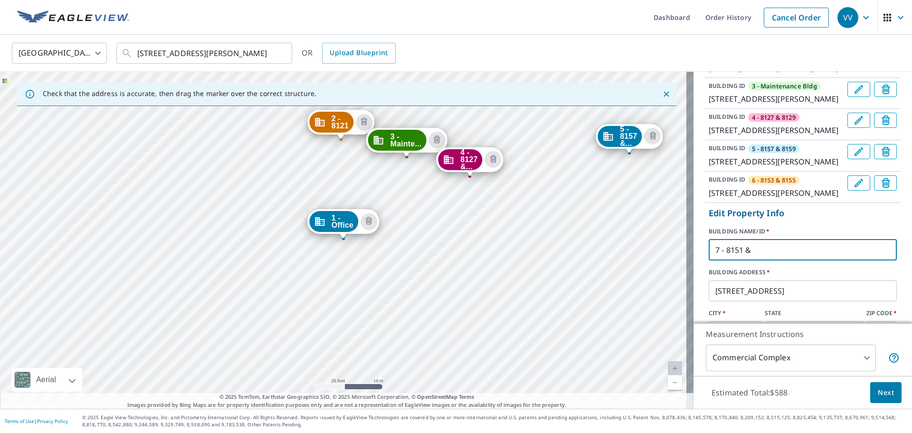
type input "7 - 8151 &"
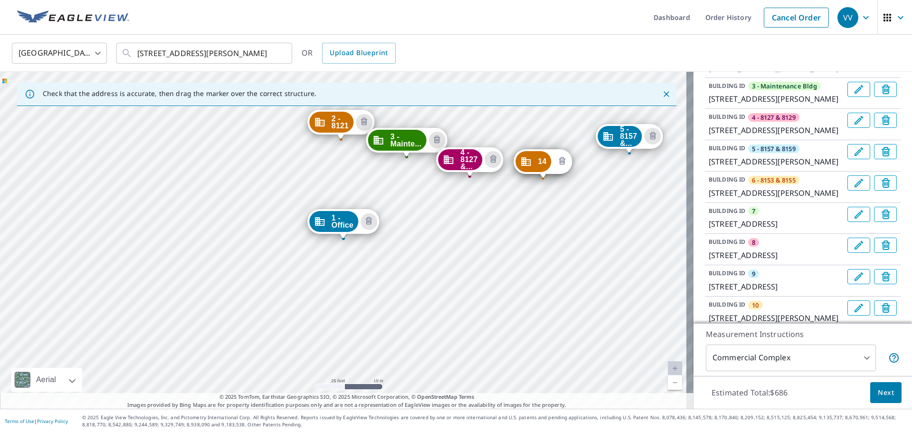
drag, startPoint x: 543, startPoint y: 180, endPoint x: 565, endPoint y: 162, distance: 28.0
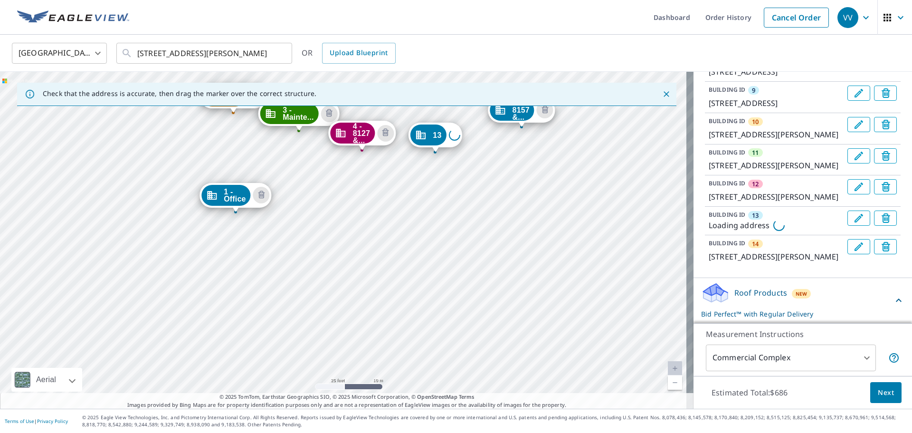
scroll to position [346, 0]
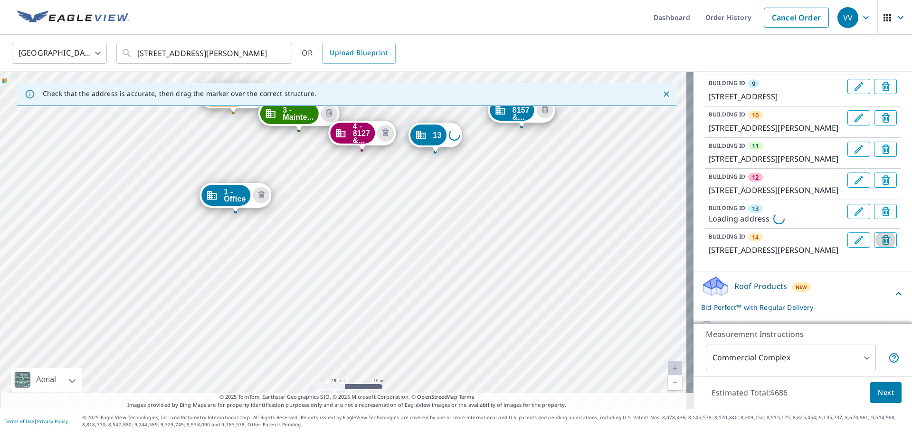
click at [882, 247] on icon "Delete building 14" at bounding box center [887, 240] width 11 height 11
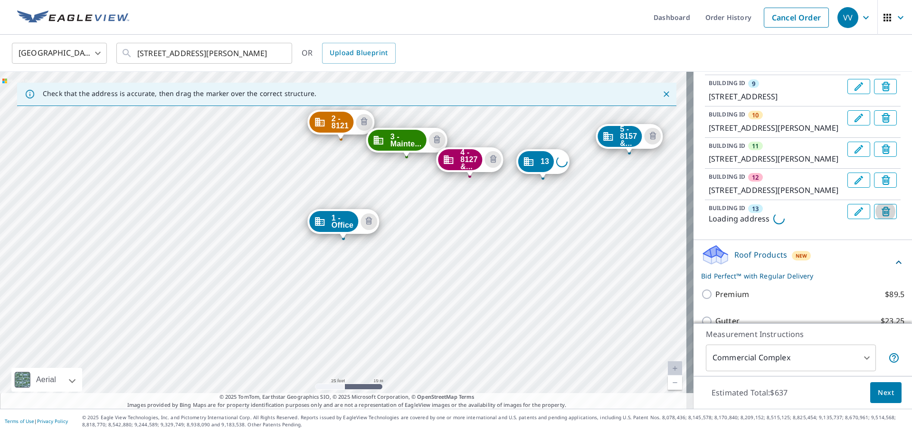
click at [882, 218] on icon "Delete building 13" at bounding box center [887, 212] width 11 height 11
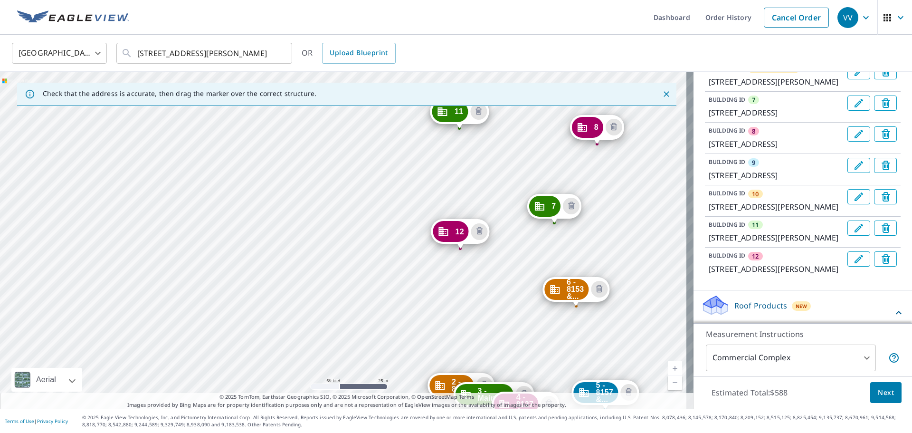
scroll to position [251, 0]
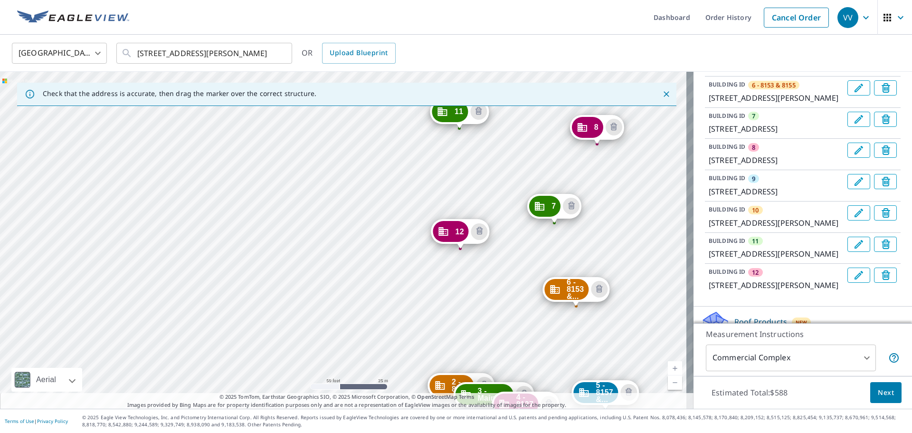
click at [853, 125] on icon "Edit building 7" at bounding box center [858, 119] width 11 height 11
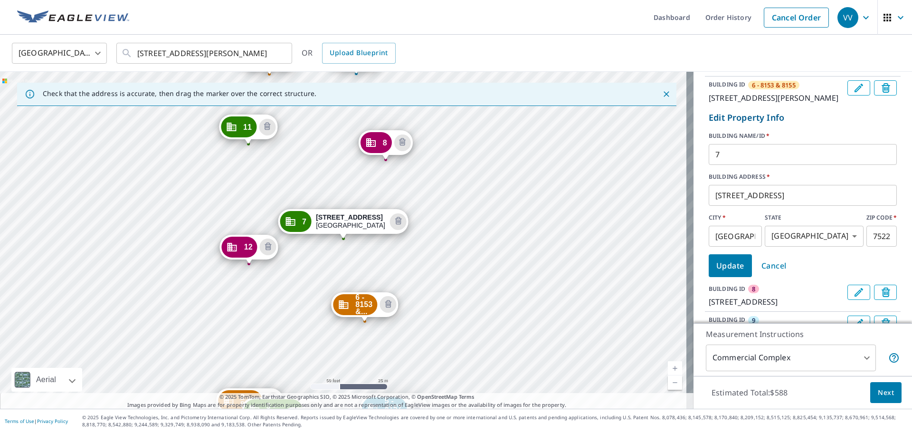
click at [769, 165] on input "7" at bounding box center [803, 154] width 188 height 27
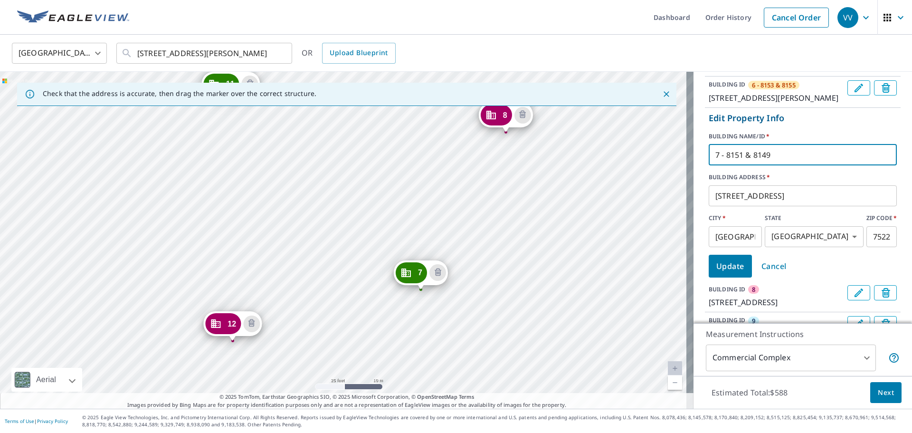
type input "7 - 8151 & 8149"
click at [739, 276] on button "Update" at bounding box center [730, 266] width 43 height 23
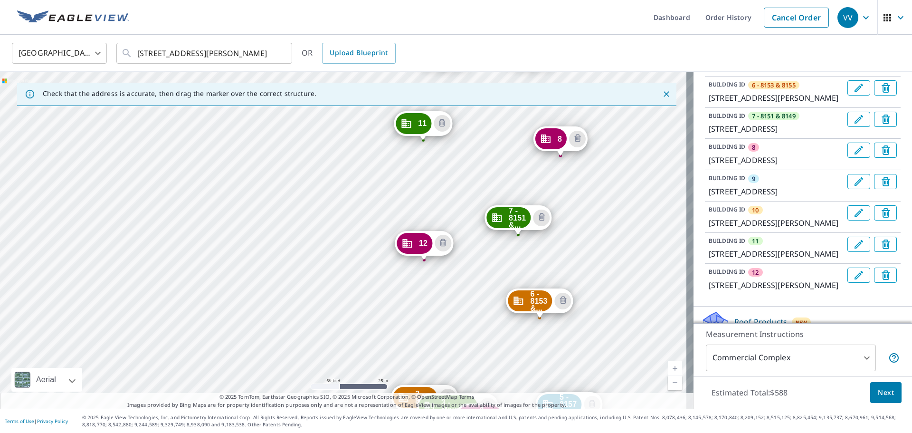
drag, startPoint x: 562, startPoint y: 120, endPoint x: 574, endPoint y: 270, distance: 150.6
drag, startPoint x: 574, startPoint y: 270, endPoint x: 802, endPoint y: 58, distance: 311.3
click at [802, 58] on div "United States US ​ 8117 Barclay St Dallas, TX 75227 ​ OR Upload Blueprint" at bounding box center [453, 53] width 896 height 22
click at [853, 156] on icon "Edit building 8" at bounding box center [858, 149] width 11 height 11
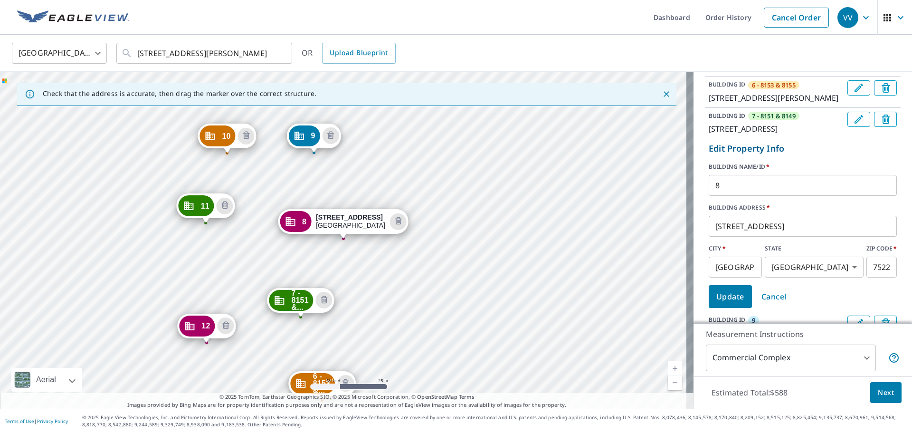
click at [806, 191] on input "8" at bounding box center [803, 185] width 188 height 27
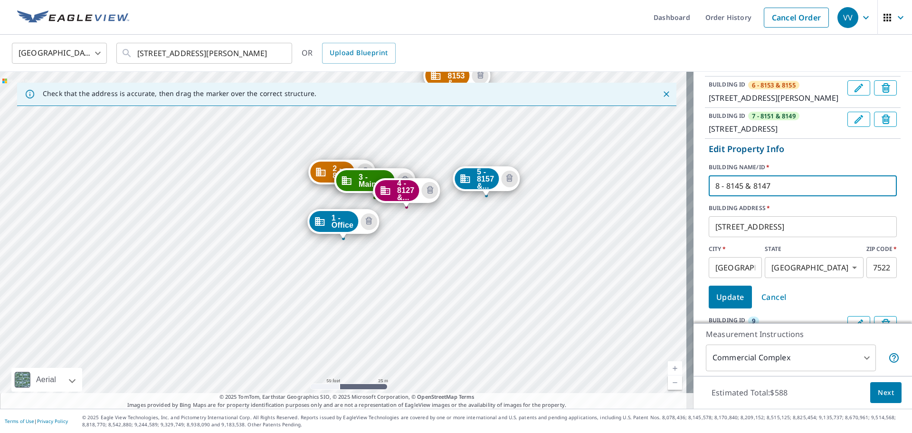
type input "8 - 8145 & 8147"
click at [858, 155] on p "Edit Property Info" at bounding box center [803, 149] width 188 height 13
click at [730, 304] on span "Update" at bounding box center [730, 296] width 28 height 13
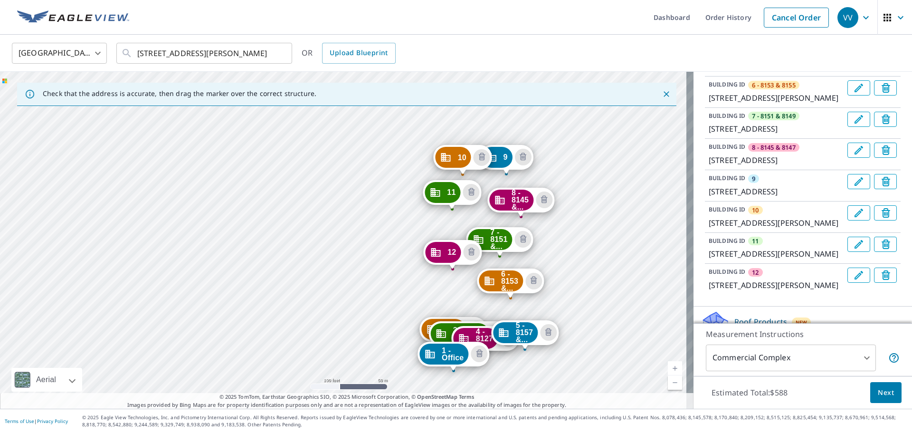
drag, startPoint x: 524, startPoint y: 131, endPoint x: 563, endPoint y: 292, distance: 166.3
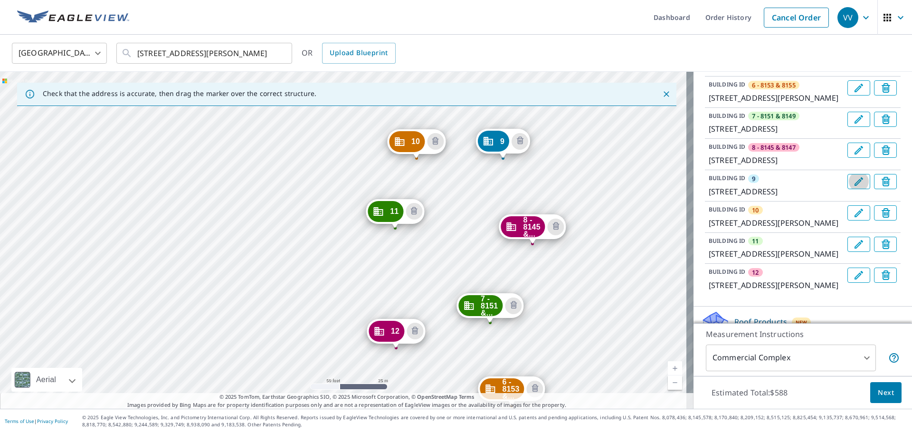
click at [855, 186] on icon "Edit building 9" at bounding box center [859, 181] width 9 height 9
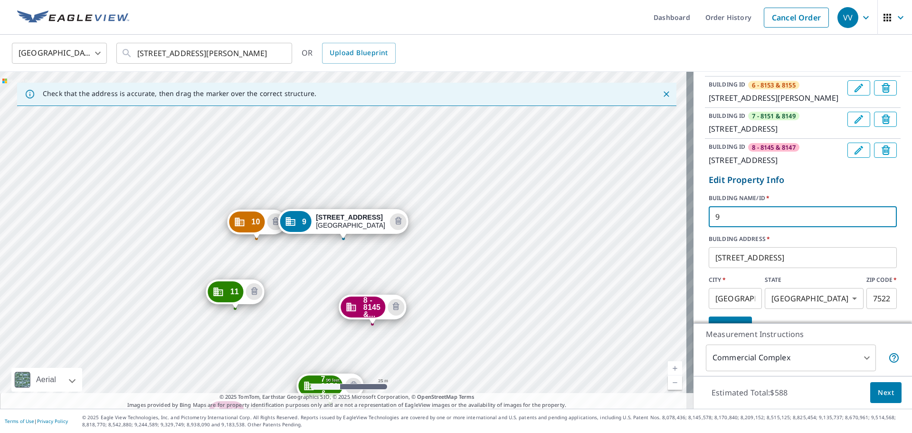
click at [741, 228] on input "9" at bounding box center [803, 216] width 188 height 27
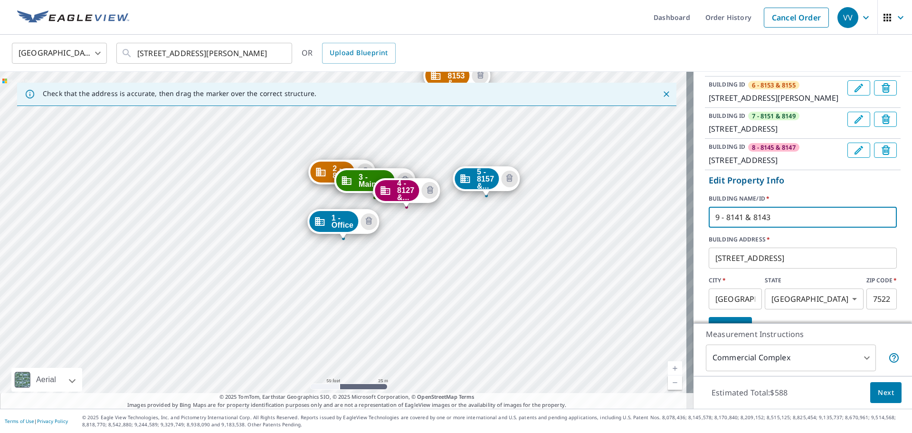
type input "9 - 8141 & 8143"
click at [849, 203] on label "BUILDING NAME/ID   *" at bounding box center [803, 198] width 188 height 9
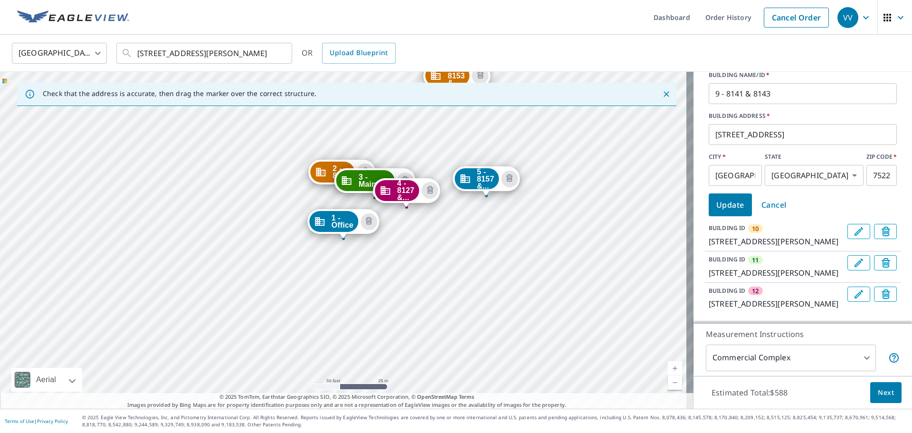
scroll to position [394, 0]
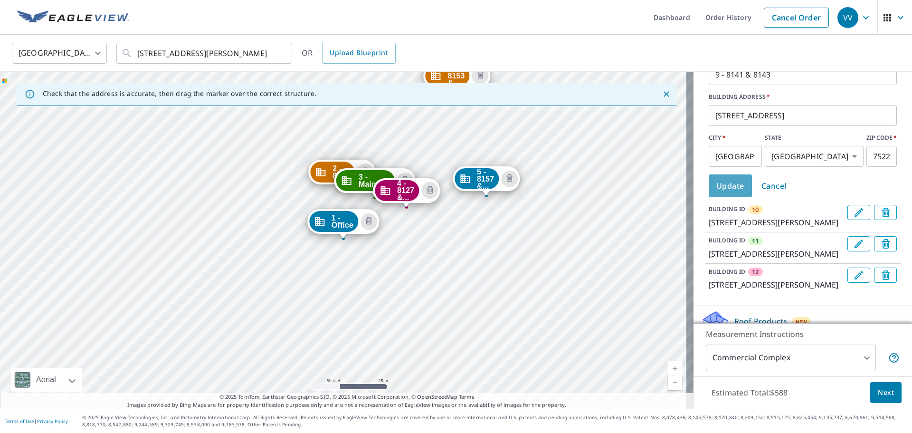
click at [734, 192] on span "Update" at bounding box center [730, 185] width 28 height 13
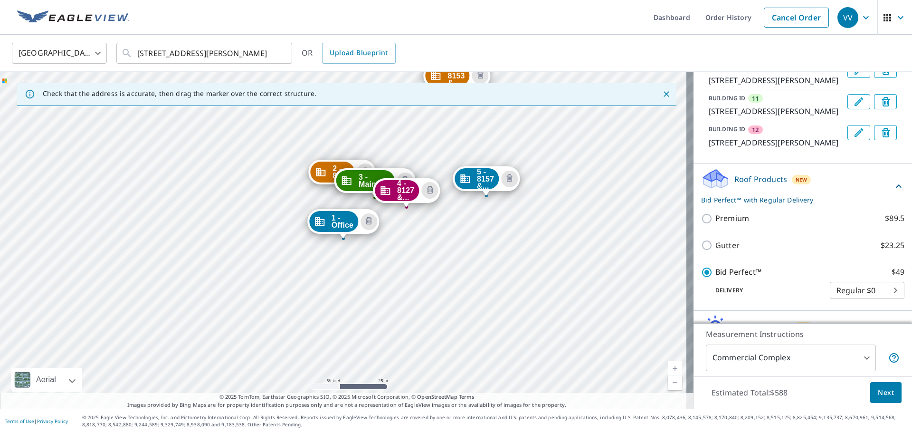
scroll to position [252, 0]
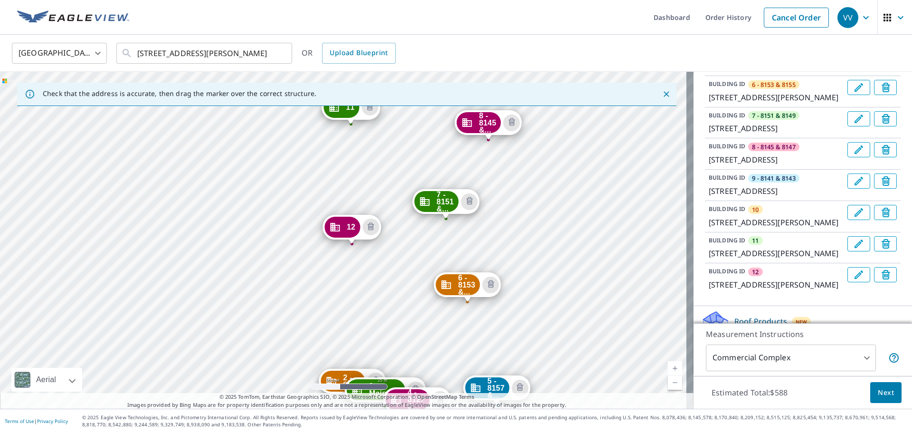
drag, startPoint x: 459, startPoint y: 107, endPoint x: 477, endPoint y: 349, distance: 242.0
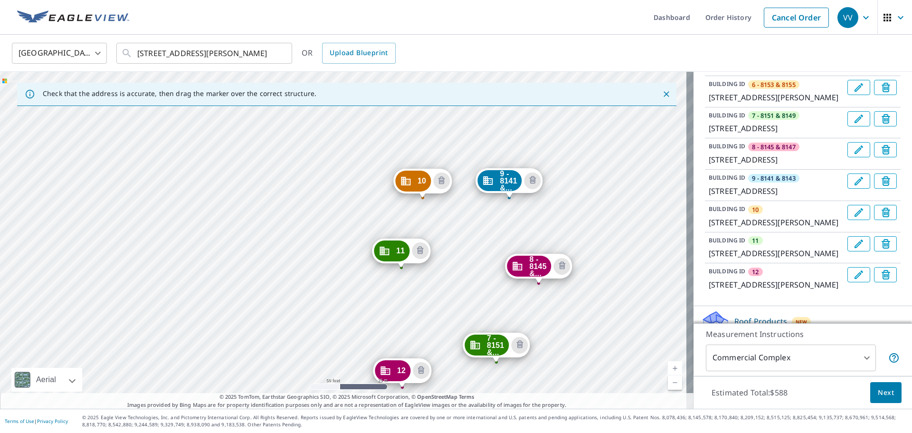
drag, startPoint x: 477, startPoint y: 349, endPoint x: 499, endPoint y: 306, distance: 48.0
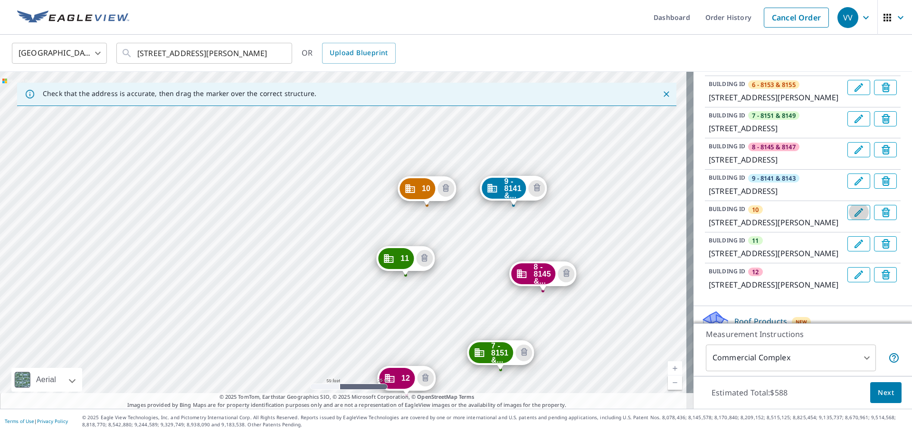
drag, startPoint x: 499, startPoint y: 306, endPoint x: 840, endPoint y: 226, distance: 350.9
click at [853, 218] on icon "Edit building 10" at bounding box center [858, 212] width 11 height 11
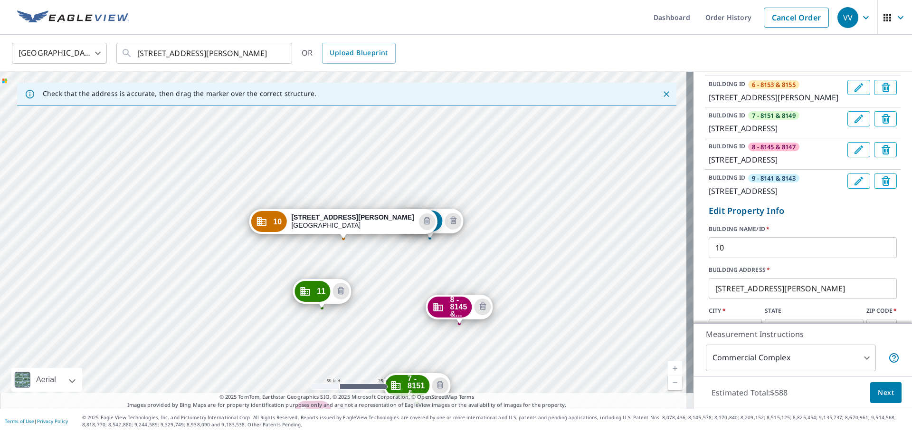
click at [754, 261] on input "10" at bounding box center [803, 247] width 188 height 27
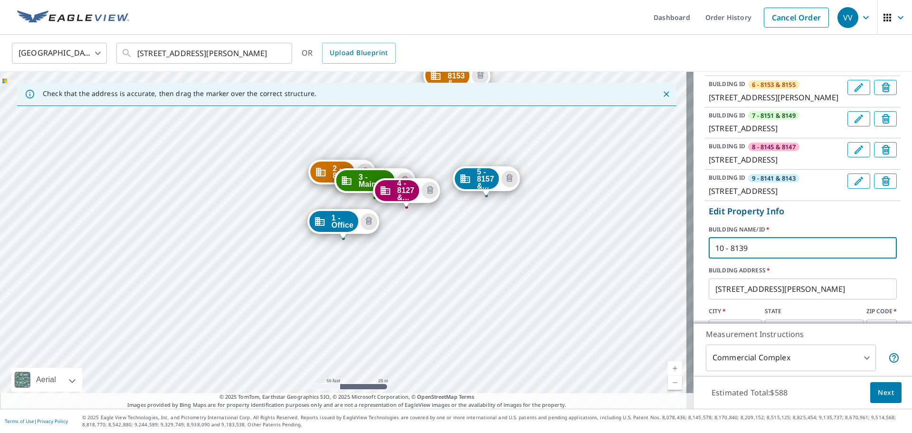
type input "10 - 8139"
click at [772, 218] on p "Edit Property Info" at bounding box center [803, 211] width 188 height 13
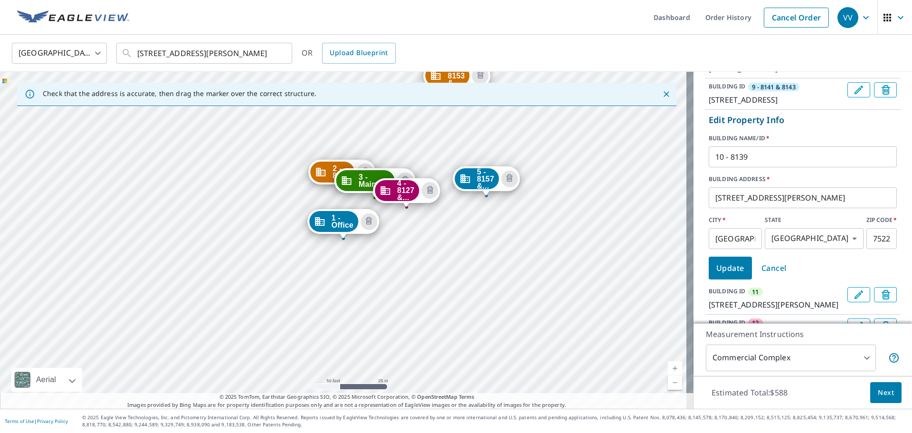
scroll to position [347, 0]
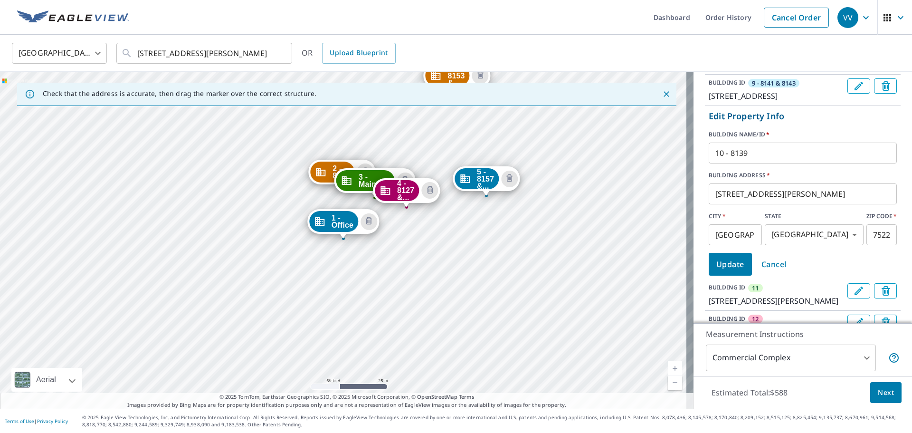
click at [718, 271] on span "Update" at bounding box center [730, 264] width 28 height 13
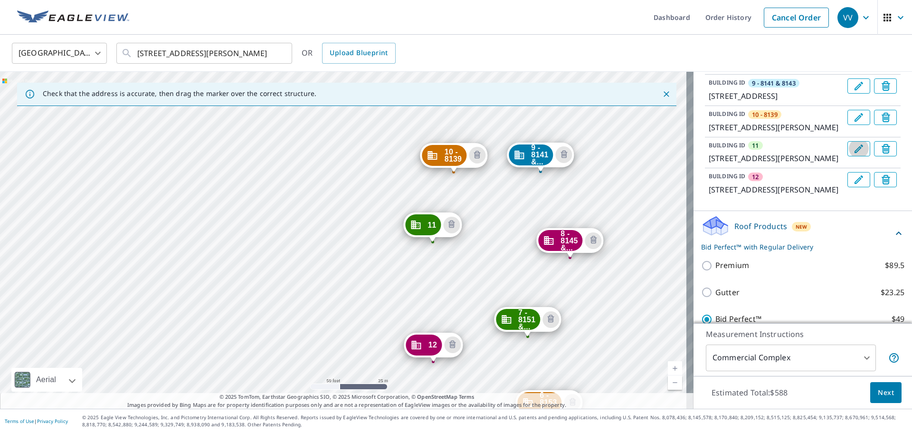
click at [848, 156] on button "Edit building 11" at bounding box center [859, 148] width 23 height 15
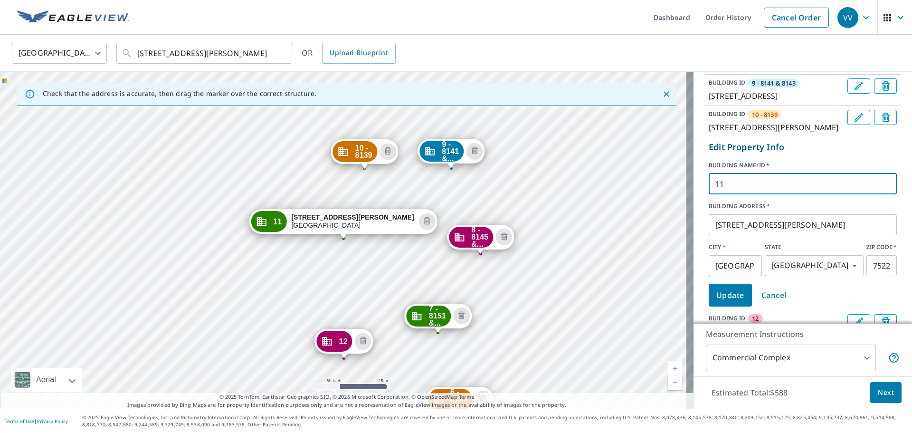
click at [770, 197] on input "11" at bounding box center [803, 184] width 188 height 27
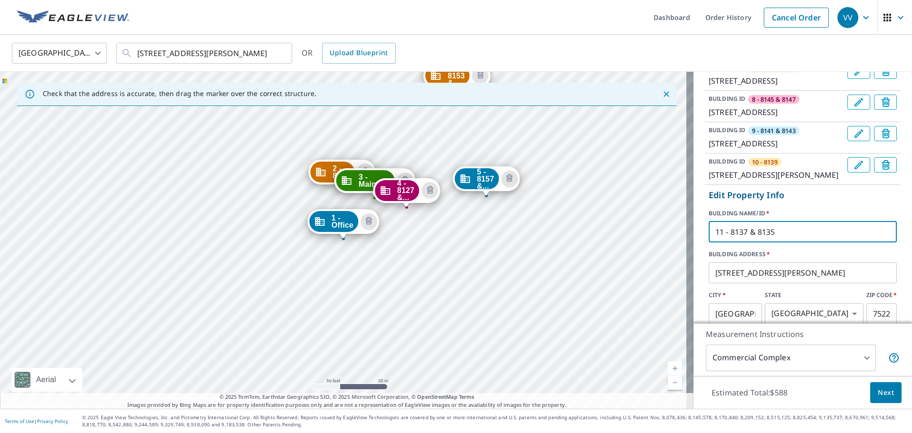
type input "11 - 8137 & 8135"
click at [804, 201] on p "Edit Property Info" at bounding box center [803, 195] width 188 height 13
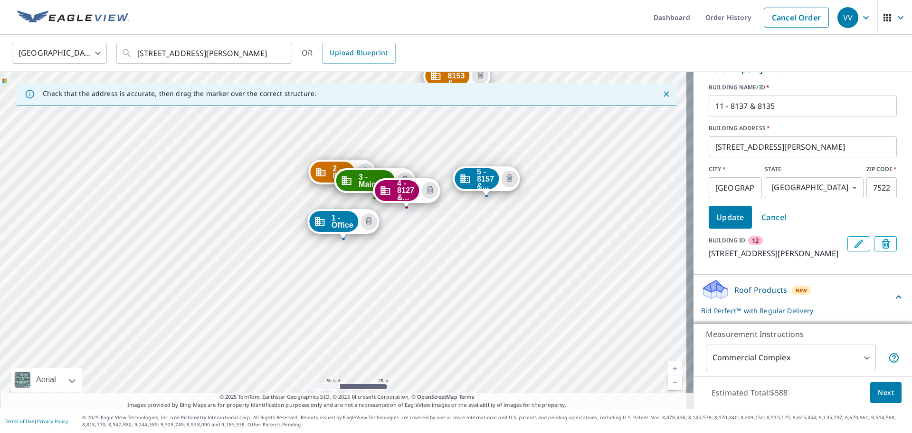
scroll to position [442, 0]
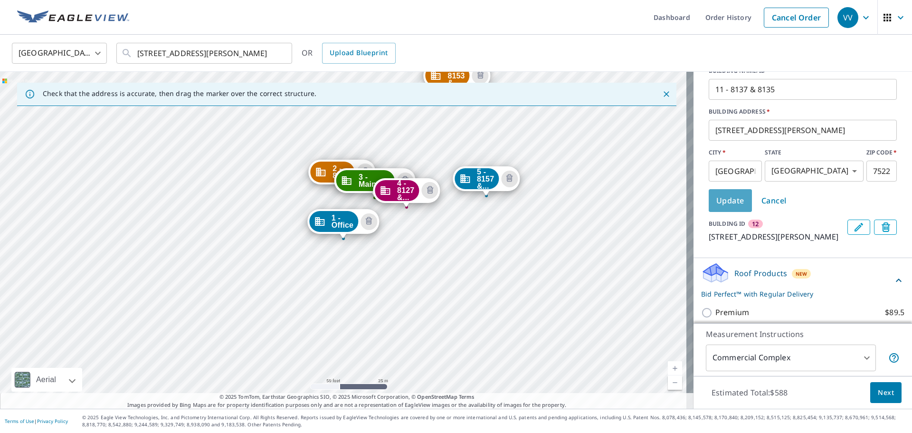
click at [716, 207] on span "Update" at bounding box center [730, 200] width 28 height 13
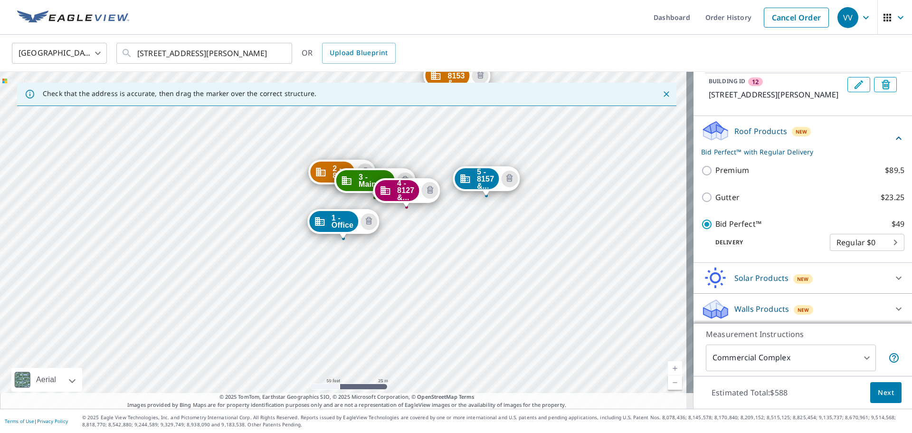
scroll to position [311, 0]
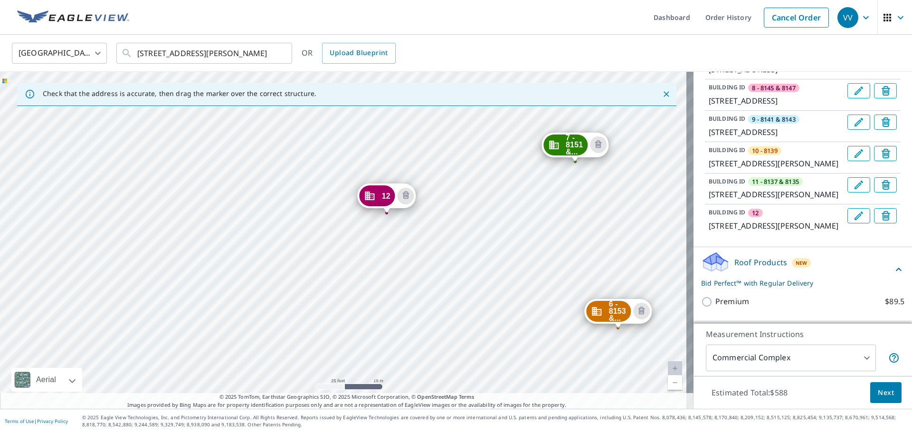
click at [853, 221] on icon "Edit building 12" at bounding box center [858, 215] width 11 height 11
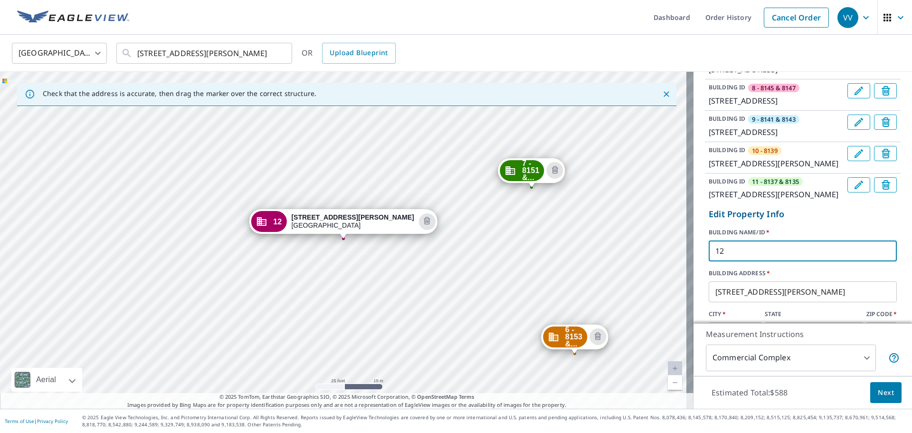
click at [753, 264] on input "12" at bounding box center [803, 251] width 188 height 27
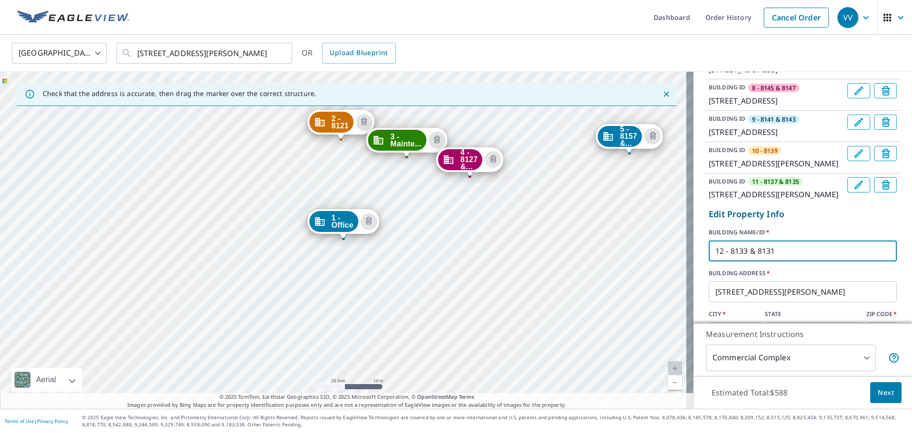
type input "12 - 8133 & 8131"
click at [798, 220] on p "Edit Property Info" at bounding box center [803, 214] width 188 height 13
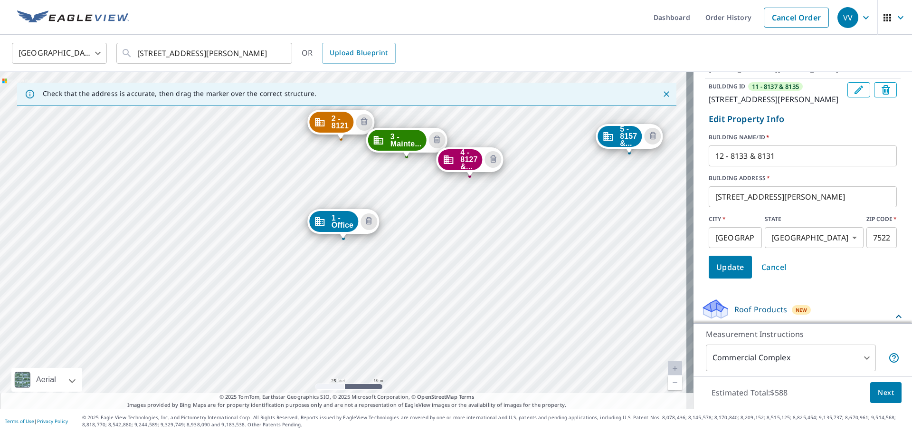
scroll to position [453, 0]
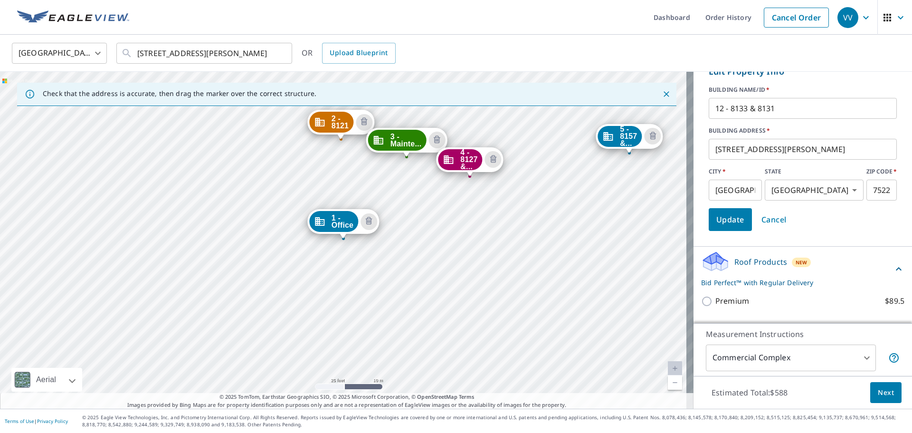
click at [727, 231] on button "Update" at bounding box center [730, 219] width 43 height 23
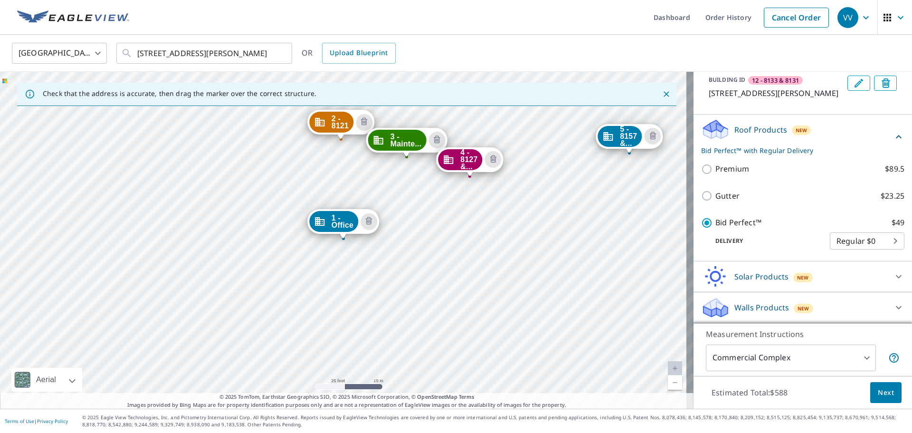
scroll to position [477, 0]
click at [881, 392] on span "Next" at bounding box center [886, 393] width 16 height 12
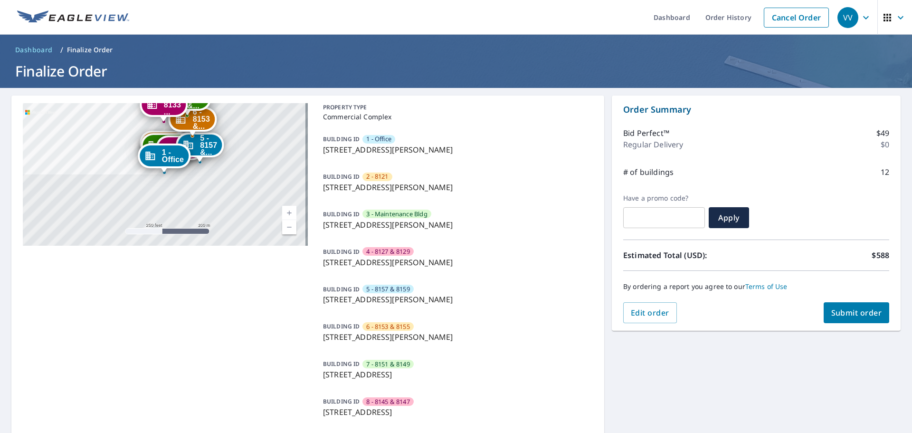
click at [843, 314] on span "Submit order" at bounding box center [856, 312] width 51 height 10
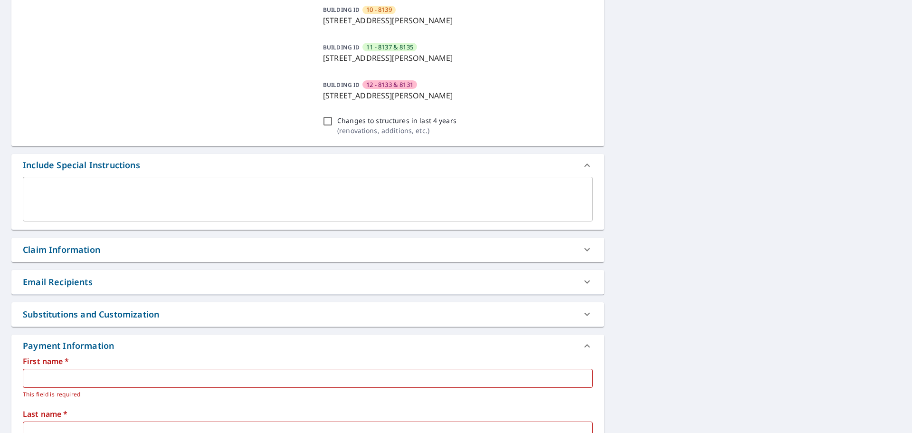
scroll to position [665, 0]
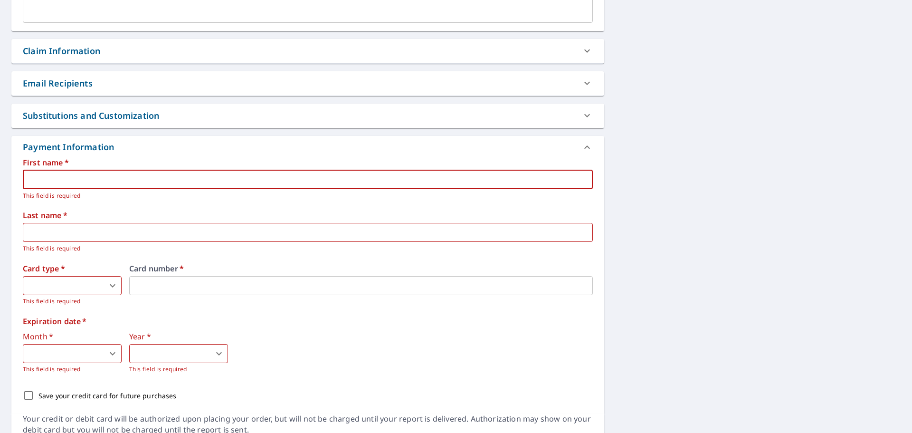
click at [95, 175] on input "text" at bounding box center [308, 179] width 570 height 19
type input "v"
type input "[PERSON_NAME]"
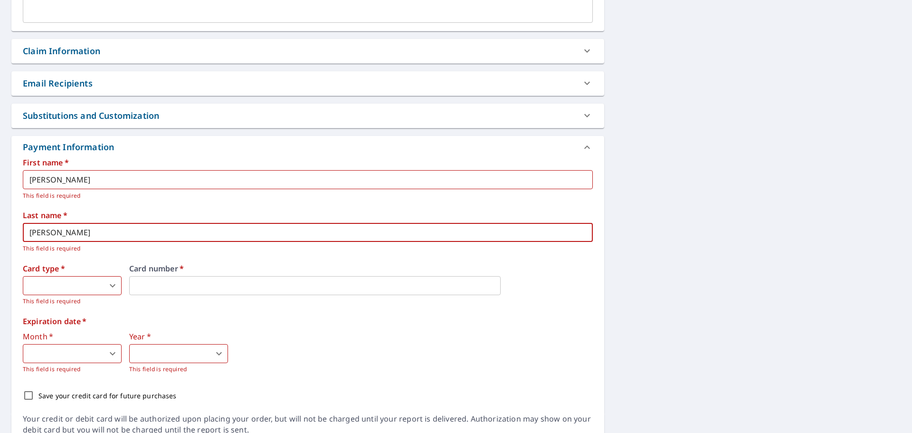
type input "[PERSON_NAME]"
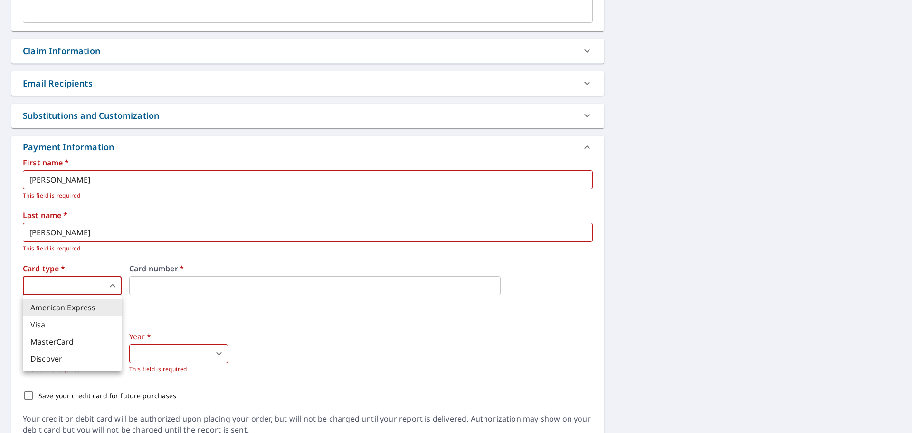
click at [74, 290] on body "VV VV Dashboard Order History Cancel Order VV Dashboard / Finalize Order Finali…" at bounding box center [456, 216] width 912 height 433
click at [78, 304] on li "American Express" at bounding box center [72, 307] width 99 height 17
type input "1"
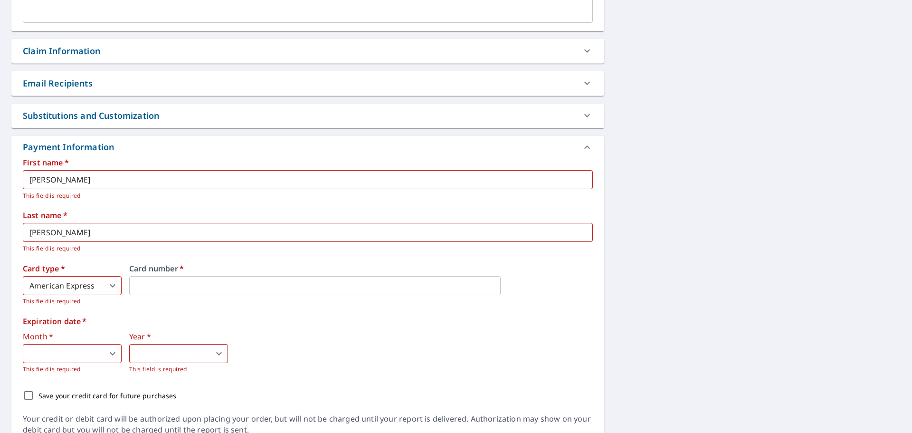
click at [228, 303] on div "Card number   *" at bounding box center [361, 285] width 464 height 41
click at [83, 349] on body "VV VV Dashboard Order History Cancel Order VV Dashboard / Finalize Order Finali…" at bounding box center [456, 216] width 912 height 433
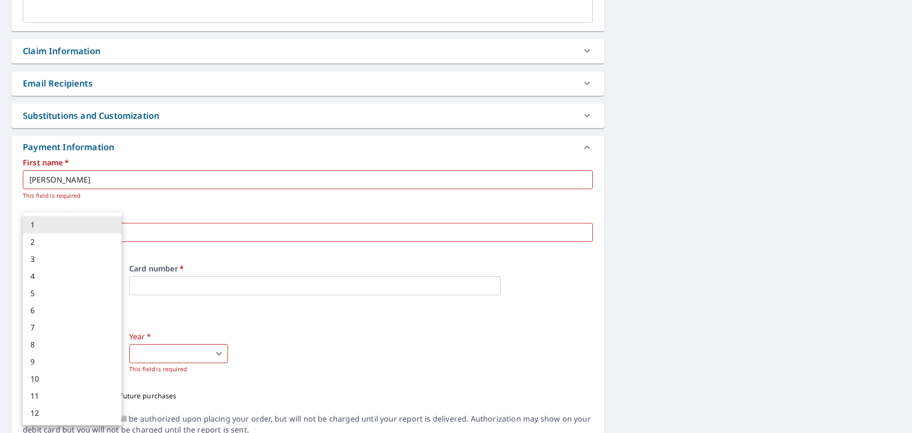
click at [295, 357] on div at bounding box center [456, 216] width 912 height 433
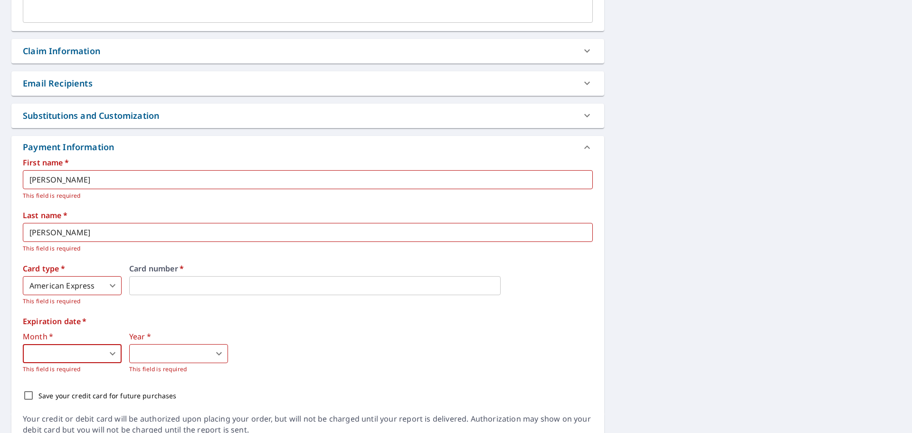
click at [69, 349] on body "VV VV Dashboard Order History Cancel Order VV Dashboard / Finalize Order Finali…" at bounding box center [456, 216] width 912 height 433
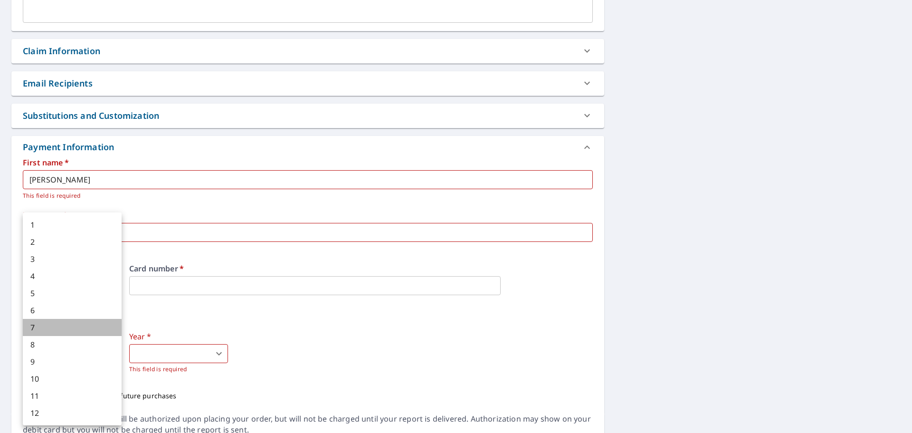
click at [52, 322] on li "7" at bounding box center [72, 327] width 99 height 17
type input "7"
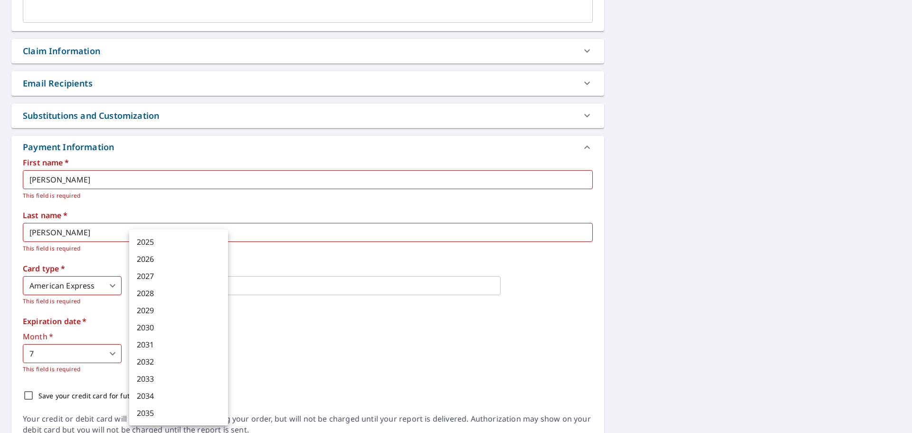
click at [145, 355] on body "VV VV Dashboard Order History Cancel Order VV Dashboard / Finalize Order Finali…" at bounding box center [456, 216] width 912 height 433
click at [149, 314] on li "2029" at bounding box center [178, 310] width 99 height 17
type input "2029"
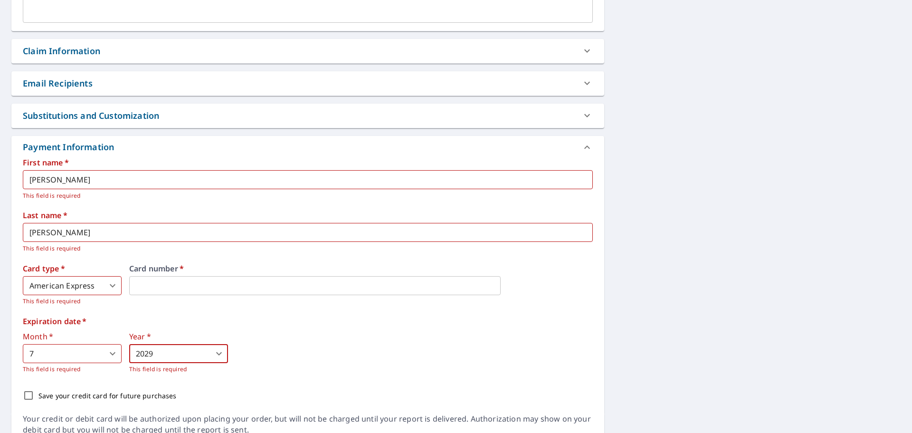
click at [239, 351] on div "Month   * 7 7 ​ This field is required Year   * 2029 2029 ​ This field is requi…" at bounding box center [308, 353] width 570 height 41
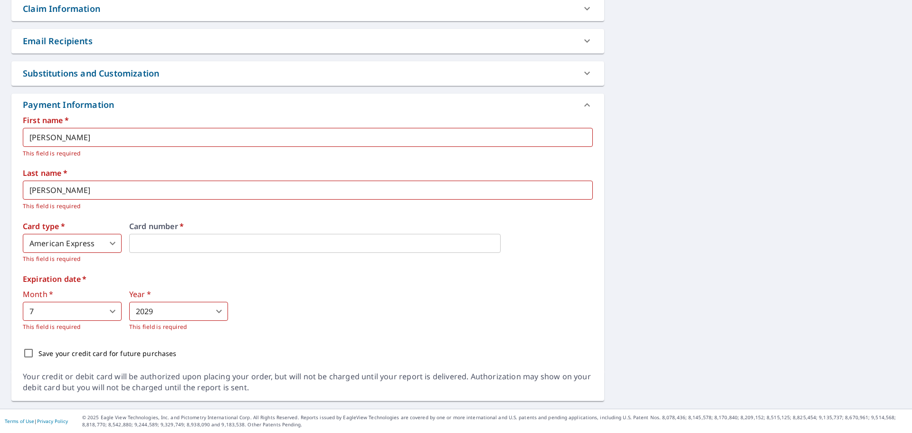
scroll to position [660, 0]
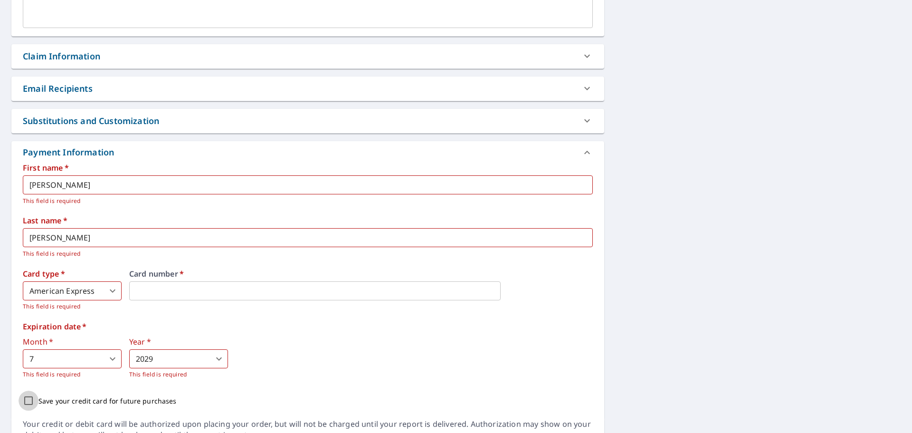
click at [29, 400] on input "Save your credit card for future purchases" at bounding box center [29, 401] width 20 height 20
checkbox input "true"
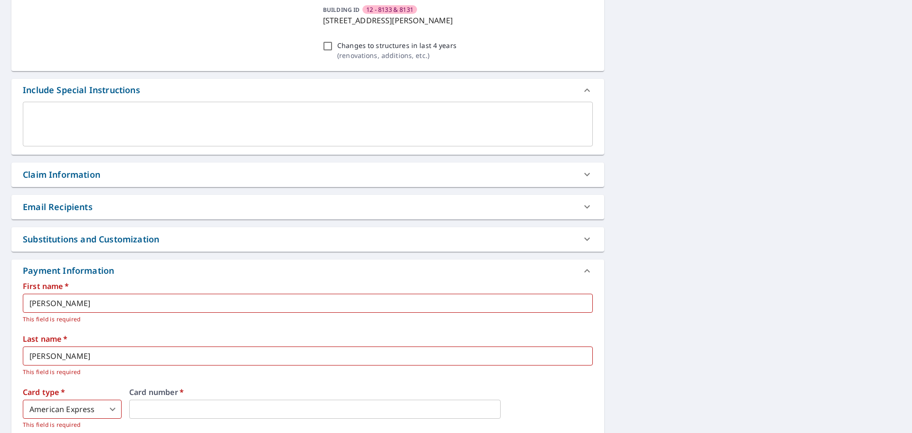
scroll to position [517, 0]
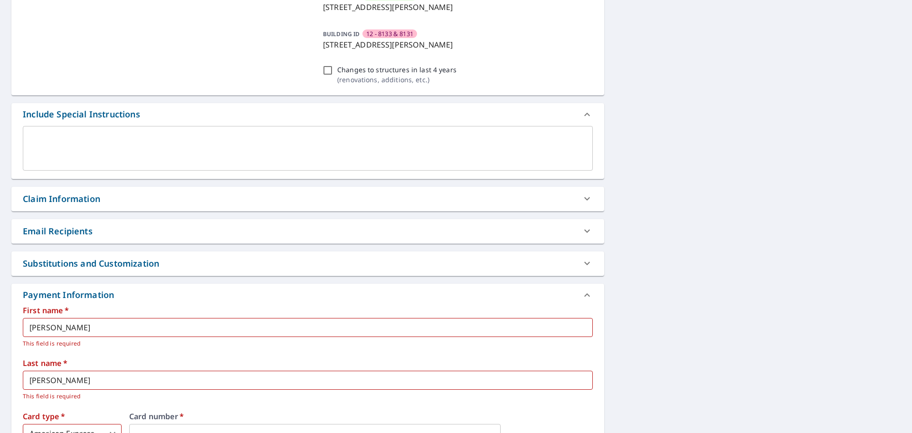
click at [149, 135] on textarea at bounding box center [307, 147] width 557 height 27
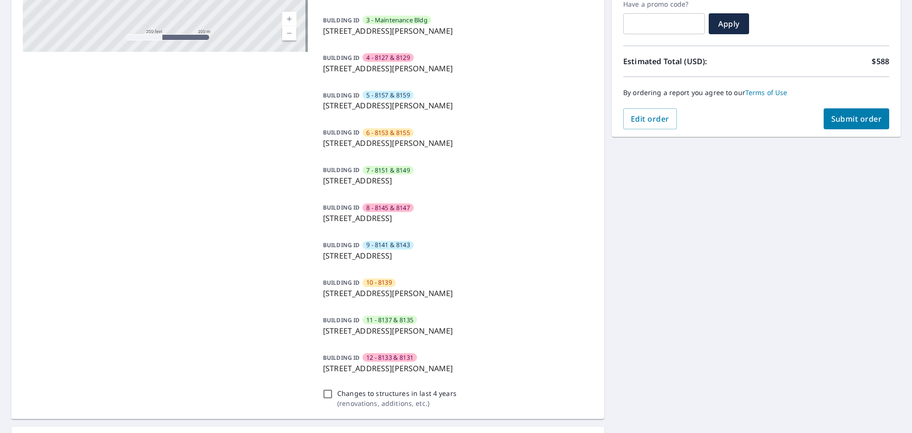
scroll to position [333, 0]
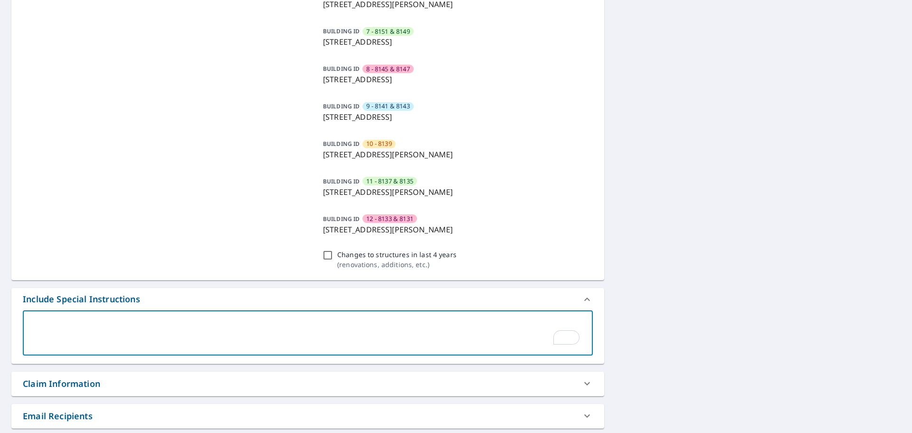
type textarea "T"
type textarea "x"
type textarea "Th"
type textarea "x"
type textarea "The"
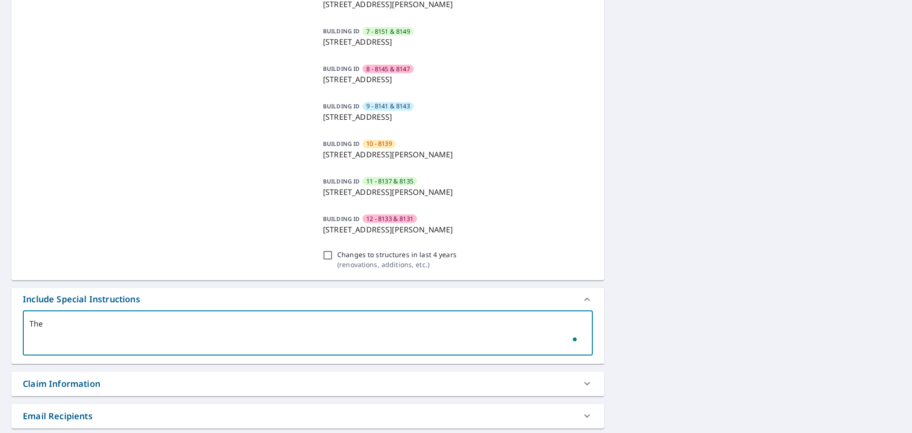
type textarea "x"
type textarea "The"
type textarea "x"
type textarea "The e"
type textarea "x"
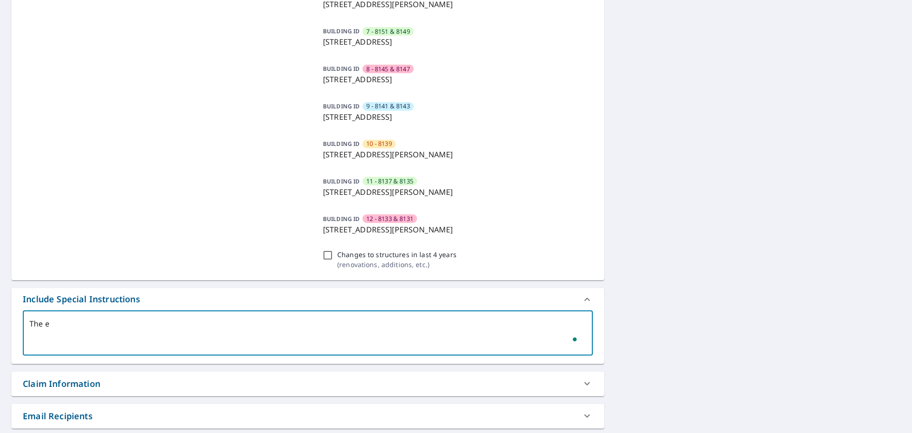
type textarea "The en"
type textarea "x"
type textarea "The ent"
type textarea "x"
type textarea "The enti"
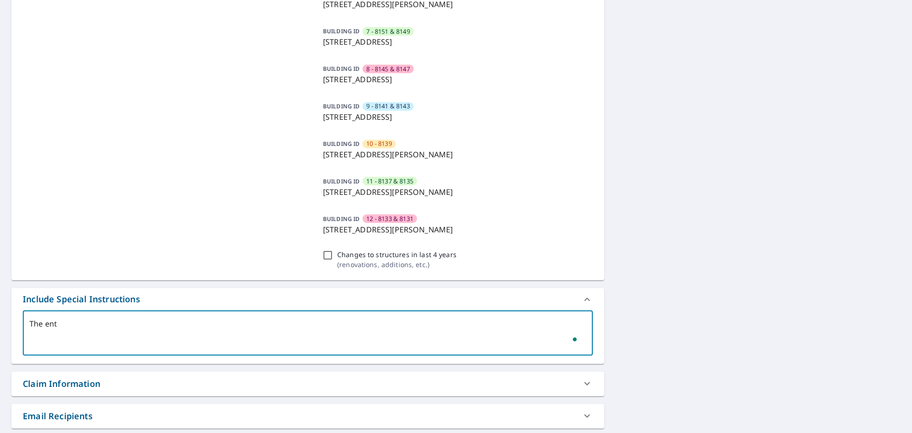
type textarea "x"
type textarea "The entir"
type textarea "x"
type textarea "The entire"
type textarea "x"
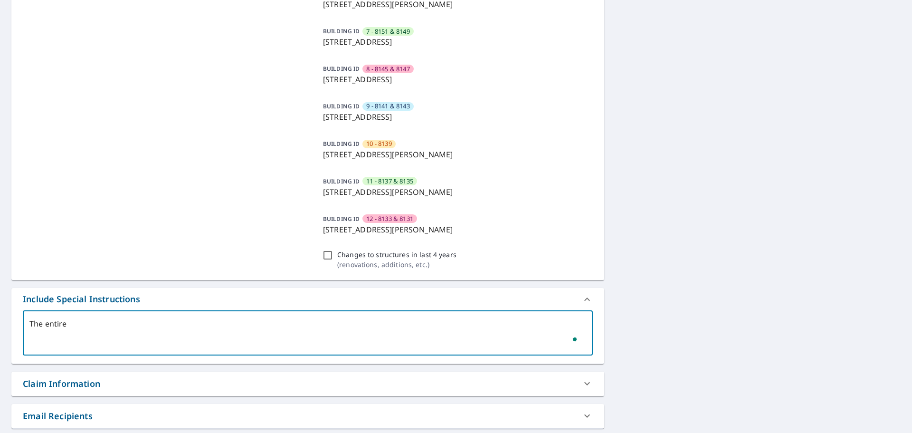
type textarea "The entire"
type textarea "x"
type textarea "The entire p"
type textarea "x"
type textarea "The entire pr"
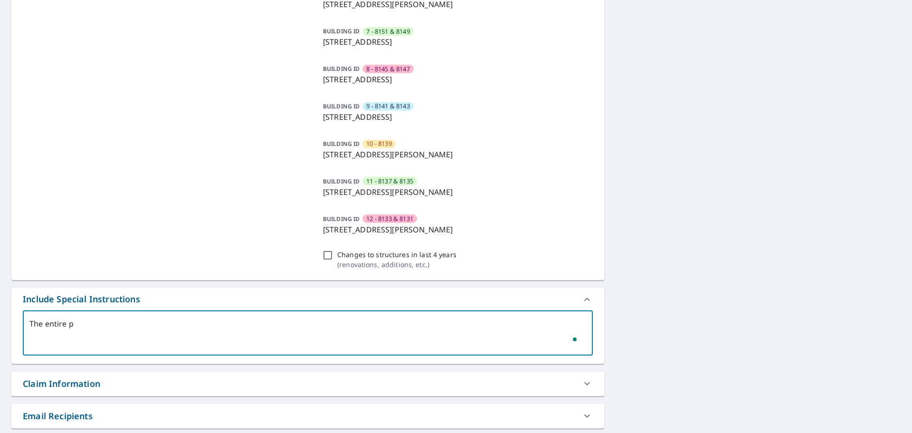
type textarea "x"
type textarea "The entire pro"
type textarea "x"
type textarea "The entire prop"
type textarea "x"
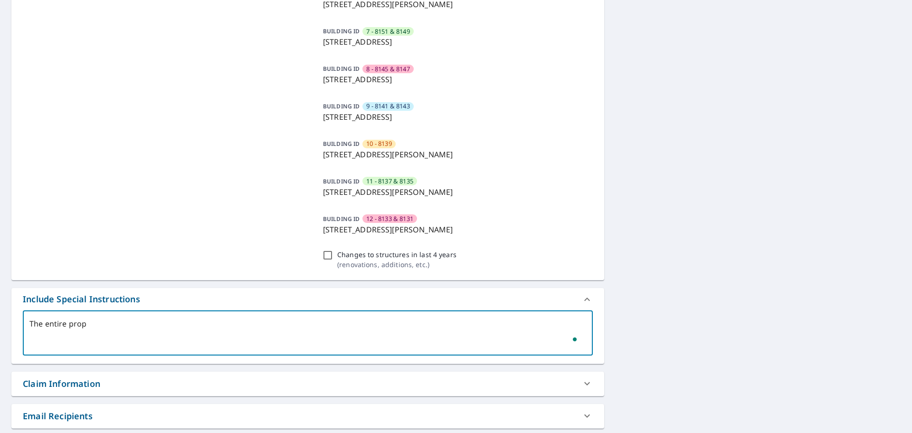
type textarea "The entire prope"
type textarea "x"
type textarea "The entire proper"
type textarea "x"
type textarea "The entire propert"
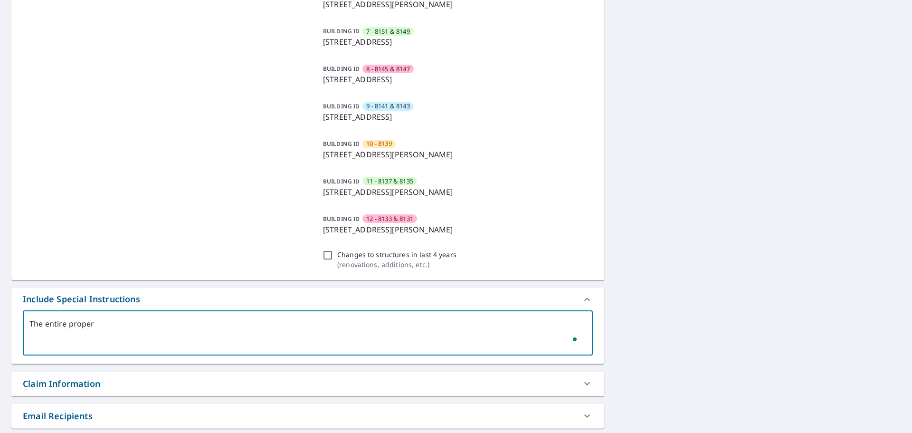
type textarea "x"
type textarea "The entire property"
type textarea "x"
type textarea "The entire property"
type textarea "x"
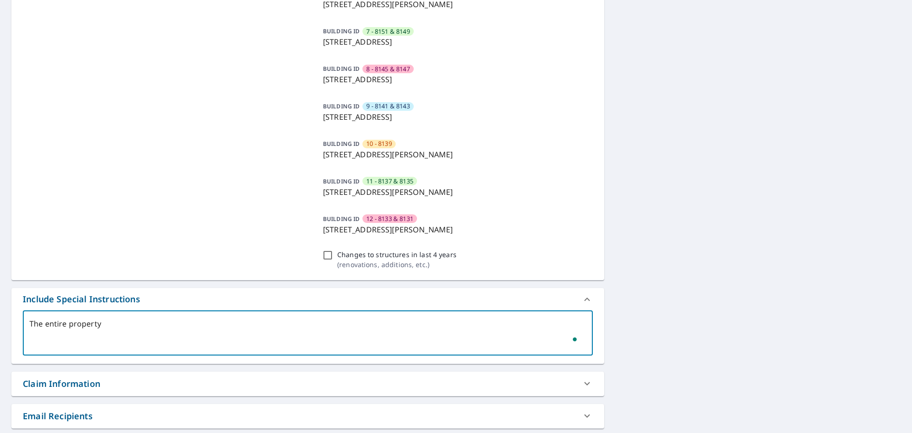
type textarea "The entire property i"
type textarea "x"
type textarea "The entire property is"
type textarea "x"
type textarea "The entire property is"
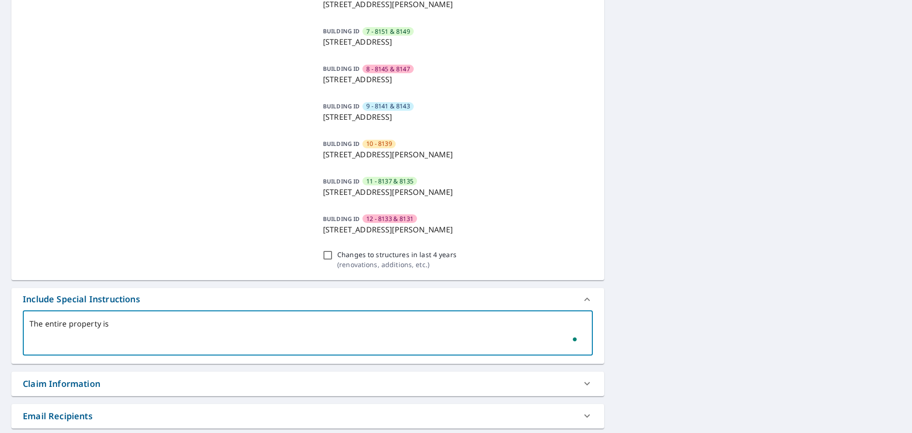
type textarea "x"
type textarea "The entire property is c"
type textarea "x"
type textarea "The entire property is cu"
type textarea "x"
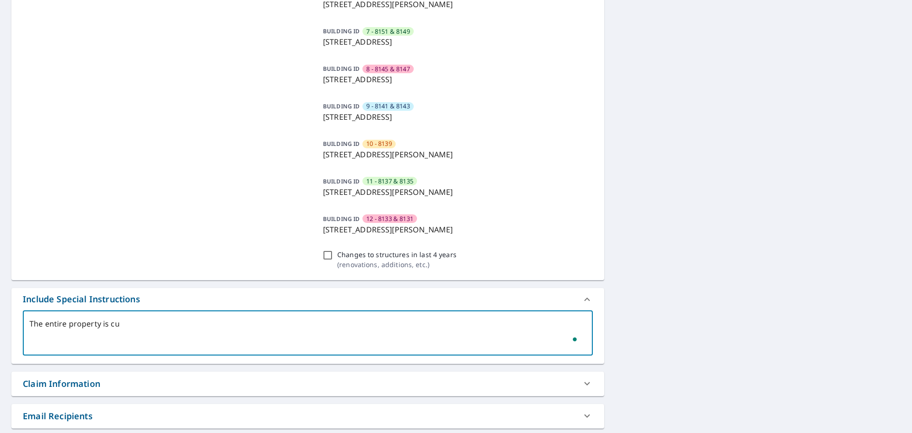
type textarea "The entire property is cur"
type textarea "x"
type textarea "The entire property is curr"
type textarea "x"
type textarea "The entire property is curre"
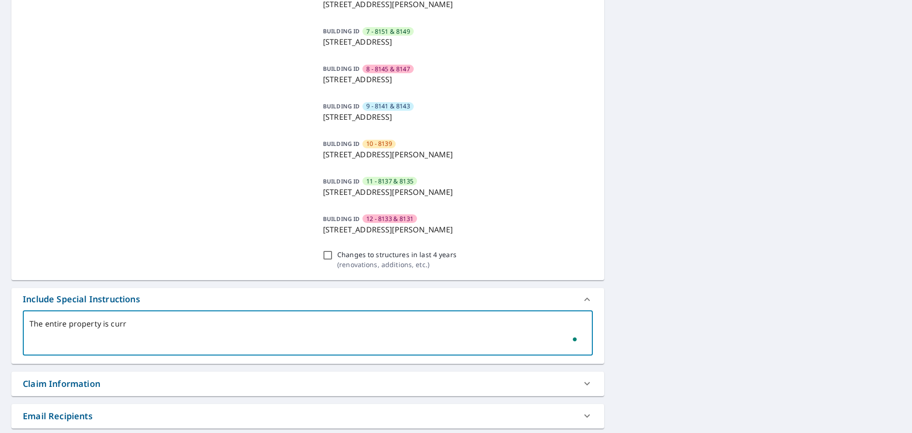
type textarea "x"
type textarea "The entire property is curren"
type textarea "x"
type textarea "The entire property is current"
type textarea "x"
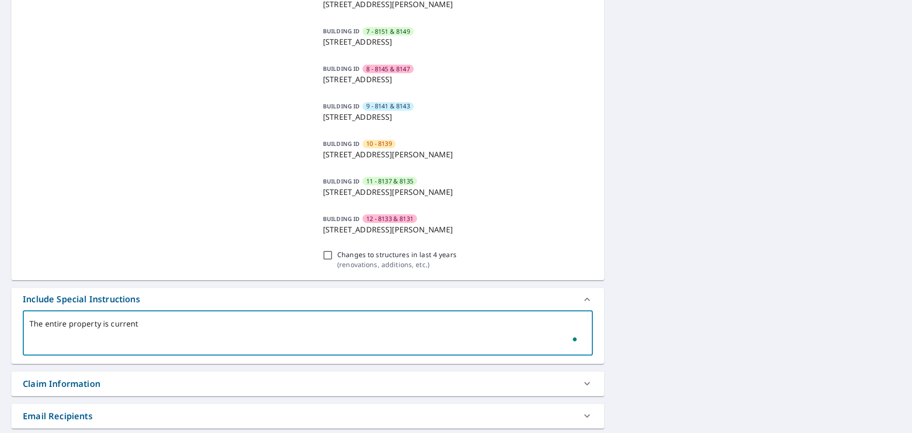
type textarea "The entire property is currentl"
type textarea "x"
type textarea "The entire property is currently"
type textarea "x"
type textarea "The entire property is currently"
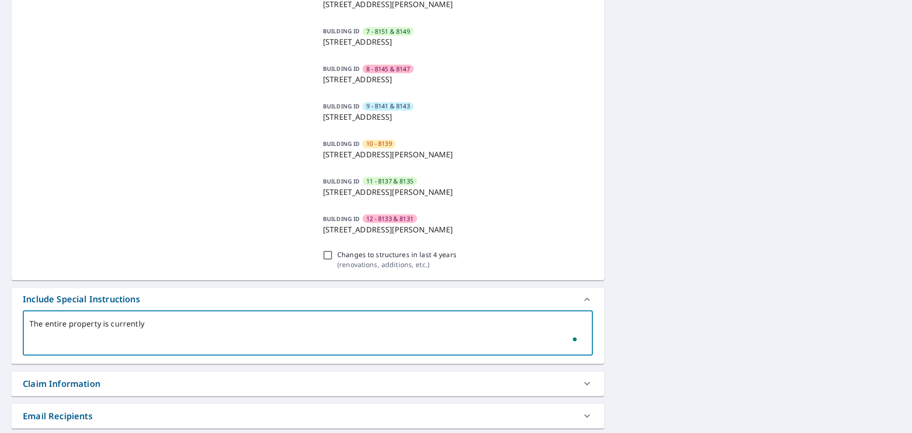
type textarea "x"
type textarea "The entire property is currently i"
type textarea "x"
type textarea "The entire property is currently is"
type textarea "x"
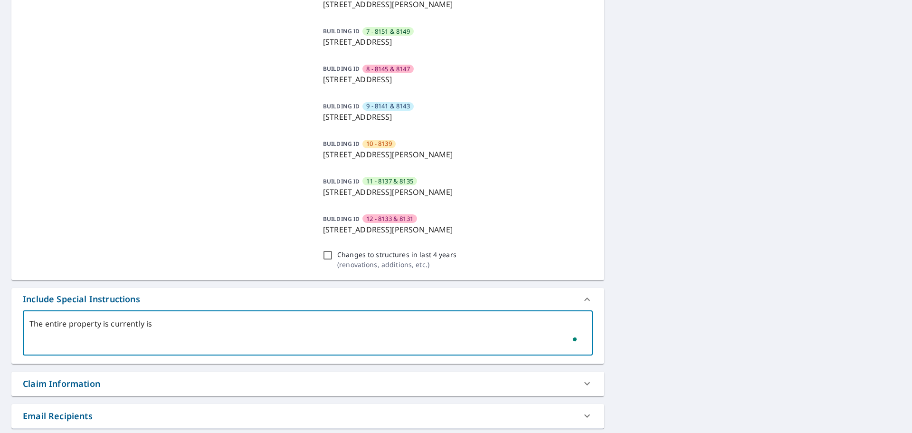
type textarea "The entire property is currently is"
type textarea "x"
type textarea "The entire property is currently is r"
type textarea "x"
type textarea "The entire property is currently is re"
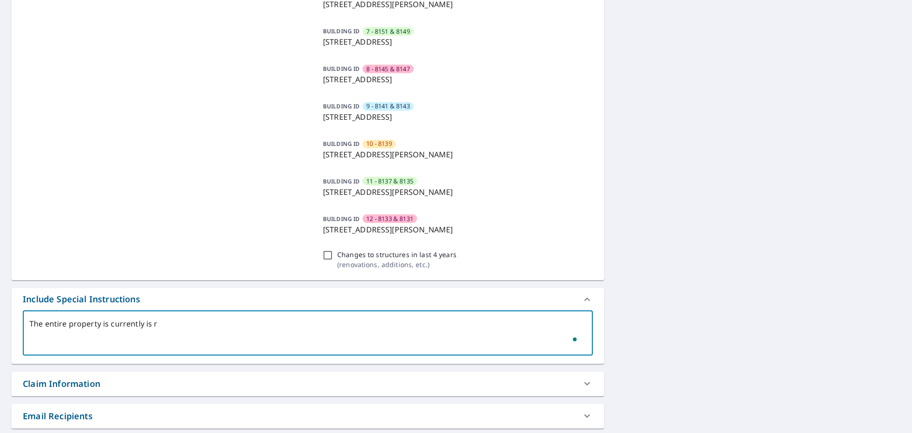
type textarea "x"
type textarea "The entire property is currently is rec"
type textarea "x"
type textarea "The entire property is currently is reco"
type textarea "x"
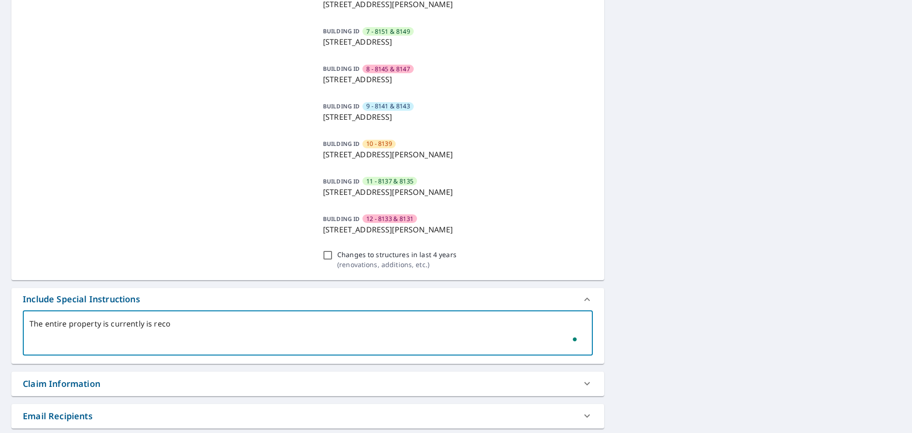
type textarea "The entire property is currently is recof"
type textarea "x"
type textarea "The entire property is currently is reco"
type textarea "x"
type textarea "The entire property is currently is recog"
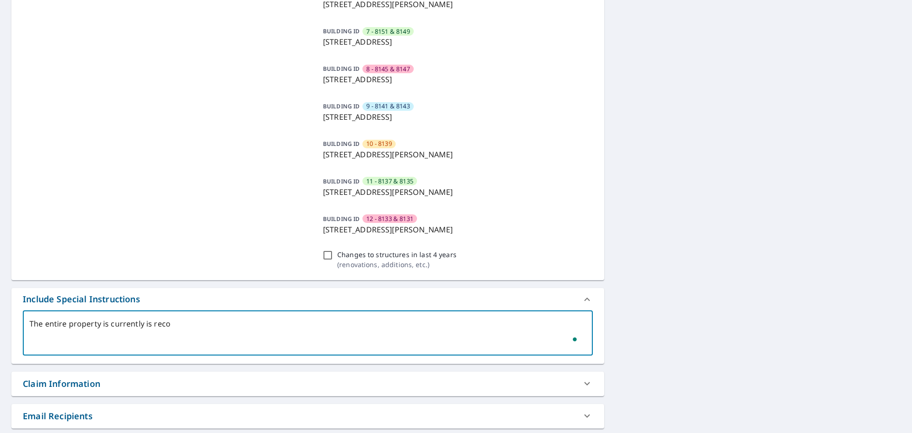
type textarea "x"
type textarea "The entire property is currently is recogi"
type textarea "x"
type textarea "The entire property is currently is recogin"
type textarea "x"
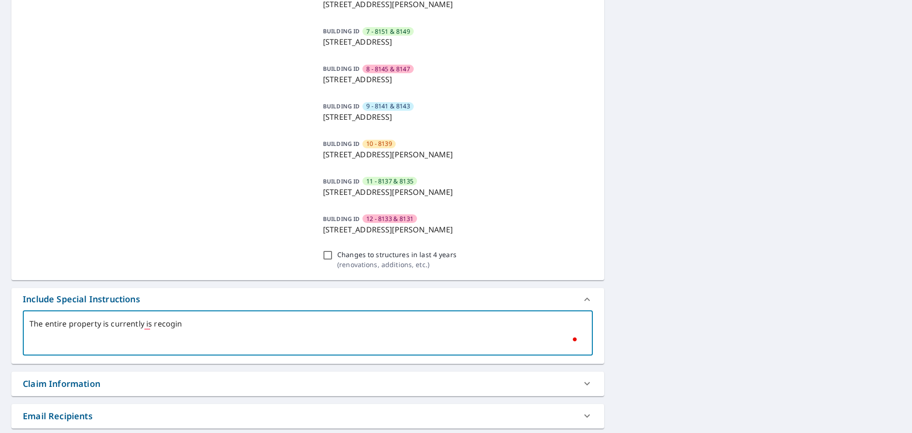
type textarea "The entire property is currently is recogini"
type textarea "x"
type textarea "The entire property is currently is recognized"
type textarea "x"
type textarea "The entire property is currently is recognized o"
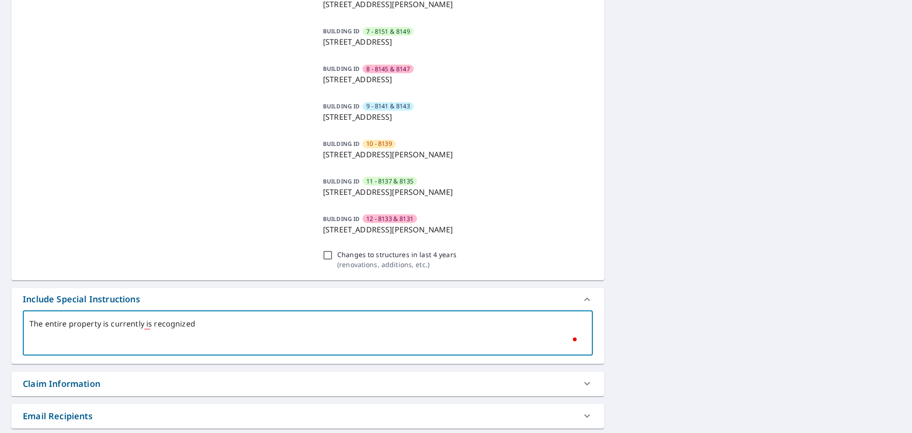
type textarea "x"
type textarea "The entire property is currently is recognized on"
type textarea "x"
type textarea "The entire property is currently is recognized onl"
type textarea "x"
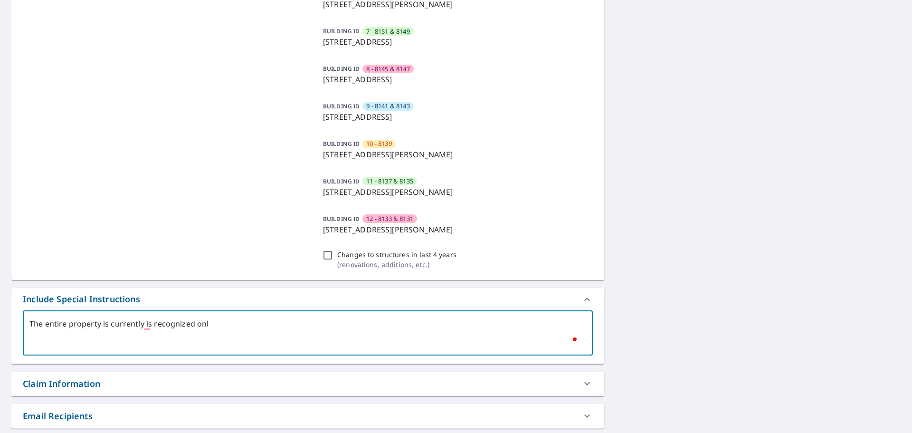
type textarea "The entire property is currently is recognized only"
type textarea "x"
type textarea "The entire property is currently is recognized only"
type textarea "x"
type textarea "The entire property is currently is recognized only b"
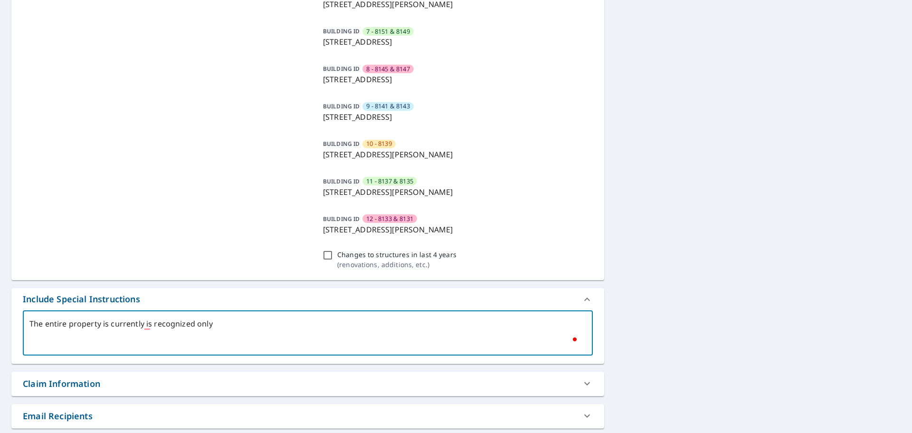
type textarea "x"
type textarea "The entire property is currently is recognized only by"
type textarea "x"
type textarea "The entire property is currently is recognized only by"
type textarea "x"
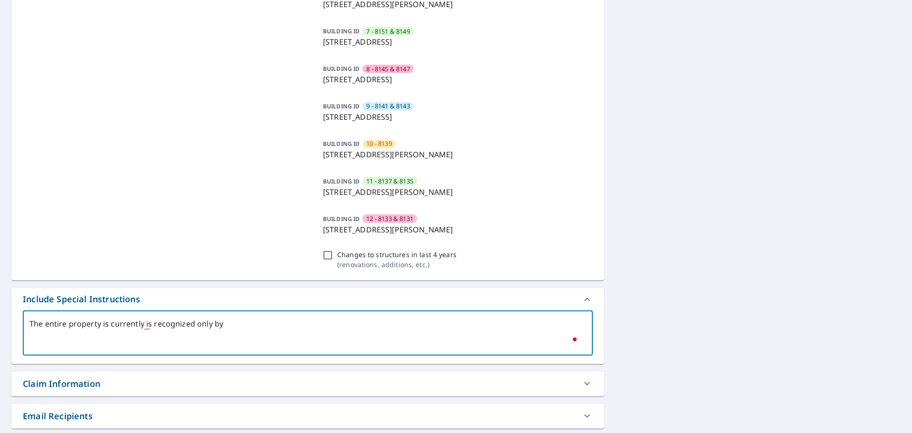
type textarea "The entire property is currently is recognized only by t"
type textarea "x"
type textarea "The entire property is currently is recognized only by th"
type textarea "x"
type textarea "The entire property is currently is recognized only by the"
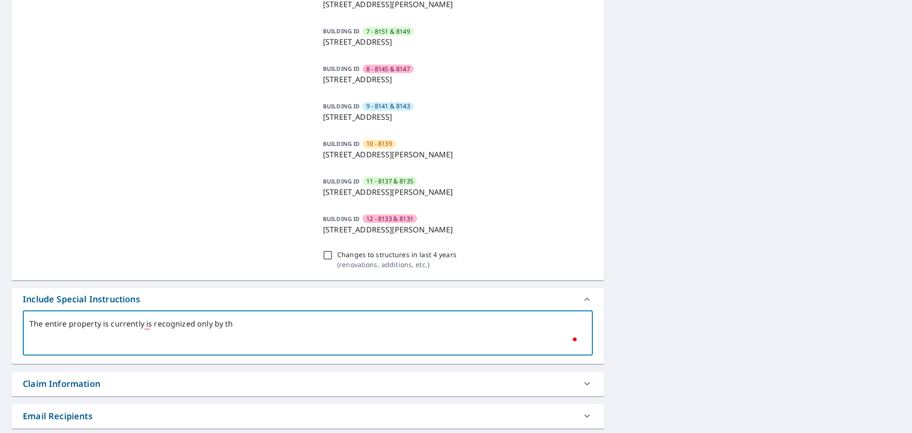
type textarea "x"
type textarea "The entire property is currently is recognized only by the"
type textarea "x"
type textarea "The entire property is currently is recognized only by the 8"
type textarea "x"
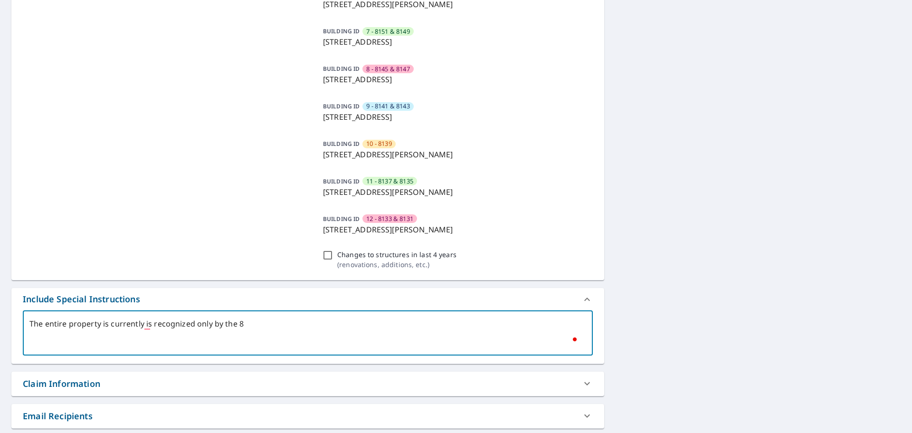
type textarea "The entire property is currently is recognized only by the 81"
type textarea "x"
type textarea "The entire property is currently is recognized only by the 811"
type textarea "x"
type textarea "The entire property is currently is recognized only by the 8117"
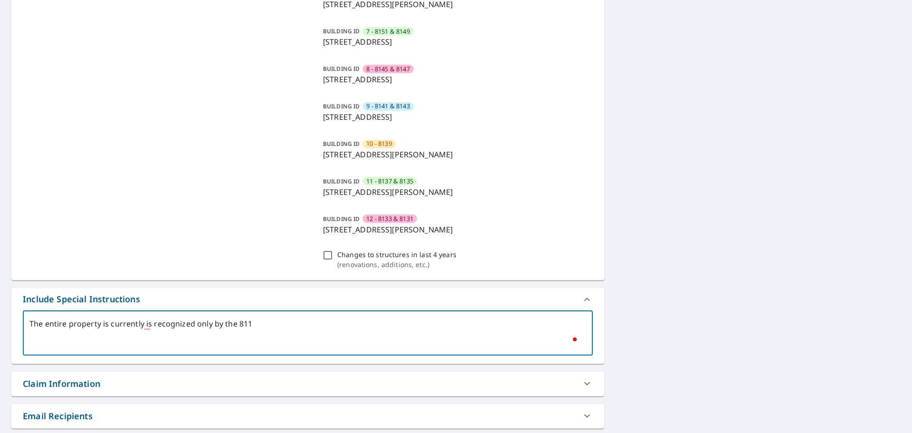
type textarea "x"
type textarea "The entire property is currently is recognized only by the 8117"
type textarea "x"
type textarea "The entire property is currently is recognized only by the 8117 B"
type textarea "x"
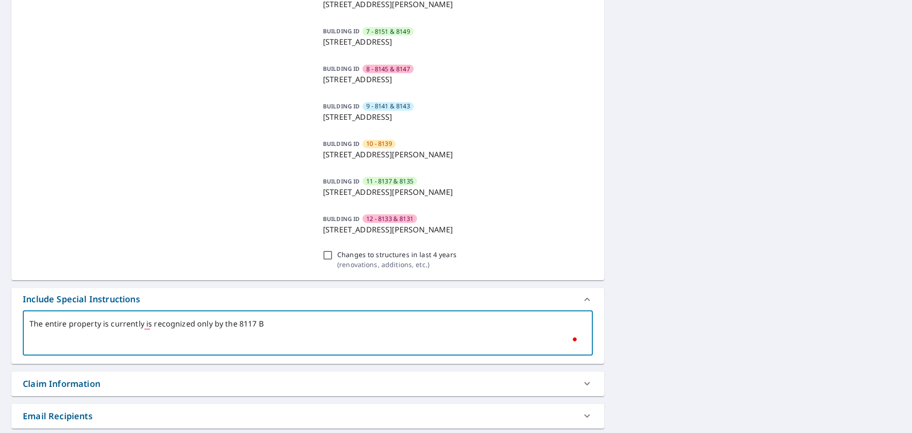
type textarea "The entire property is currently is recognized only by the 8117 Ba"
type textarea "x"
type textarea "The entire property is currently is recognized only by the 8117 Bar"
type textarea "x"
type textarea "The entire property is currently is recognized only by the 8117 Barc"
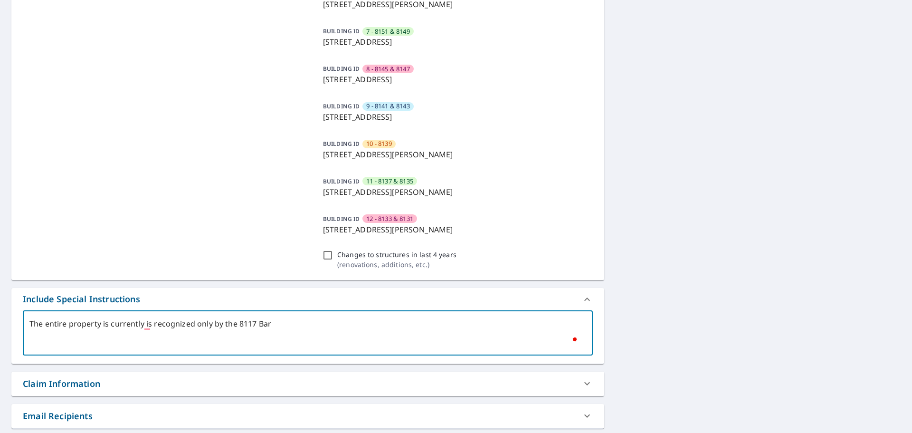
type textarea "x"
type textarea "The entire property is currently is recognized only by the 8117 Barcl"
type textarea "x"
type textarea "The entire property is currently is recognized only by the 8117 Barcla"
type textarea "x"
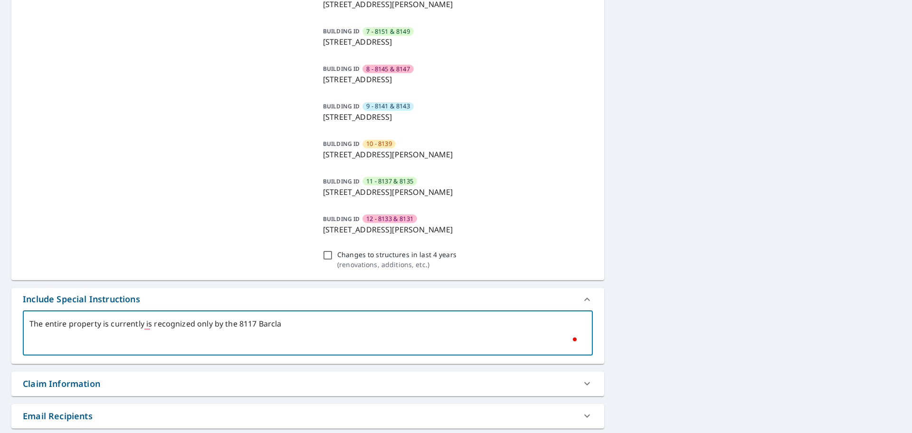
type textarea "The entire property is currently is recognized only by the 8117 Barclay"
type textarea "x"
type textarea "The entire property is currently is recognized only by the 8117 Barclay"
type textarea "x"
type textarea "The entire property is currently is recognized only by the 8117 Barclay A"
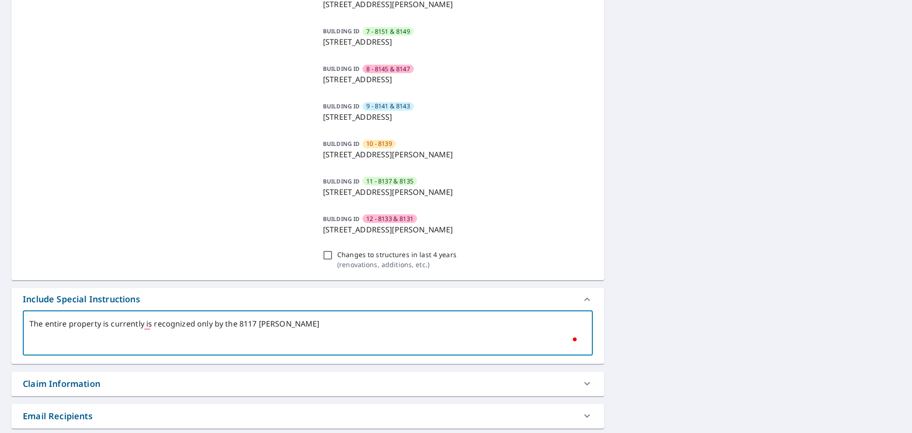
type textarea "x"
type textarea "The entire property is currently is recognized only by the 8117 Barclay Ad"
type textarea "x"
type textarea "The entire property is currently is recognized only by the 8117 Barclay Add"
type textarea "x"
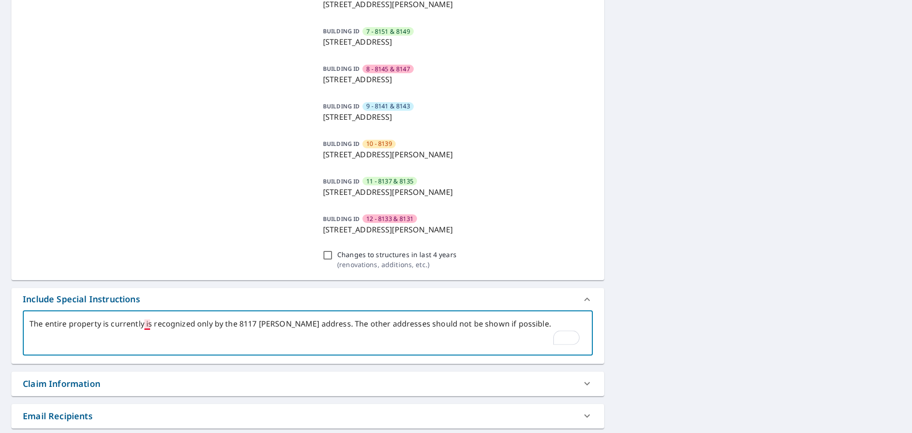
click at [148, 327] on textarea "The entire property is currently is recognized only by the 8117 Barclay address…" at bounding box center [307, 332] width 557 height 27
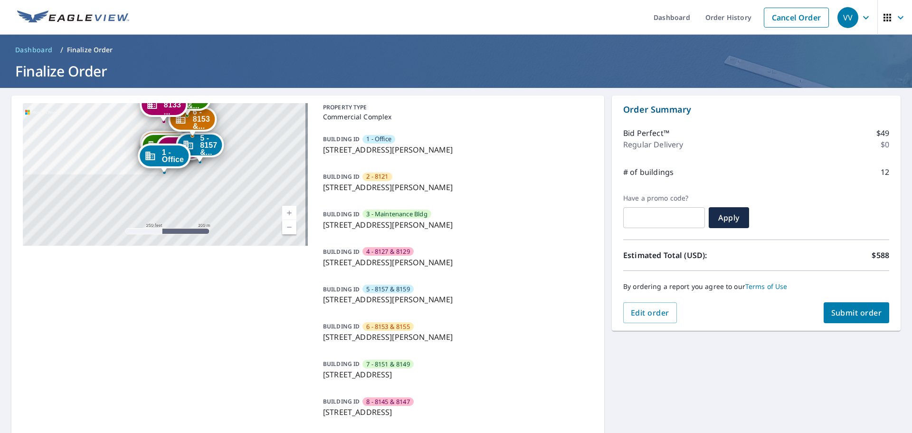
type textarea "The entire property is currently recognized only by the 8117 [PERSON_NAME] addr…"
click at [850, 305] on button "Submit order" at bounding box center [857, 312] width 66 height 21
